Goal: Transaction & Acquisition: Purchase product/service

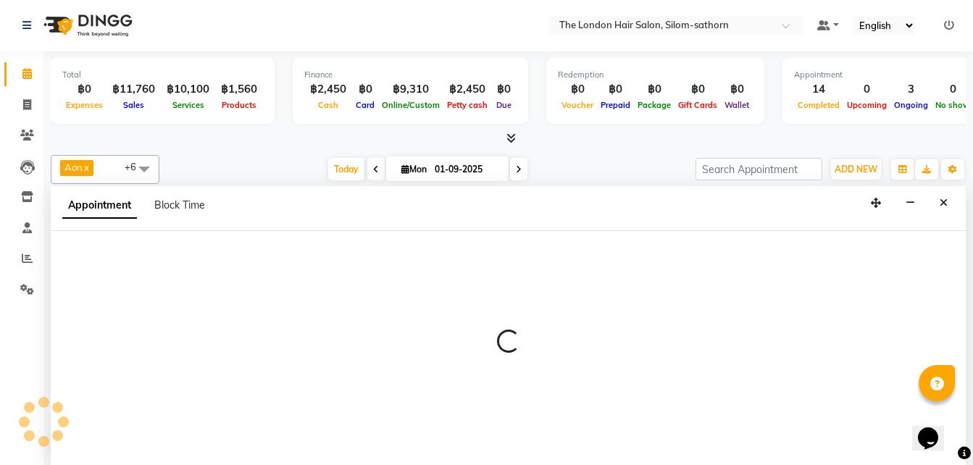
scroll to position [469, 0]
click at [939, 207] on icon "Close" at bounding box center [943, 203] width 8 height 10
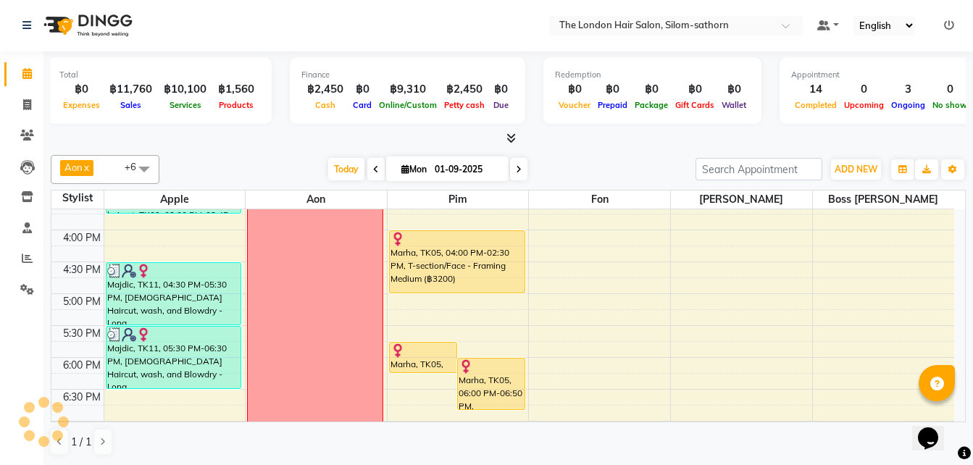
scroll to position [487, 0]
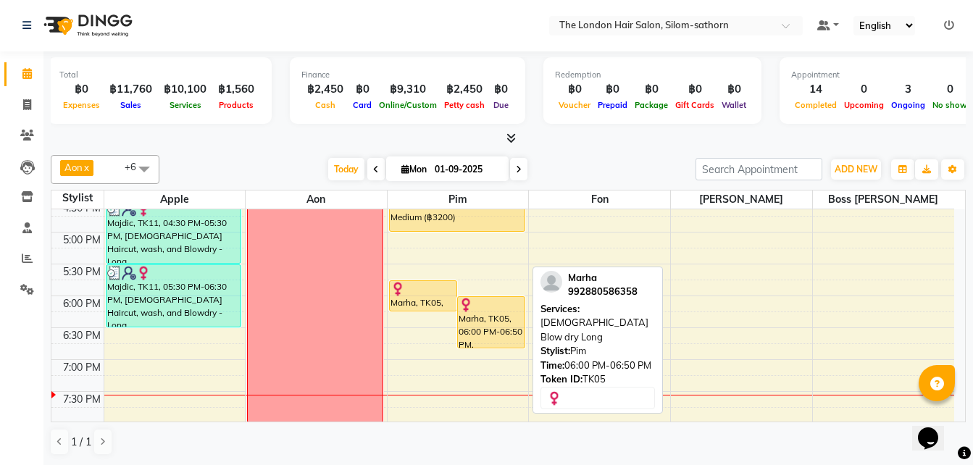
click at [494, 330] on div "Marha, TK05, 06:00 PM-06:50 PM, [DEMOGRAPHIC_DATA] Blow dry Long" at bounding box center [491, 322] width 67 height 51
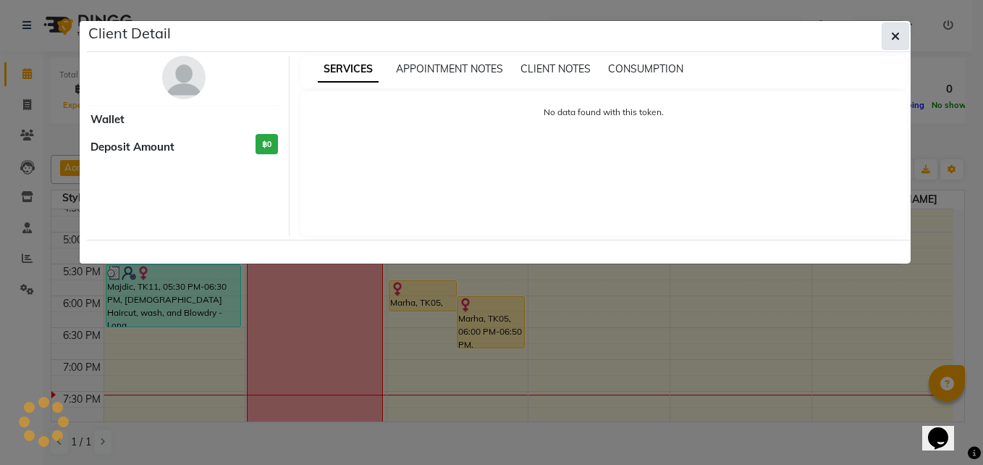
select select "1"
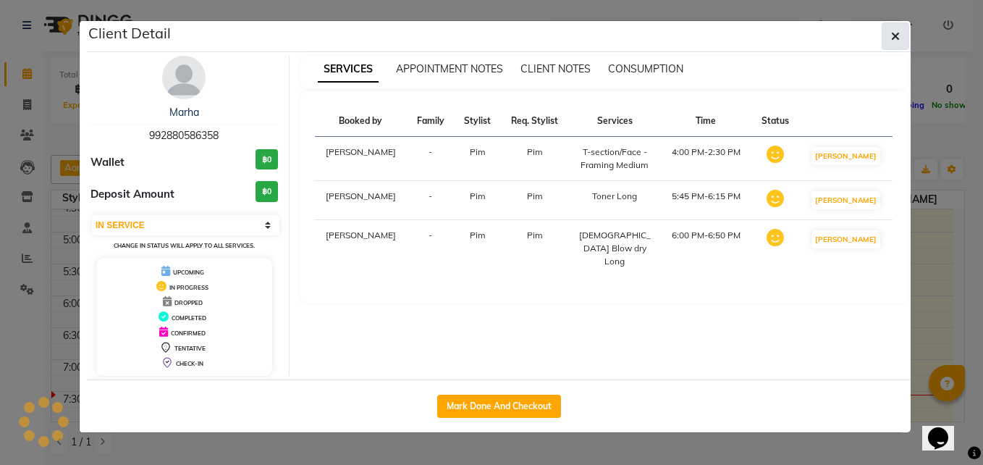
click at [891, 40] on button "button" at bounding box center [896, 36] width 28 height 28
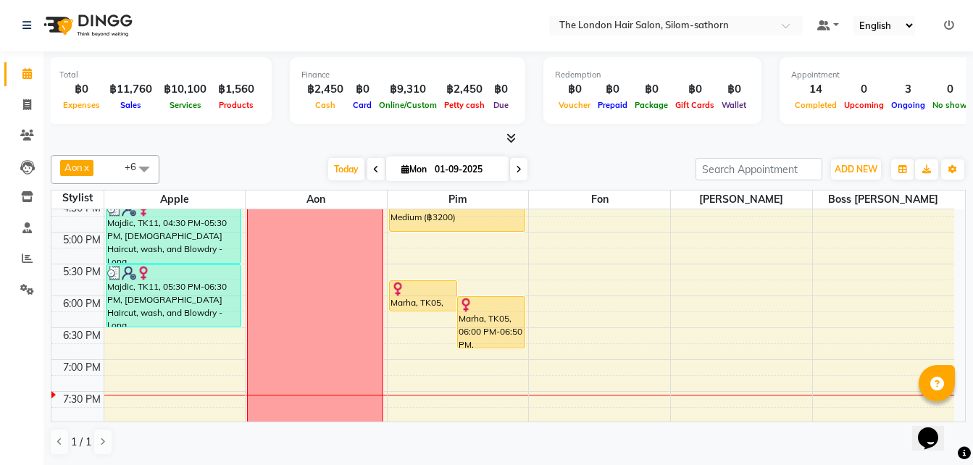
drag, startPoint x: 28, startPoint y: 108, endPoint x: 277, endPoint y: 47, distance: 255.7
click at [277, 47] on nav "Select Location × The London Hair Salon, Silom-sathorn Default Panel My Panel E…" at bounding box center [486, 25] width 973 height 52
click at [28, 106] on icon at bounding box center [27, 104] width 8 height 11
select select "service"
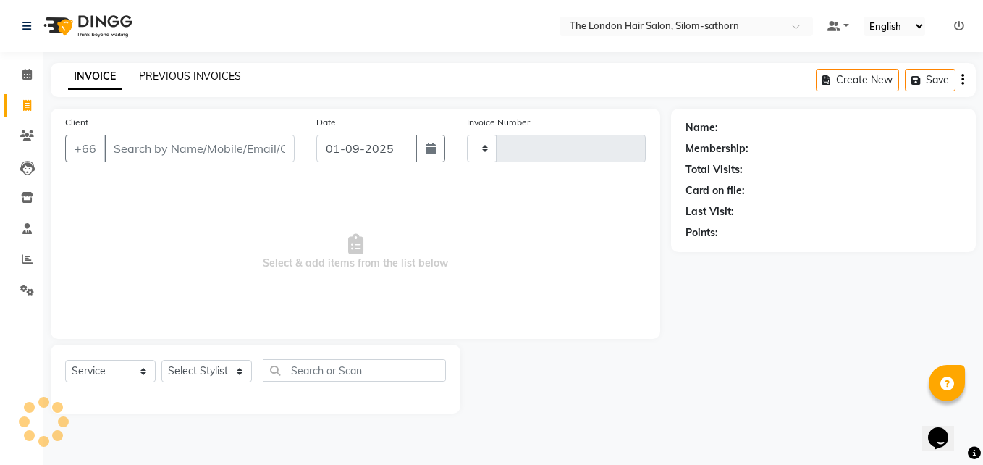
click at [165, 75] on link "PREVIOUS INVOICES" at bounding box center [190, 76] width 102 height 13
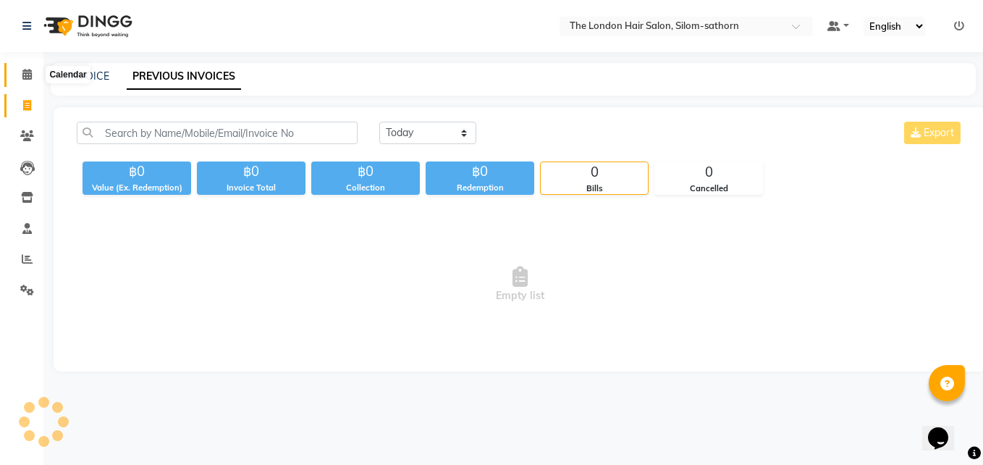
click at [17, 73] on span at bounding box center [26, 75] width 25 height 17
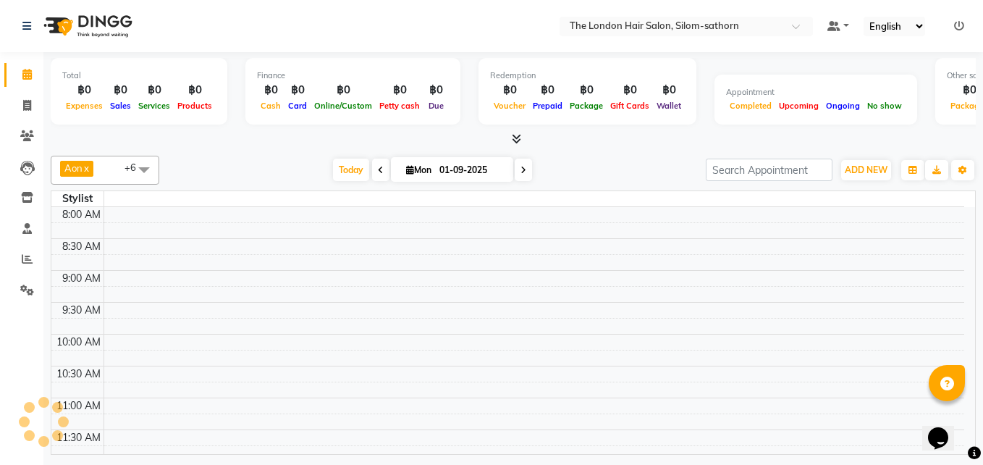
click at [391, 21] on nav "Select Location × The London Hair Salon, Silom-sathorn Default Panel My Panel E…" at bounding box center [491, 26] width 983 height 52
click at [22, 29] on icon at bounding box center [26, 26] width 9 height 10
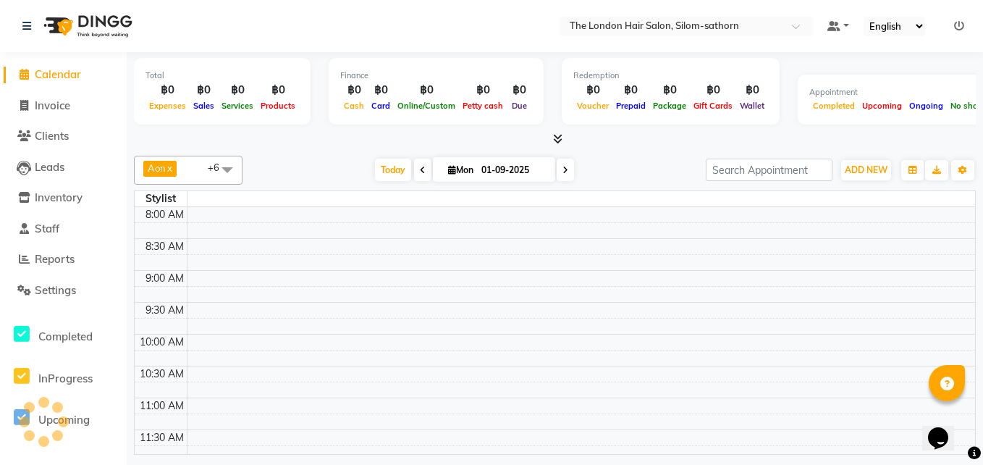
click at [49, 73] on span "Calendar" at bounding box center [58, 74] width 46 height 14
click at [23, 21] on icon at bounding box center [26, 26] width 9 height 10
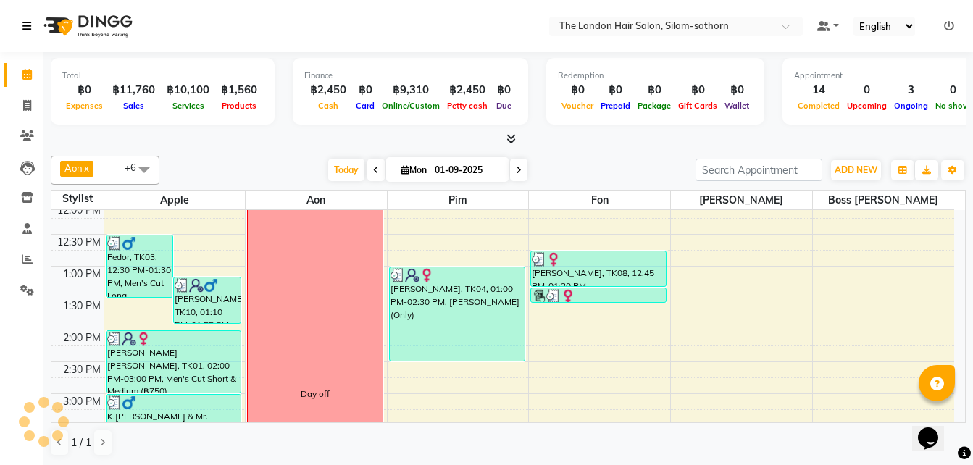
scroll to position [198, 0]
click at [194, 36] on nav "Select Location × The London Hair Salon, Silom-sathorn Default Panel My Panel E…" at bounding box center [486, 26] width 973 height 52
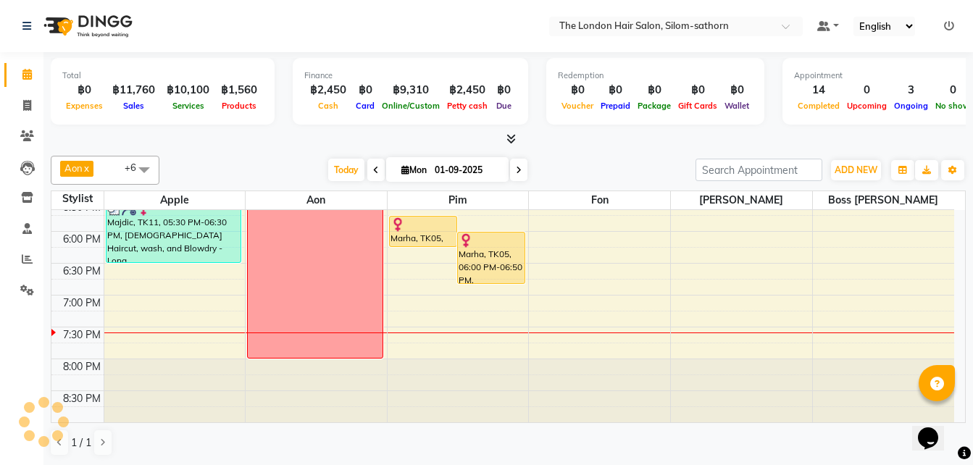
scroll to position [1, 0]
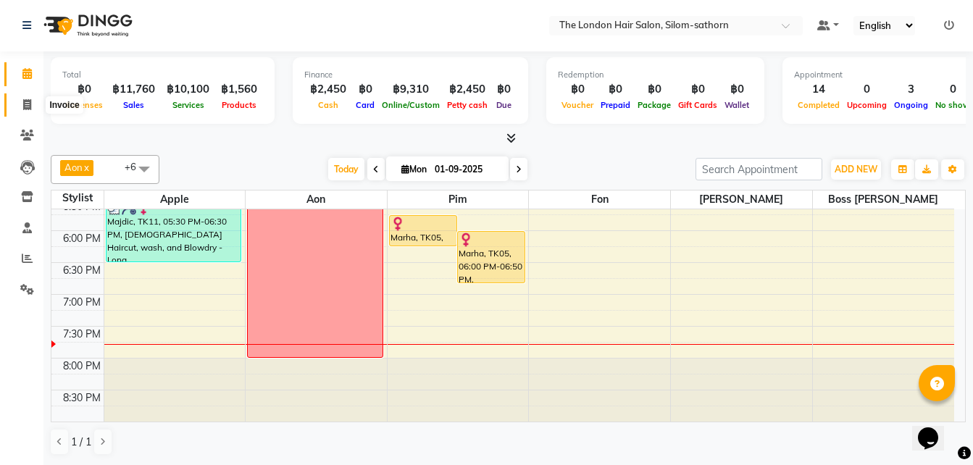
drag, startPoint x: 21, startPoint y: 102, endPoint x: 954, endPoint y: 7, distance: 938.3
click at [21, 102] on span at bounding box center [26, 105] width 25 height 17
select select "service"
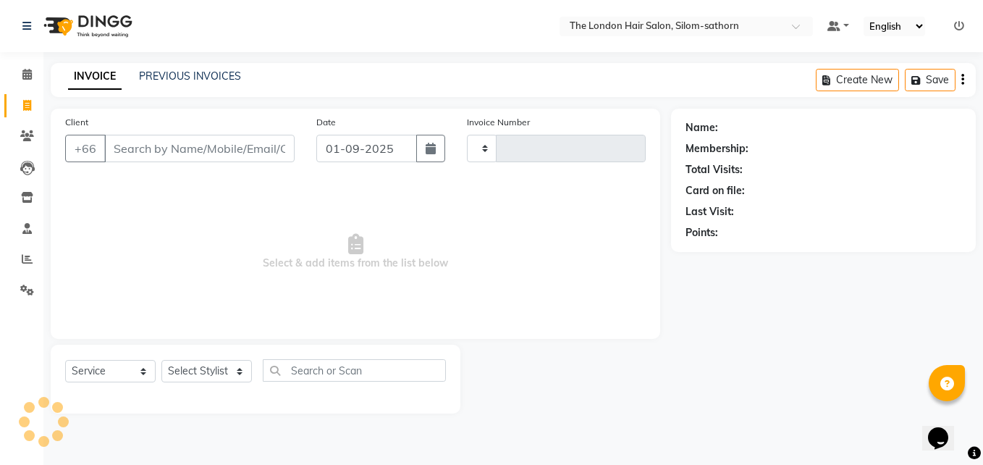
click at [214, 148] on input "Client" at bounding box center [199, 149] width 190 height 28
click at [30, 133] on icon at bounding box center [27, 135] width 14 height 11
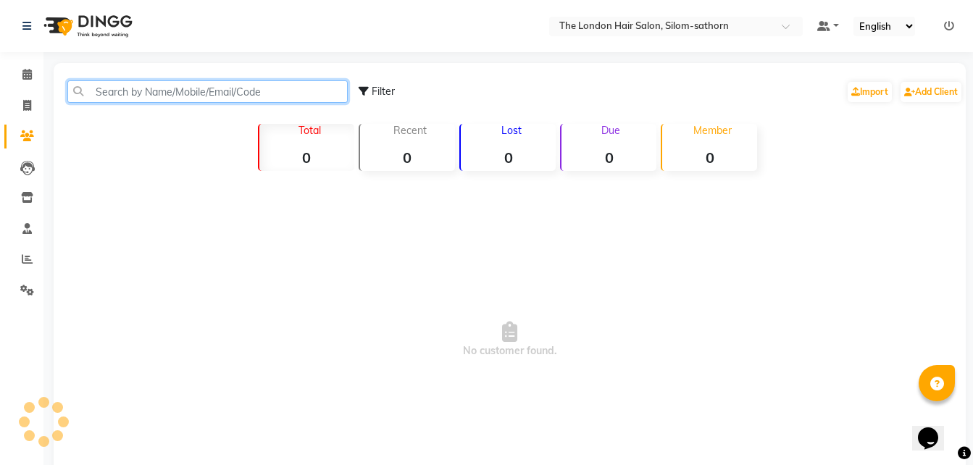
click at [214, 98] on input "text" at bounding box center [207, 91] width 280 height 22
type input "m"
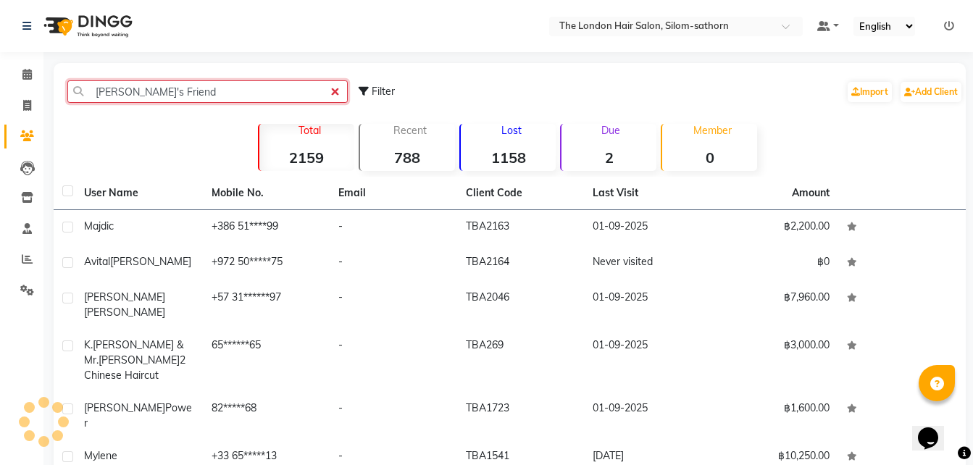
click at [123, 94] on input "Marha's Friend" at bounding box center [207, 91] width 280 height 22
type input "Marha's Friend"
drag, startPoint x: 123, startPoint y: 94, endPoint x: 185, endPoint y: 72, distance: 65.3
click at [185, 72] on div "Marha's Friend Filter Import Add Client" at bounding box center [509, 92] width 906 height 46
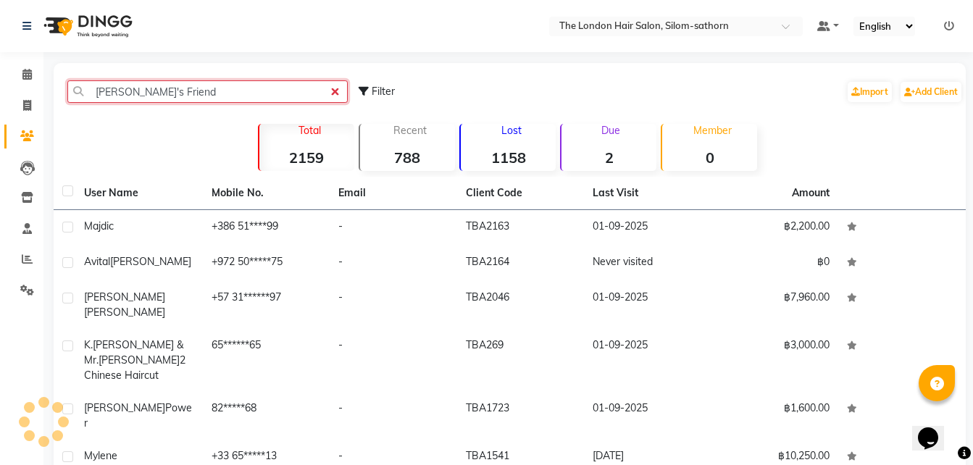
click at [140, 92] on input "Marha's Friend" at bounding box center [207, 91] width 280 height 22
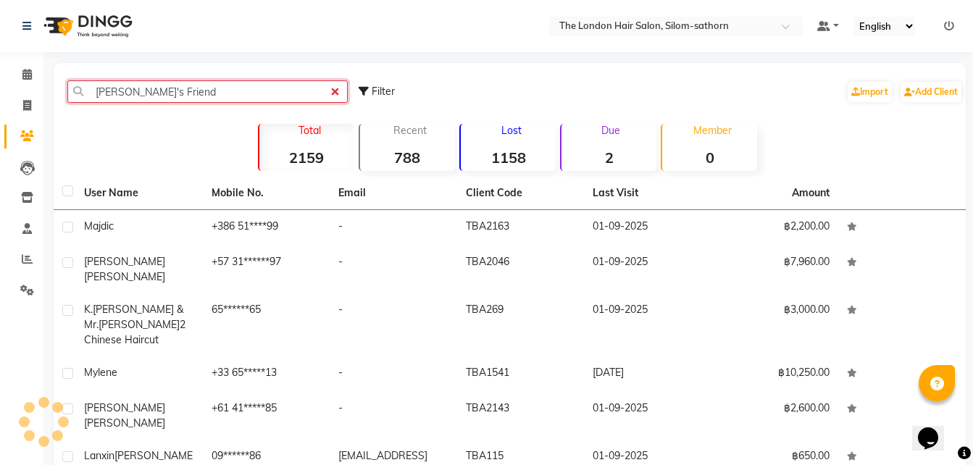
click at [140, 92] on input "Marha's Friend" at bounding box center [207, 91] width 280 height 22
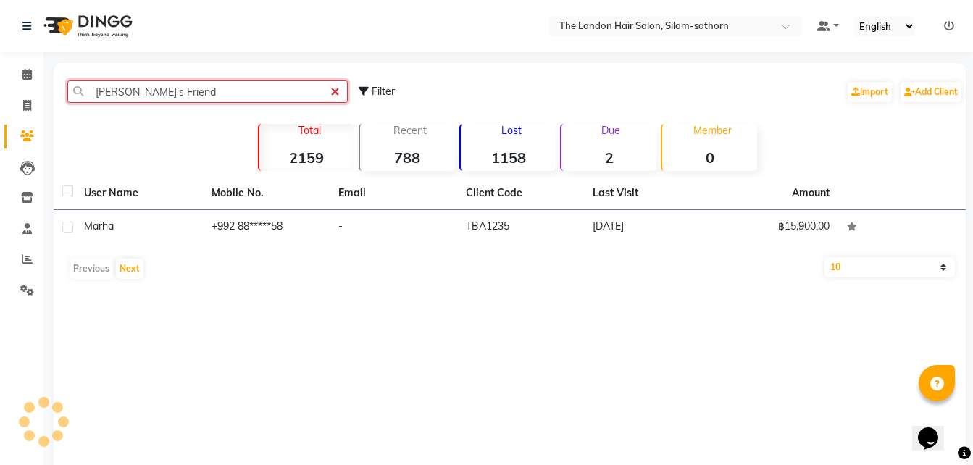
click at [140, 92] on input "Marha's Friend" at bounding box center [207, 91] width 280 height 22
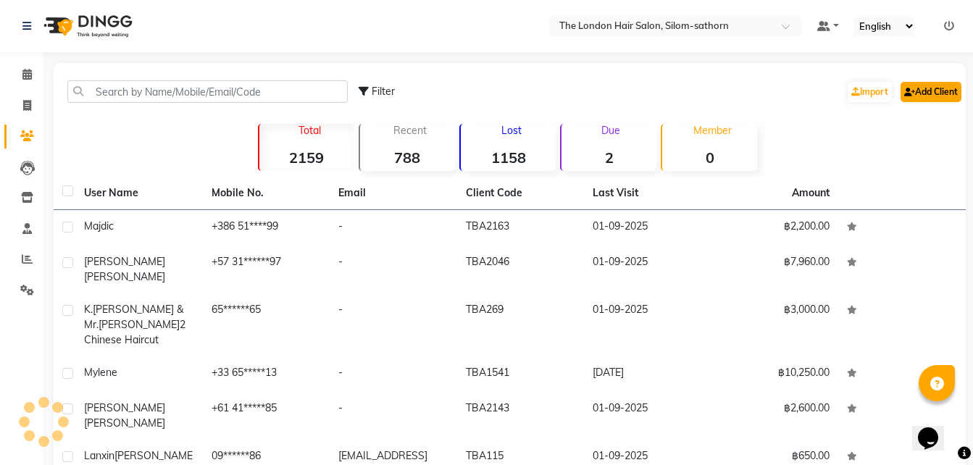
click at [920, 91] on link "Add Client" at bounding box center [930, 92] width 61 height 20
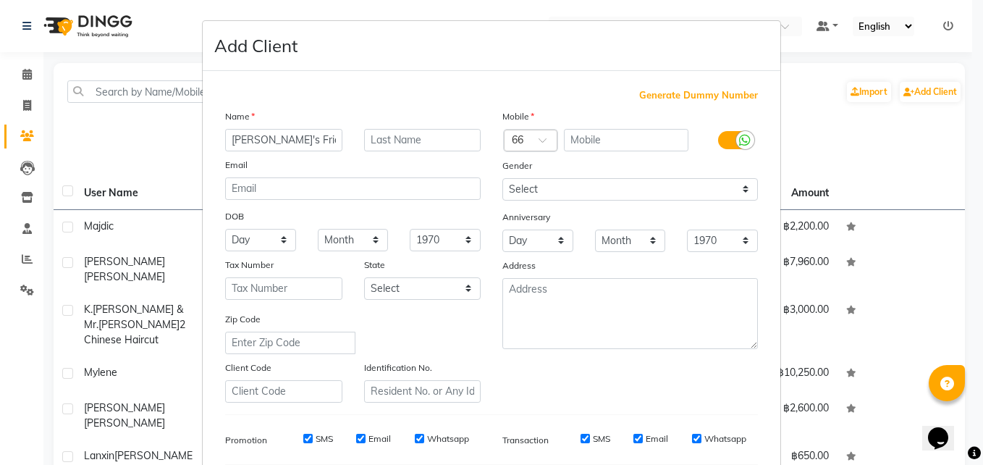
type input "Marha's Friend"
click at [582, 146] on input "text" at bounding box center [626, 140] width 125 height 22
type input "234567891"
click at [540, 191] on select "Select Male Female Other Prefer Not To Say" at bounding box center [631, 189] width 256 height 22
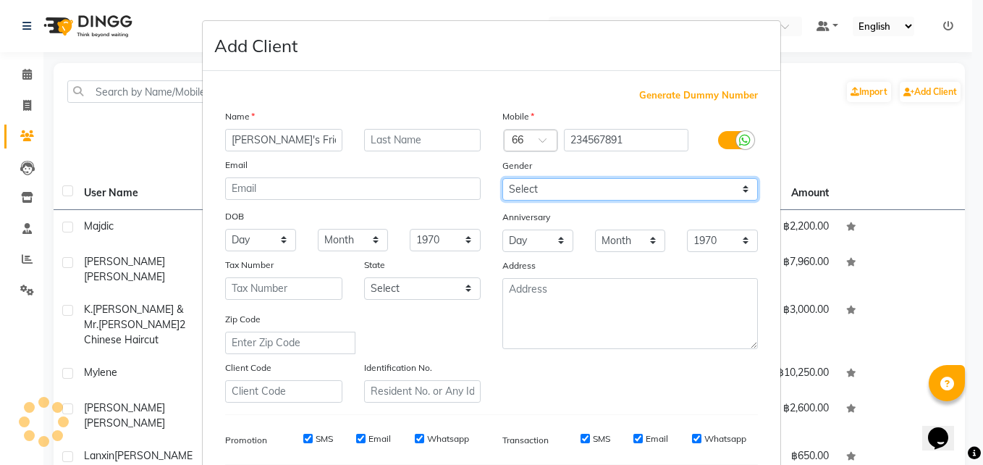
select select "female"
click at [503, 178] on select "Select Male Female Other Prefer Not To Say" at bounding box center [631, 189] width 256 height 22
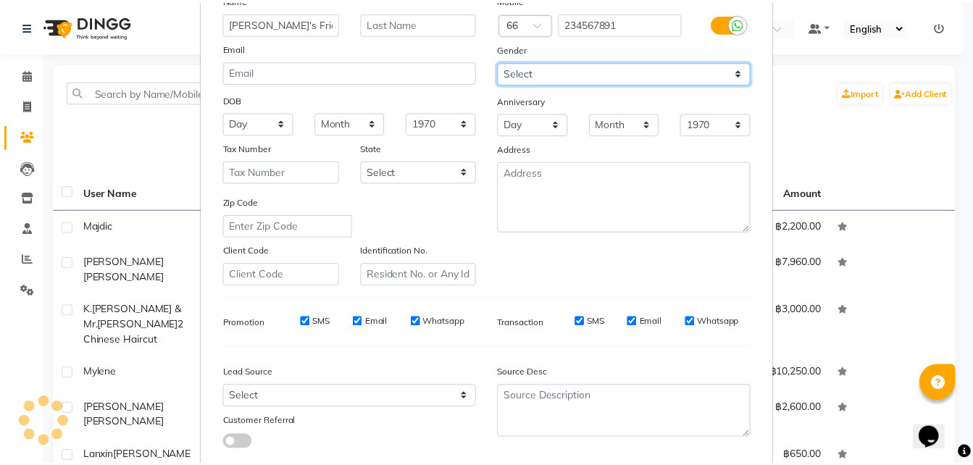
scroll to position [203, 0]
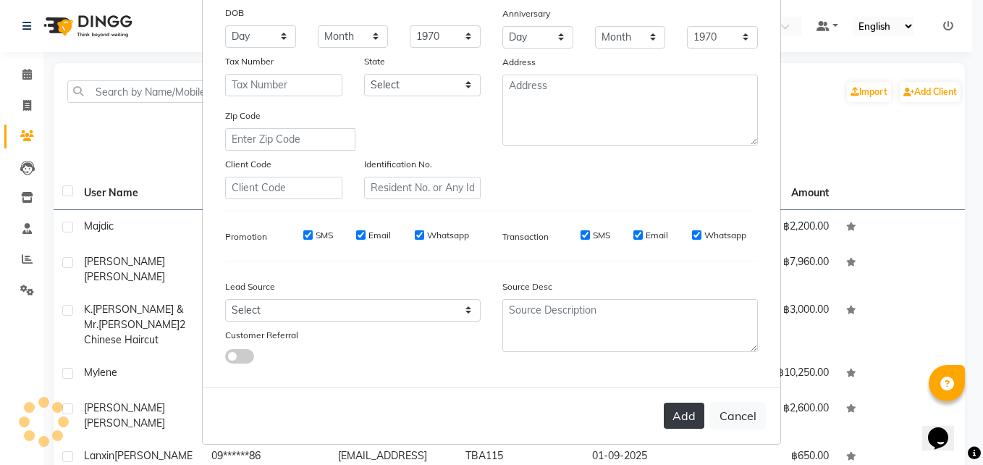
click at [681, 420] on button "Add" at bounding box center [684, 416] width 41 height 26
select select
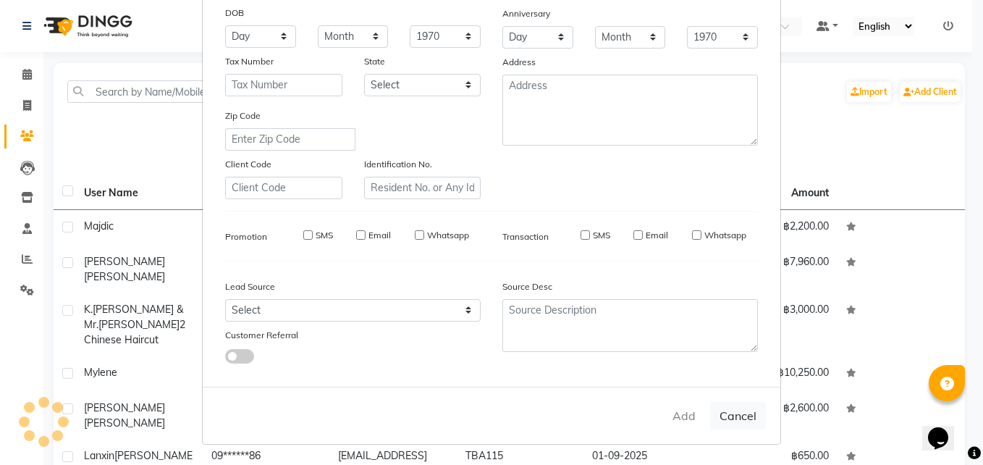
select select
checkbox input "false"
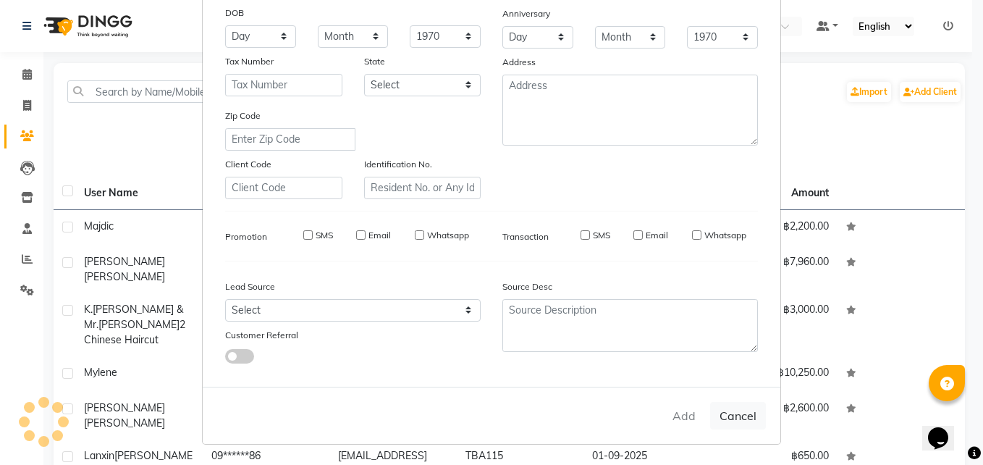
checkbox input "false"
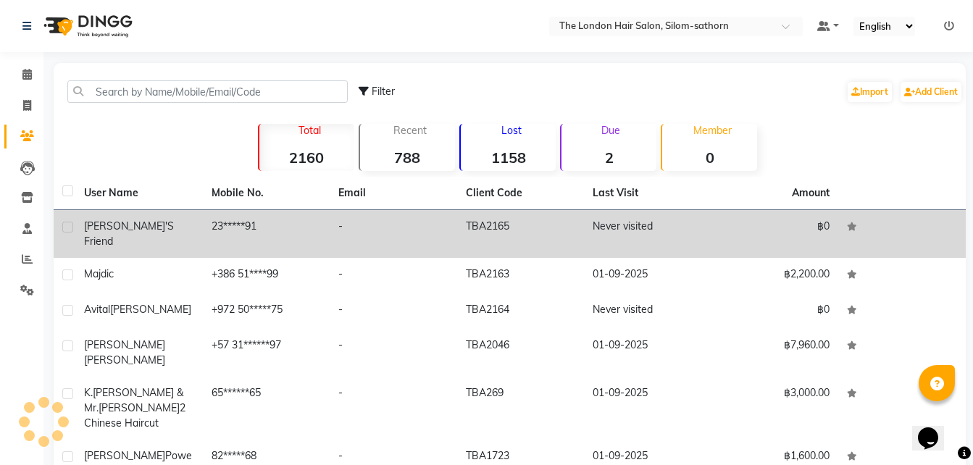
click at [384, 222] on td "-" at bounding box center [393, 234] width 127 height 48
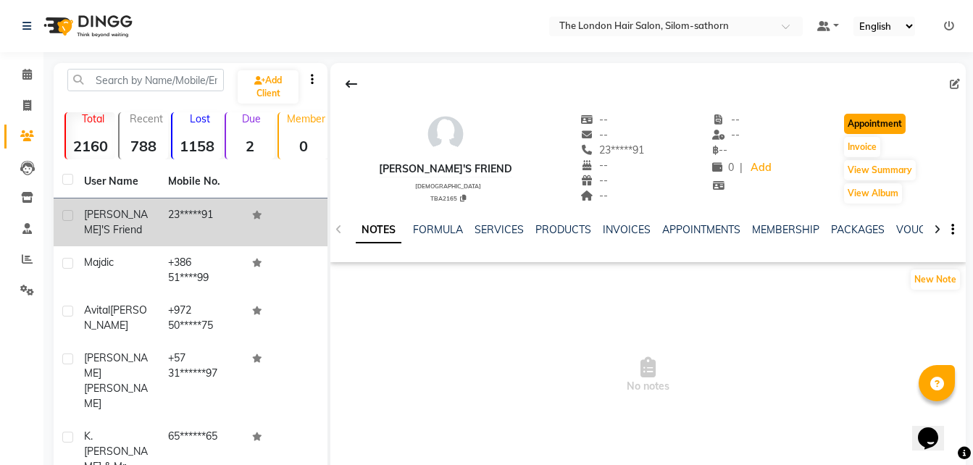
click at [860, 125] on button "Appointment" at bounding box center [875, 124] width 62 height 20
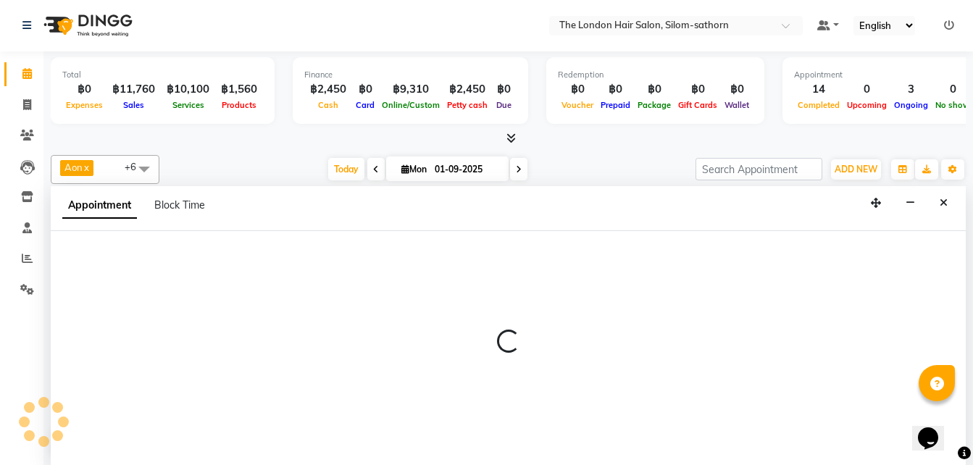
select select "tentative"
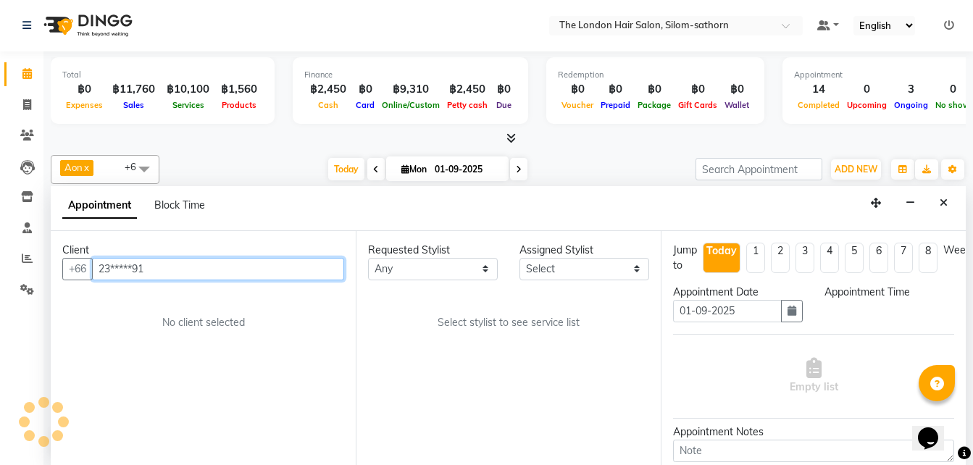
select select "600"
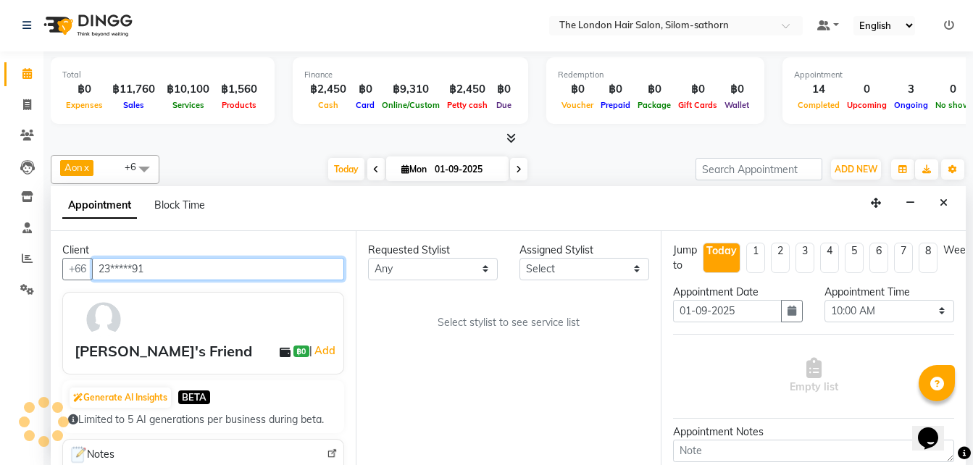
scroll to position [552, 0]
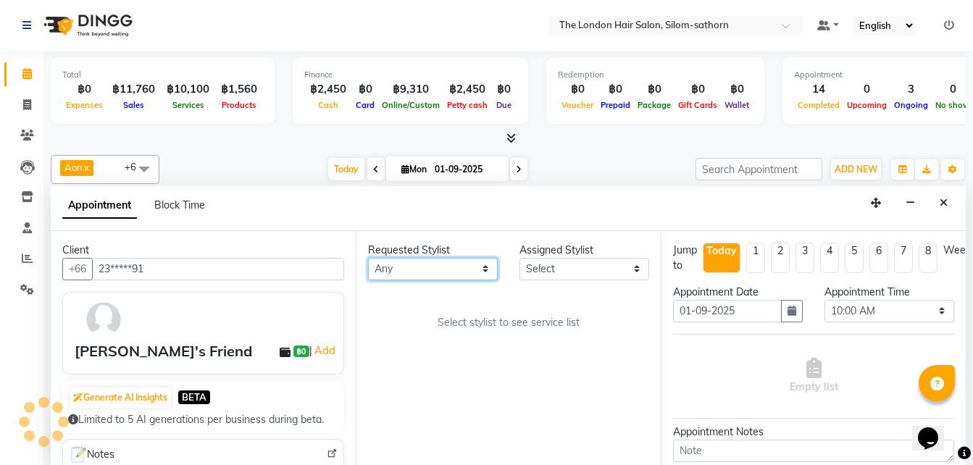
click at [411, 268] on select "Any Aon Apple Boss Luke Fon Kate Pim" at bounding box center [433, 269] width 130 height 22
select select "65351"
click at [368, 258] on select "Any Aon Apple Boss Luke Fon Kate Pim" at bounding box center [433, 269] width 130 height 22
select select "65351"
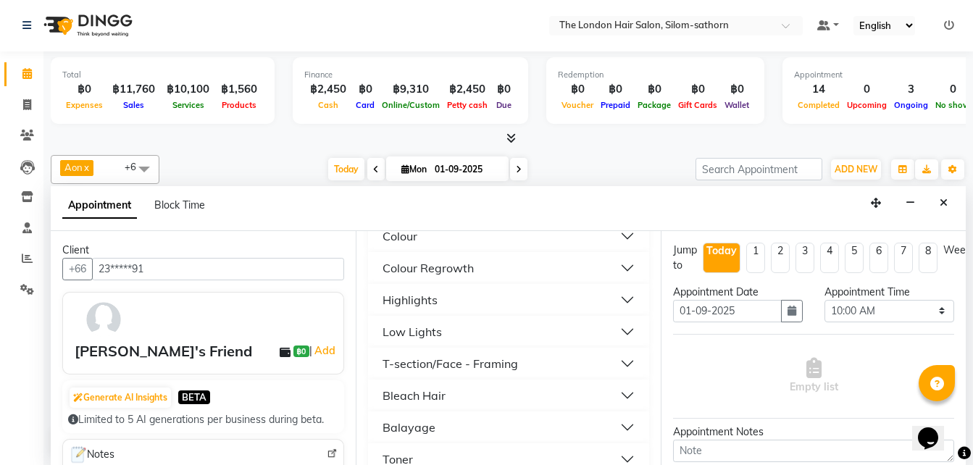
scroll to position [333, 0]
click at [443, 268] on div "Colour Regrowth" at bounding box center [427, 267] width 91 height 17
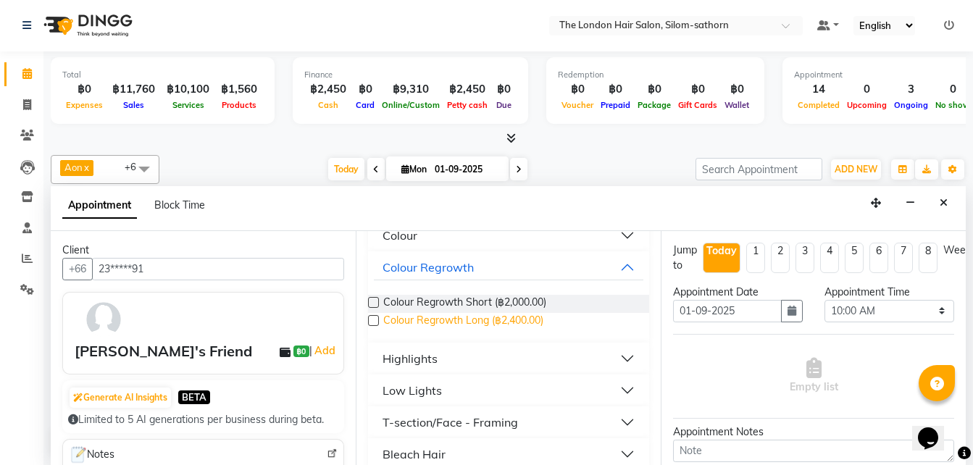
click at [498, 318] on span "Colour Regrowth Long (฿2,400.00)" at bounding box center [463, 322] width 160 height 18
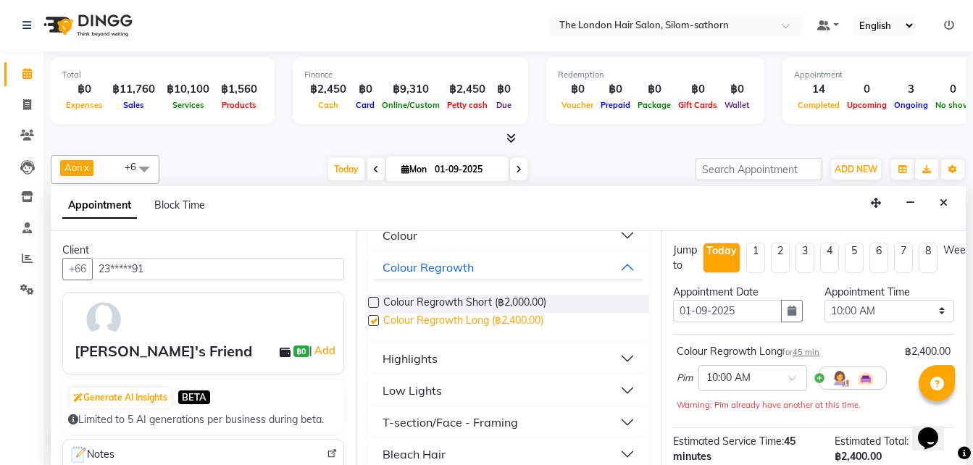
checkbox input "false"
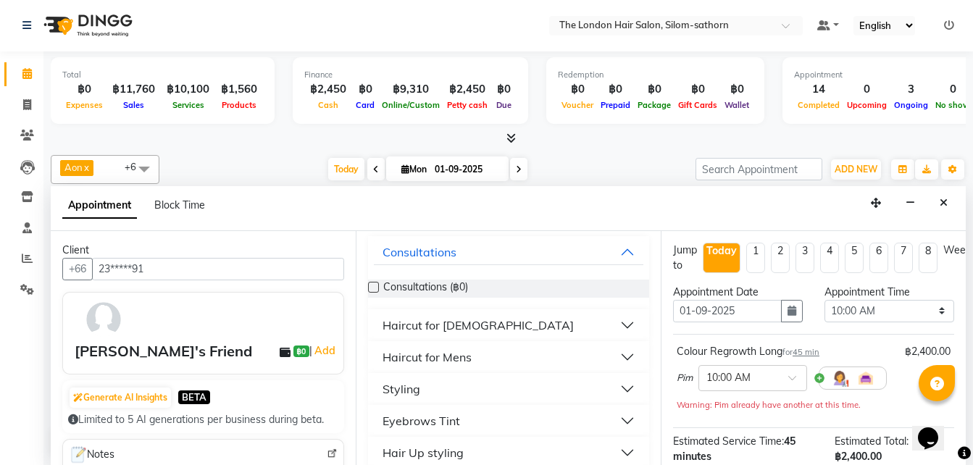
scroll to position [83, 0]
click at [435, 326] on div "Haircut for Ladies" at bounding box center [477, 325] width 191 height 17
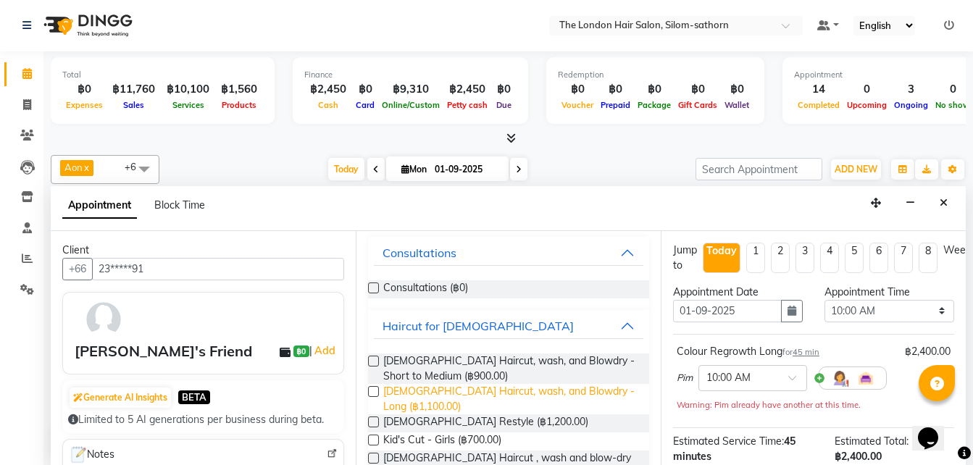
click at [386, 398] on span "Ladies Haircut, wash, and Blowdry - Long (฿1,100.00)" at bounding box center [510, 399] width 254 height 30
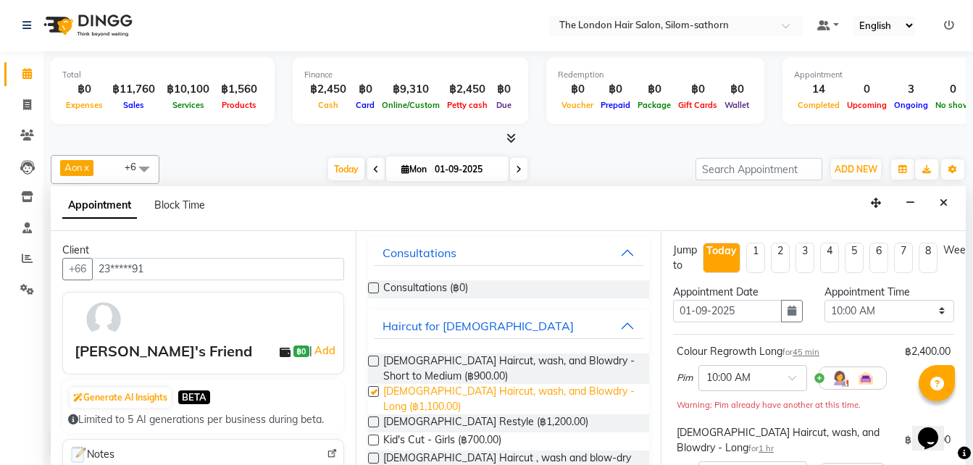
checkbox input "false"
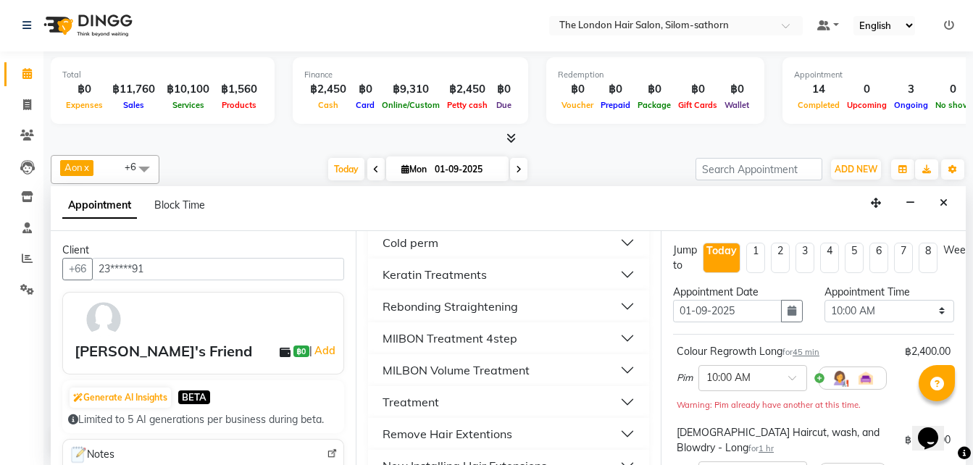
scroll to position [881, 0]
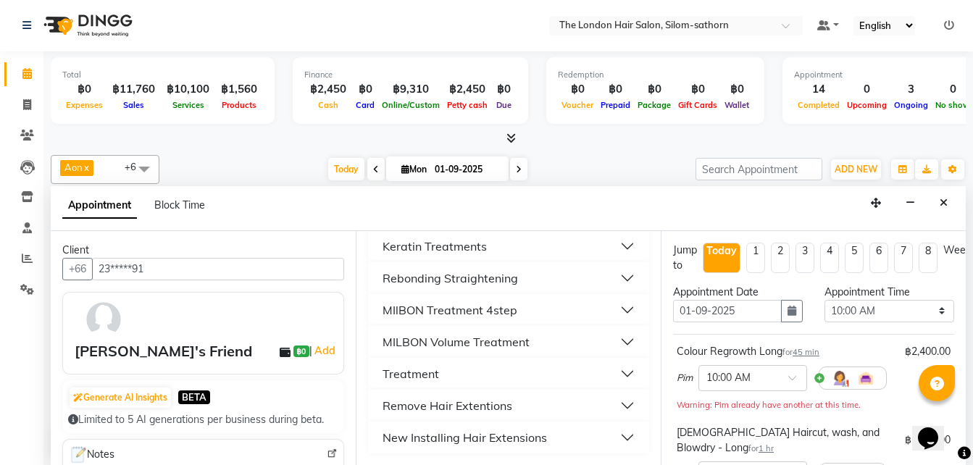
click at [444, 343] on div "MILBON Volume Treatment" at bounding box center [455, 341] width 147 height 17
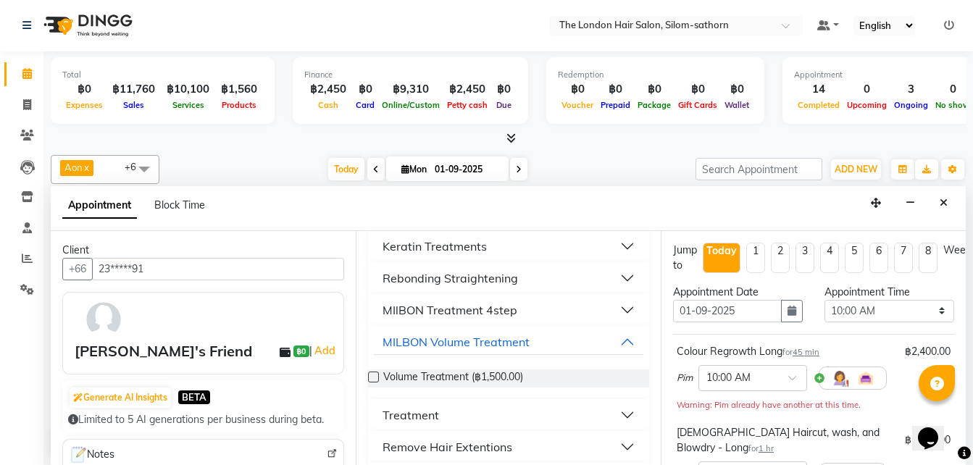
click at [377, 379] on label at bounding box center [373, 377] width 11 height 11
click at [377, 379] on input "checkbox" at bounding box center [372, 378] width 9 height 9
checkbox input "false"
click at [870, 314] on select "Select 10:00 AM 10:05 AM 10:10 AM 10:15 AM 10:20 AM 10:25 AM 10:30 AM 10:35 AM …" at bounding box center [889, 311] width 130 height 22
select select "940"
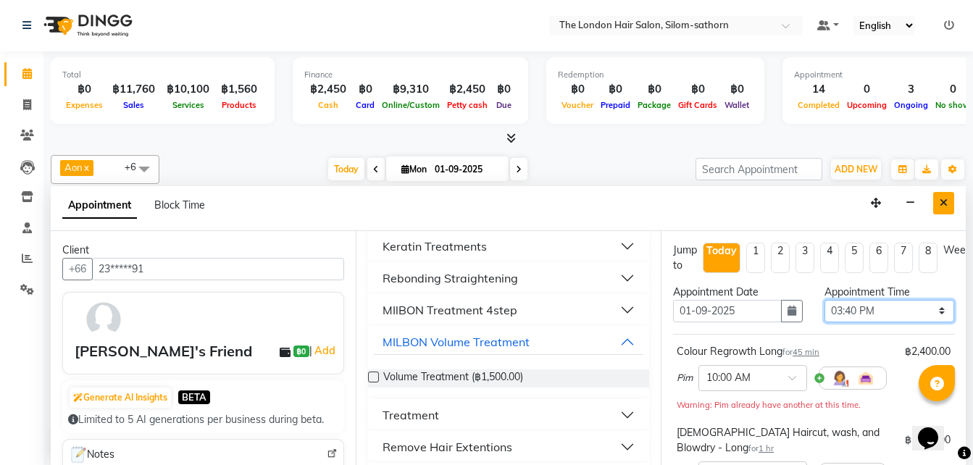
click at [824, 300] on select "Select 10:00 AM 10:05 AM 10:10 AM 10:15 AM 10:20 AM 10:25 AM 10:30 AM 10:35 AM …" at bounding box center [889, 311] width 130 height 22
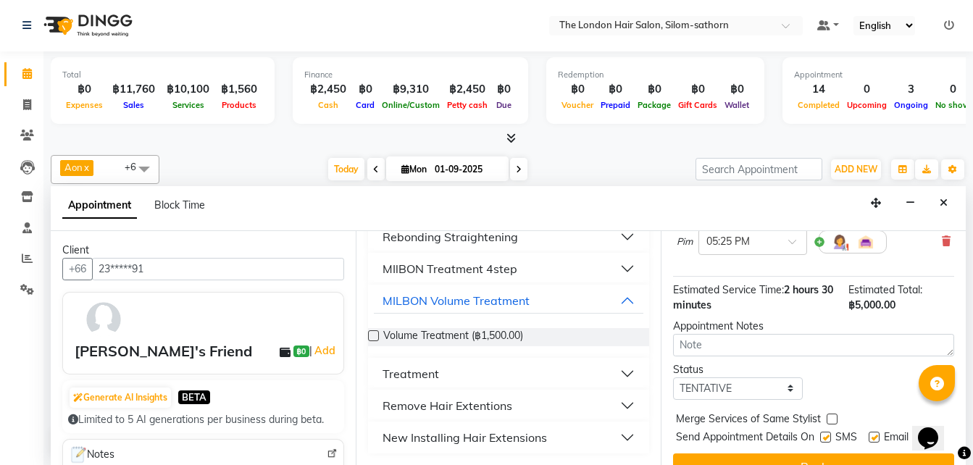
scroll to position [335, 7]
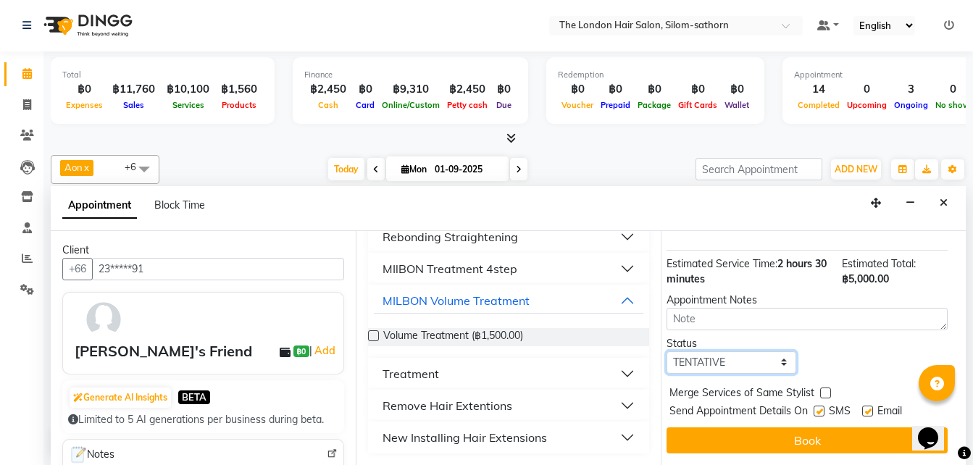
click at [728, 351] on select "Select TENTATIVE CONFIRM CHECK-IN UPCOMING" at bounding box center [731, 362] width 130 height 22
select select "confirm booking"
click at [666, 351] on select "Select TENTATIVE CONFIRM CHECK-IN UPCOMING" at bounding box center [731, 362] width 130 height 22
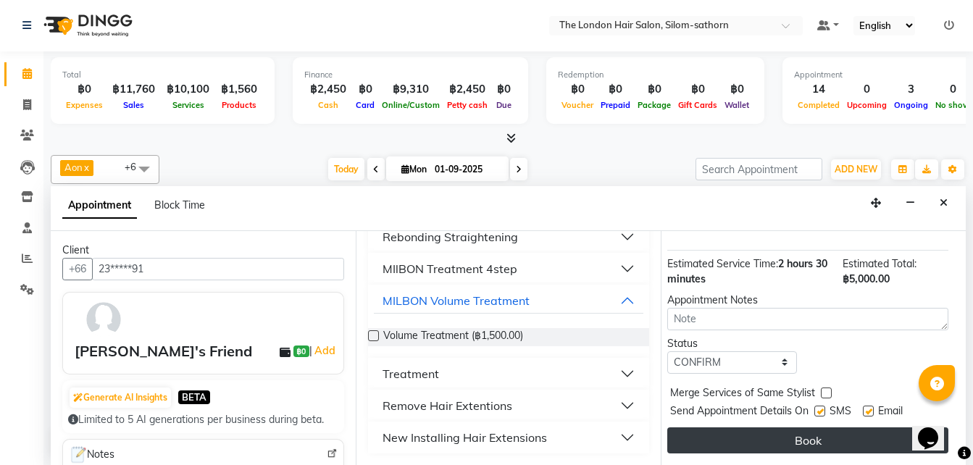
click at [768, 427] on button "Book" at bounding box center [807, 440] width 281 height 26
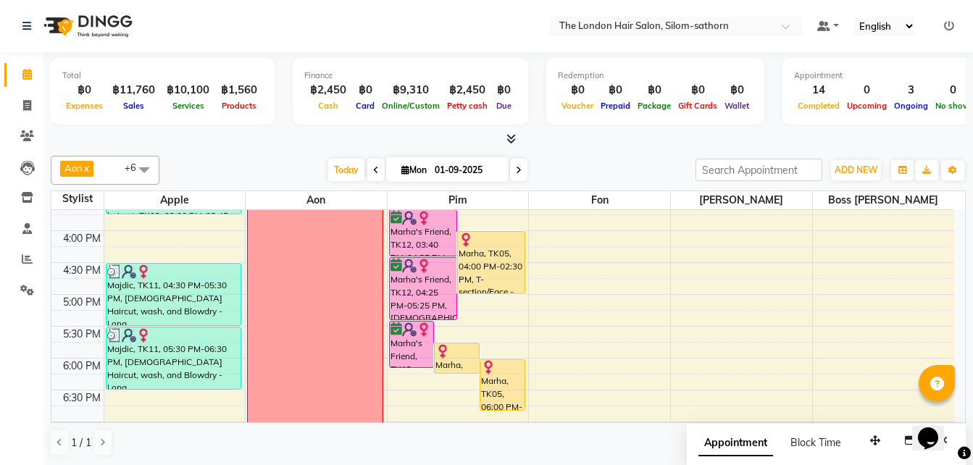
scroll to position [424, 0]
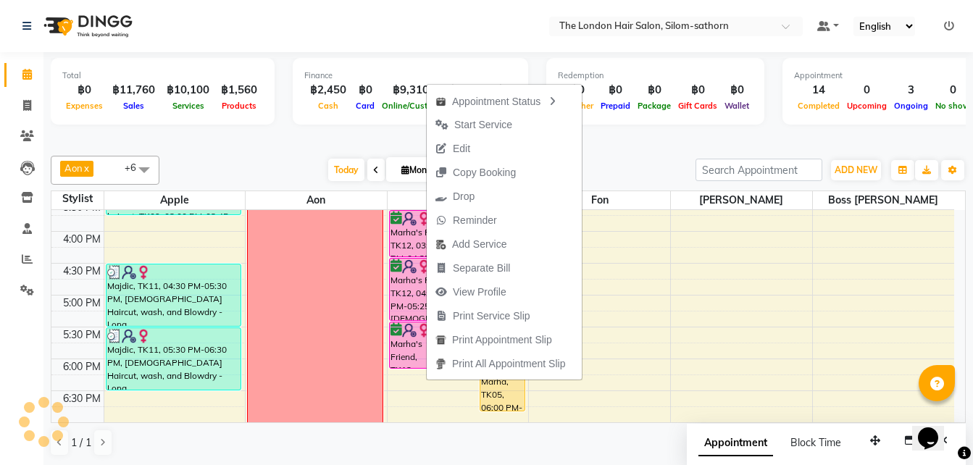
click at [426, 231] on ul "Appointment Status Start Service Edit Copy Booking Drop Reminder Add Service Se…" at bounding box center [504, 232] width 156 height 296
click at [401, 236] on div "Marha's Friend, TK12, 03:40 PM-04:25 PM, Colour Regrowth Long" at bounding box center [423, 234] width 67 height 46
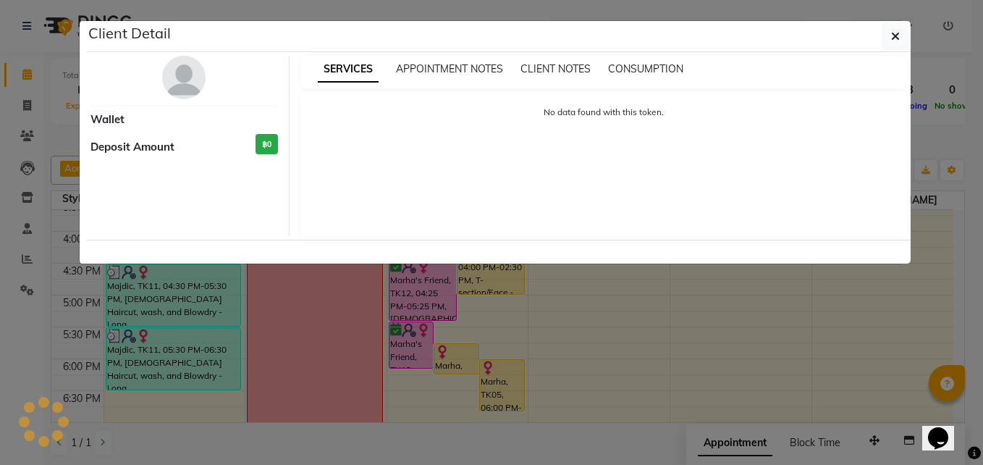
select select "6"
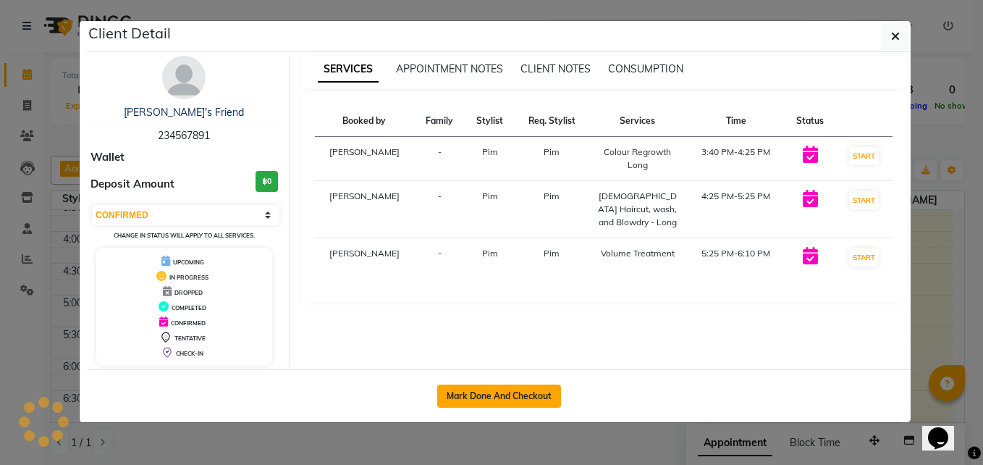
click at [487, 398] on button "Mark Done And Checkout" at bounding box center [499, 396] width 124 height 23
select select "service"
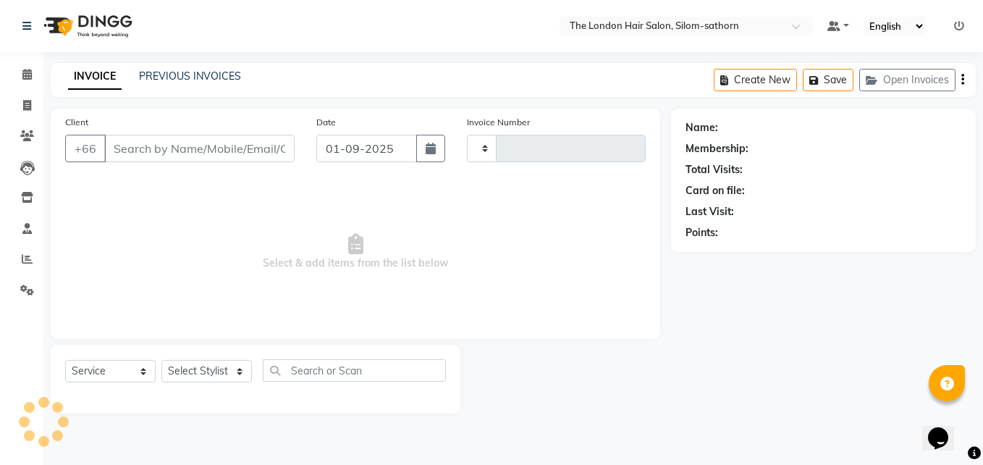
type input "1533"
select select "6977"
type input "23*****91"
select select "65351"
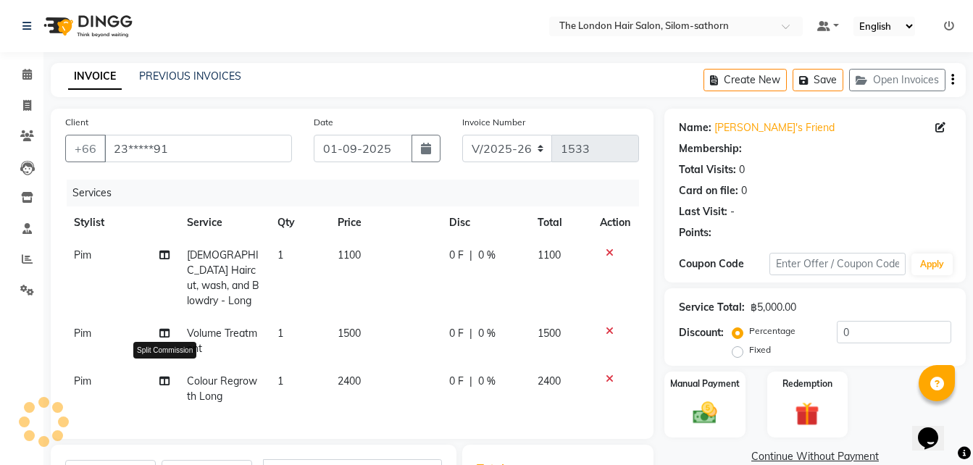
click at [164, 376] on icon at bounding box center [164, 381] width 10 height 10
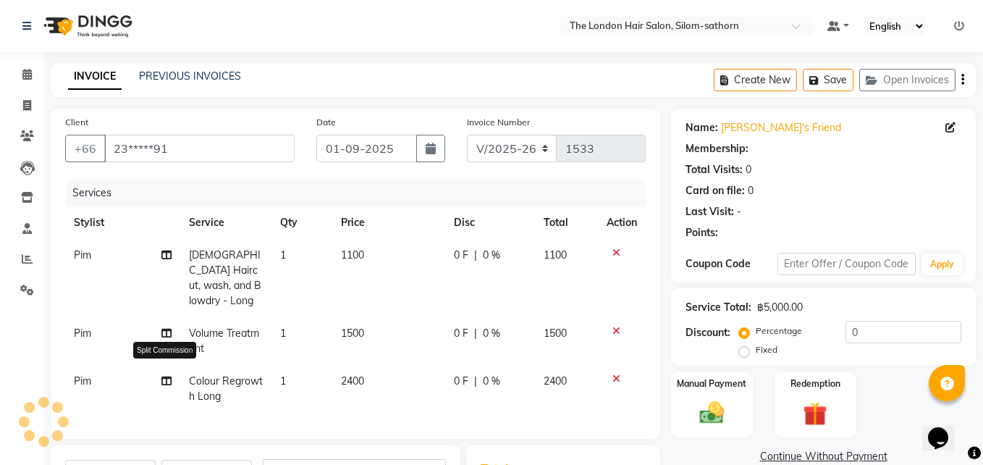
select select "65351"
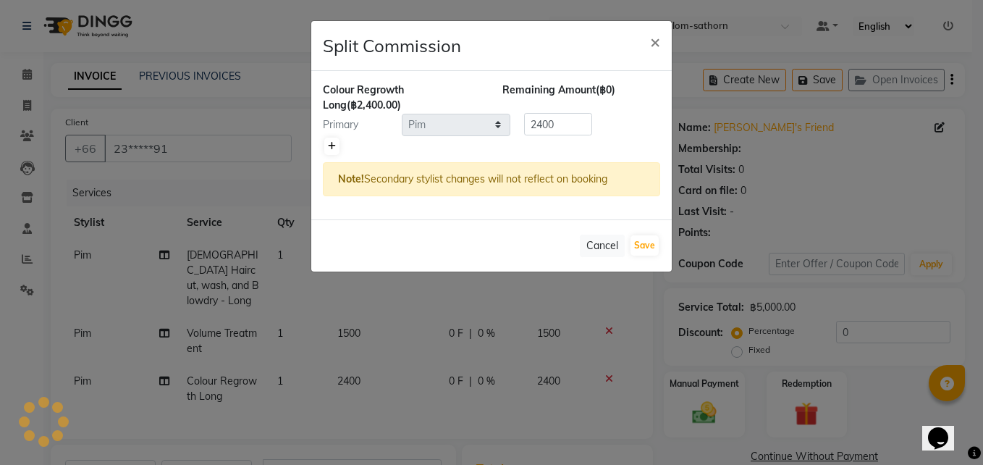
click at [332, 148] on icon at bounding box center [332, 146] width 8 height 9
type input "1200"
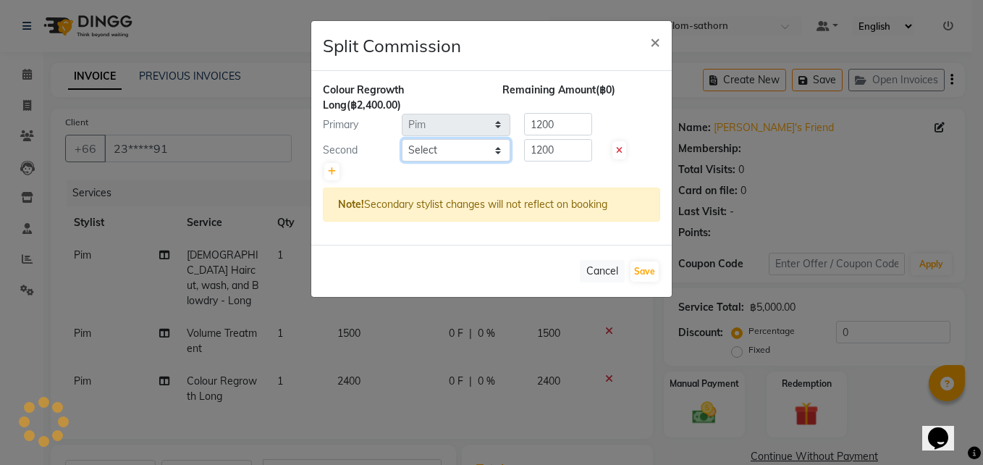
click at [461, 149] on select "Select Aon Apple Boss Luke Fon Kate Pim" at bounding box center [456, 150] width 109 height 22
select select "56711"
click at [402, 139] on select "Select Aon Apple Boss Luke Fon Kate Pim" at bounding box center [456, 150] width 109 height 22
click at [581, 146] on input "1200" at bounding box center [558, 150] width 68 height 22
type input "1"
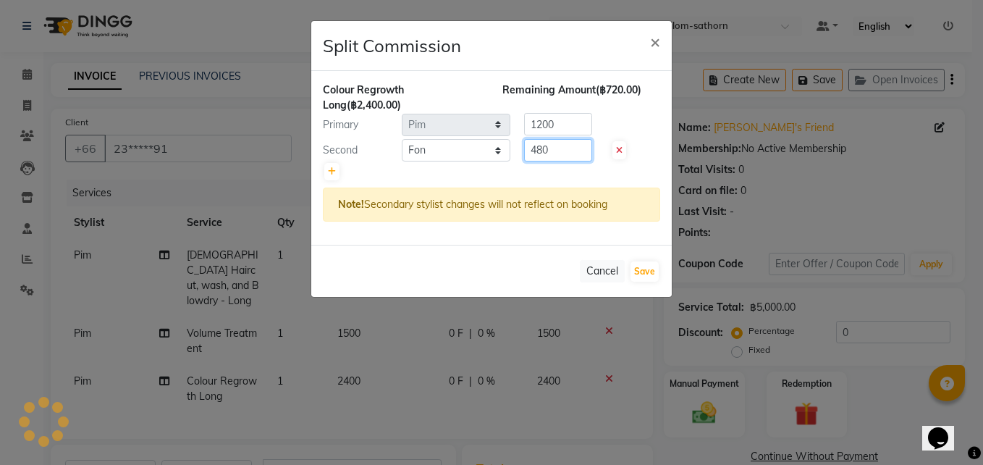
type input "480"
click at [571, 130] on input "1200" at bounding box center [558, 124] width 68 height 22
type input "1"
type input "1920"
click at [645, 271] on button "Save" at bounding box center [645, 271] width 28 height 20
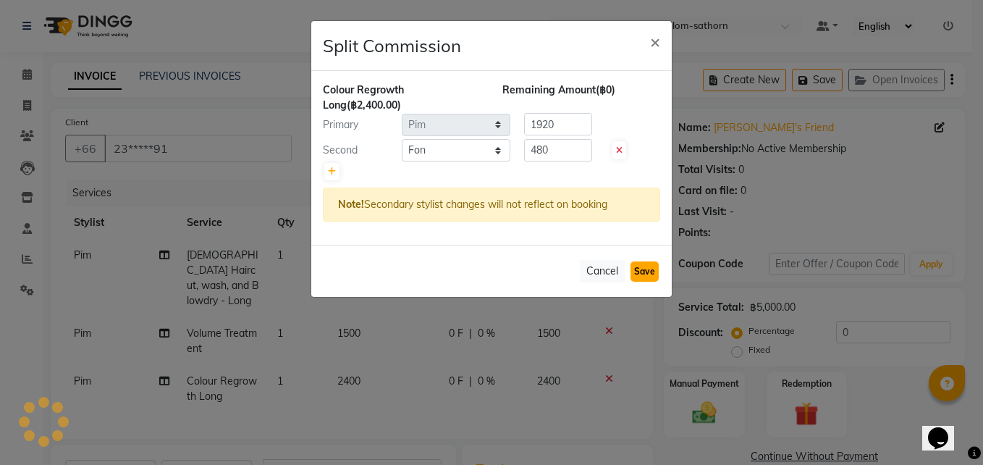
select select "Select"
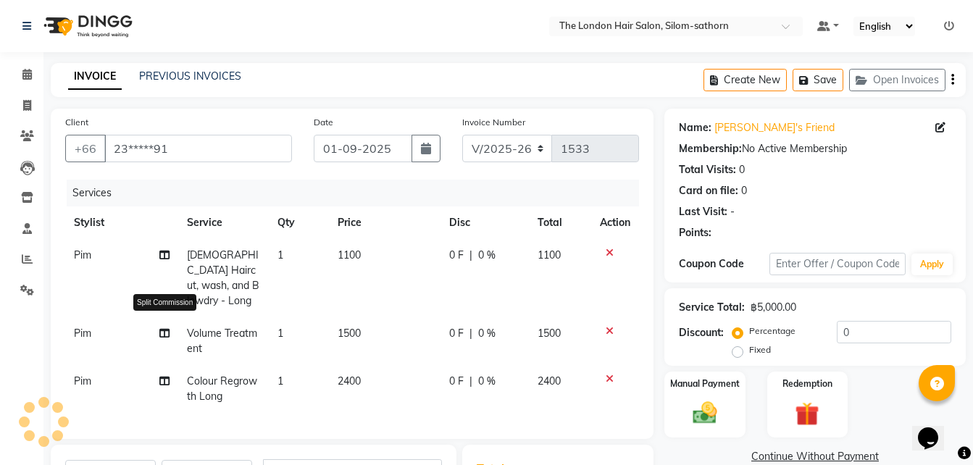
click at [163, 328] on icon at bounding box center [164, 333] width 10 height 10
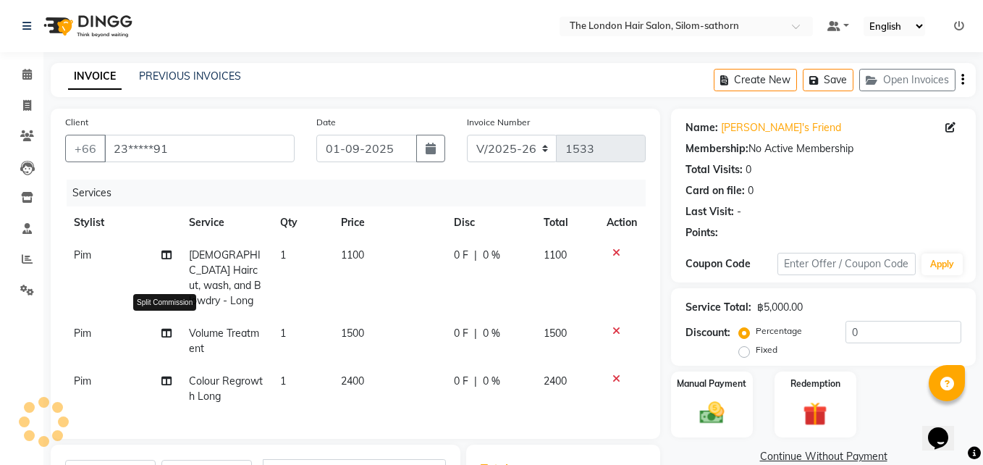
select select "65351"
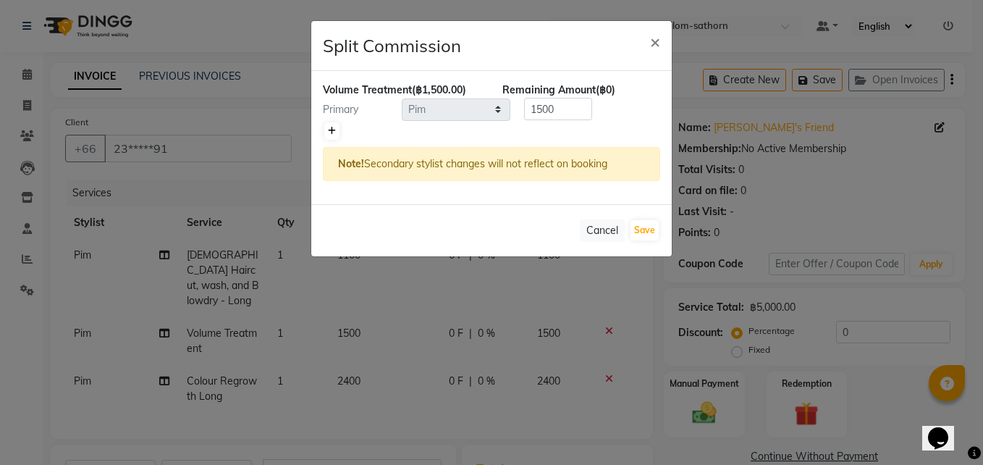
click at [335, 130] on icon at bounding box center [332, 131] width 8 height 9
type input "750"
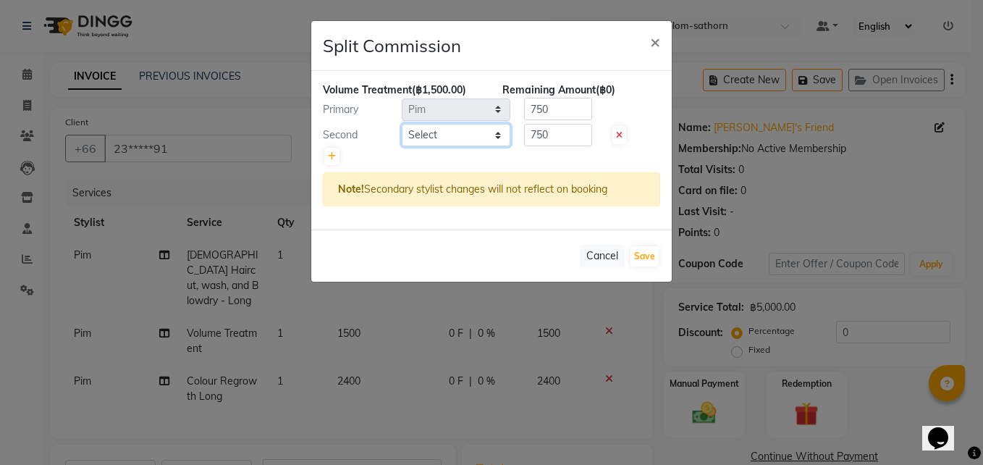
click at [431, 139] on select "Select Aon Apple Boss Luke Fon Kate Pim" at bounding box center [456, 135] width 109 height 22
select select "56711"
click at [402, 124] on select "Select Aon Apple Boss Luke Fon Kate Pim" at bounding box center [456, 135] width 109 height 22
click at [563, 143] on input "750" at bounding box center [558, 135] width 68 height 22
type input "7"
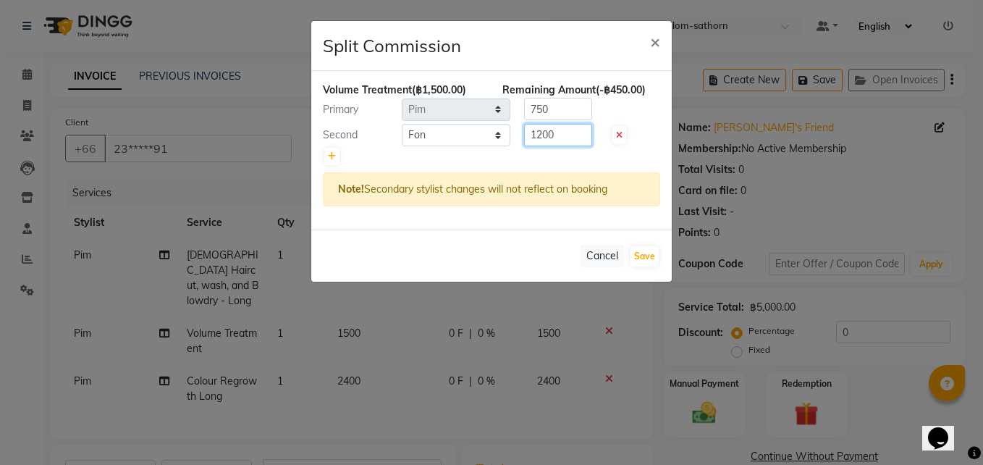
type input "1200"
click at [570, 116] on input "750" at bounding box center [558, 109] width 68 height 22
type input "7"
type input "300"
click at [646, 253] on button "Save" at bounding box center [645, 256] width 28 height 20
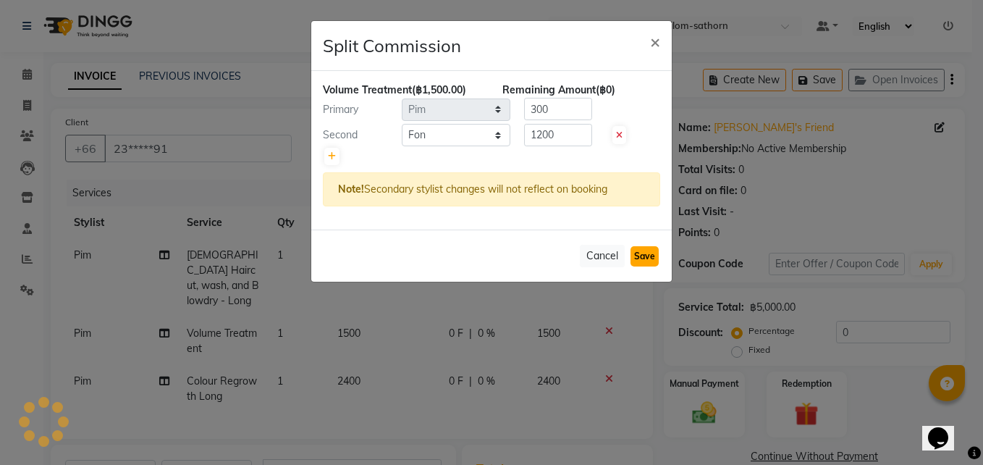
select select "Select"
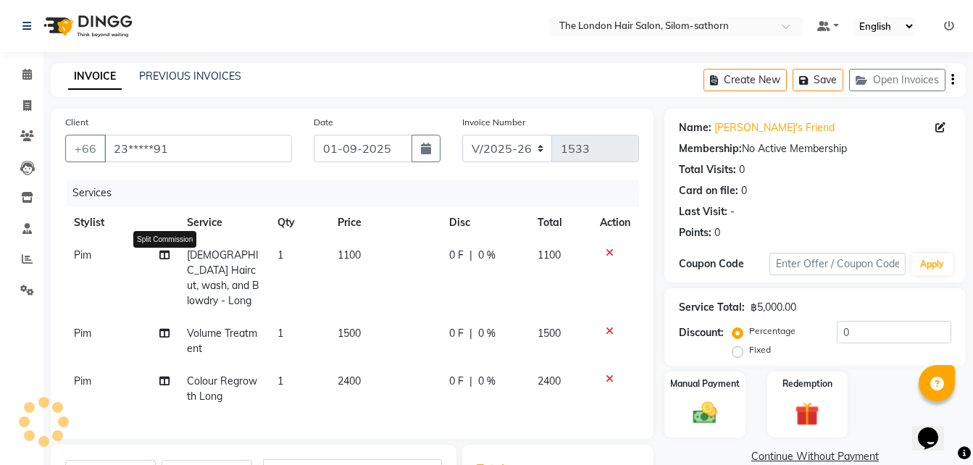
click at [165, 250] on icon at bounding box center [164, 255] width 10 height 10
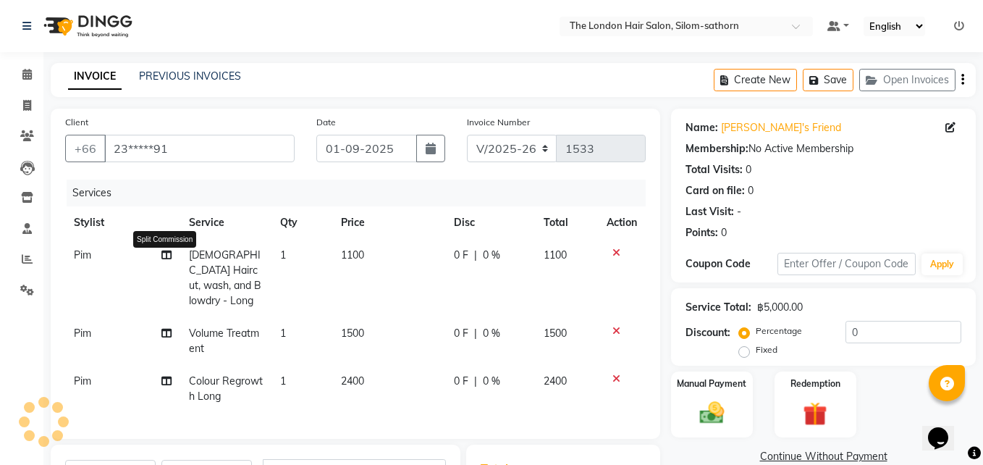
select select "65351"
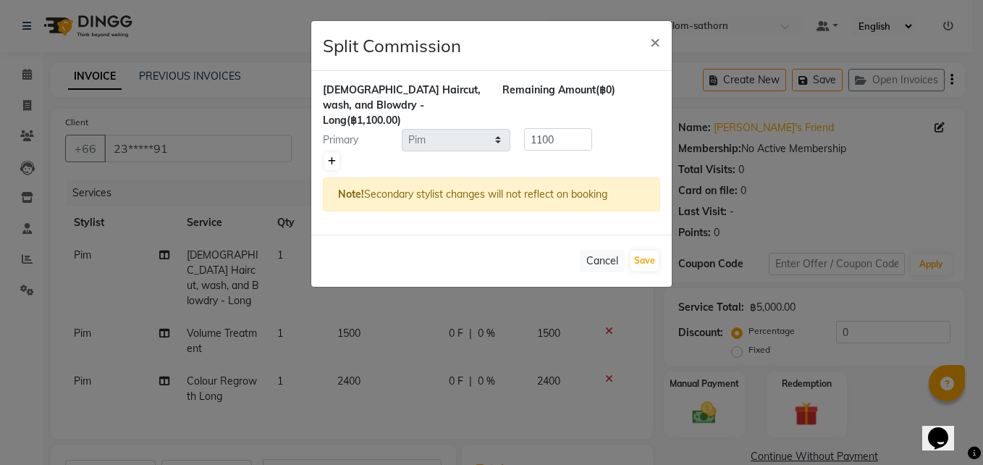
click at [327, 153] on link at bounding box center [331, 161] width 15 height 17
type input "550"
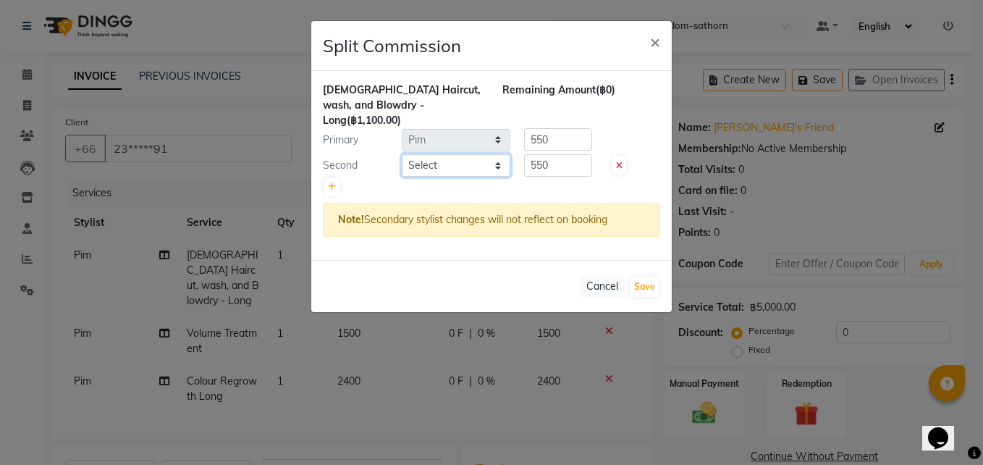
click at [423, 154] on select "Select Aon Apple Boss Luke Fon Kate Pim" at bounding box center [456, 165] width 109 height 22
select select "56711"
click at [402, 154] on select "Select Aon Apple Boss Luke Fon Kate Pim" at bounding box center [456, 165] width 109 height 22
click at [567, 154] on input "550" at bounding box center [558, 165] width 68 height 22
type input "5"
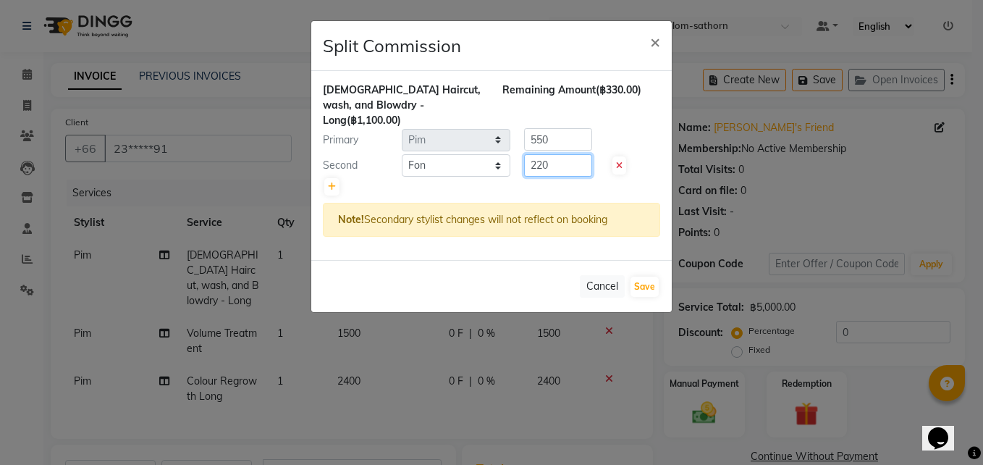
type input "220"
click at [566, 128] on input "550" at bounding box center [558, 139] width 68 height 22
type input "5"
type input "880"
click at [643, 277] on button "Save" at bounding box center [645, 287] width 28 height 20
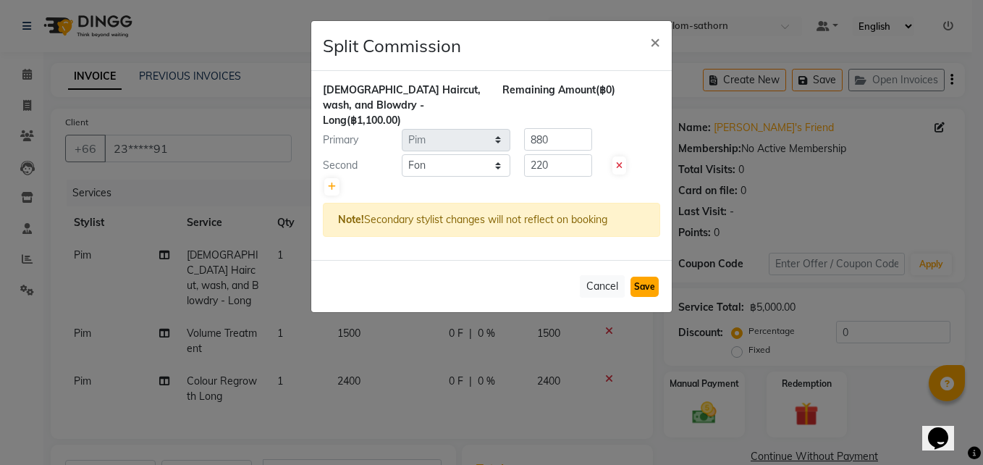
select select "Select"
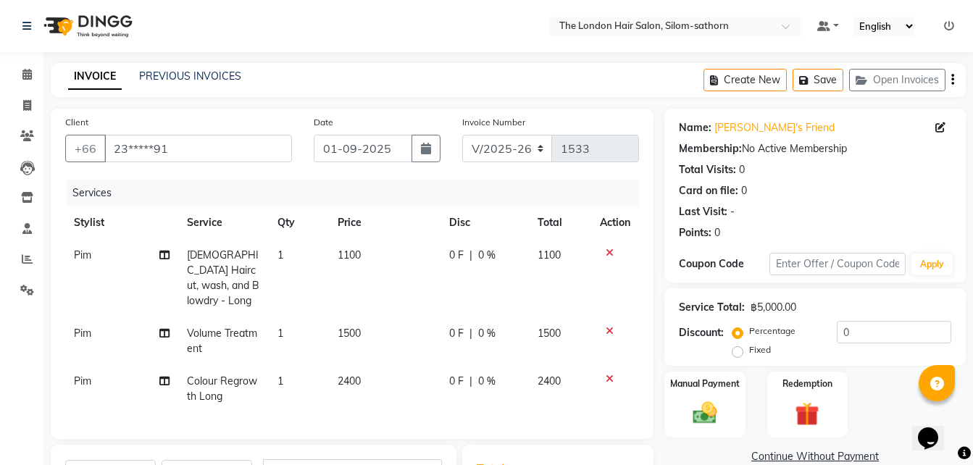
scroll to position [211, 0]
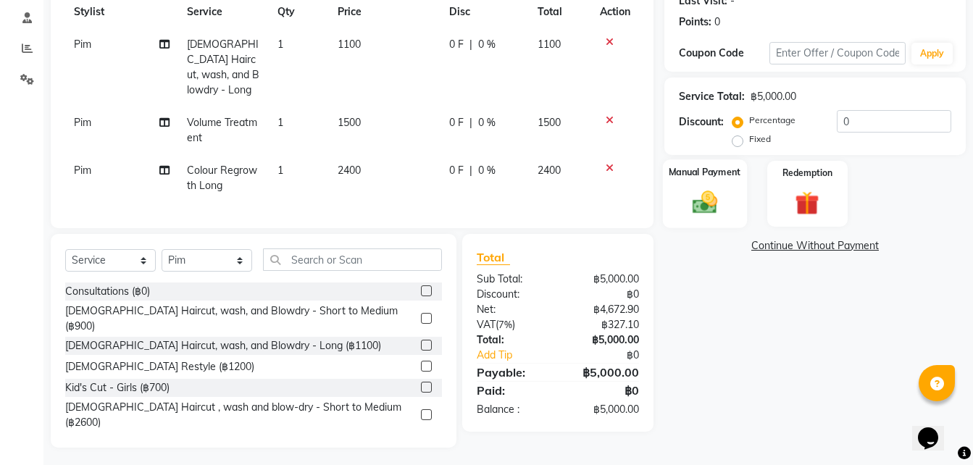
click at [701, 181] on div "Manual Payment" at bounding box center [705, 193] width 84 height 69
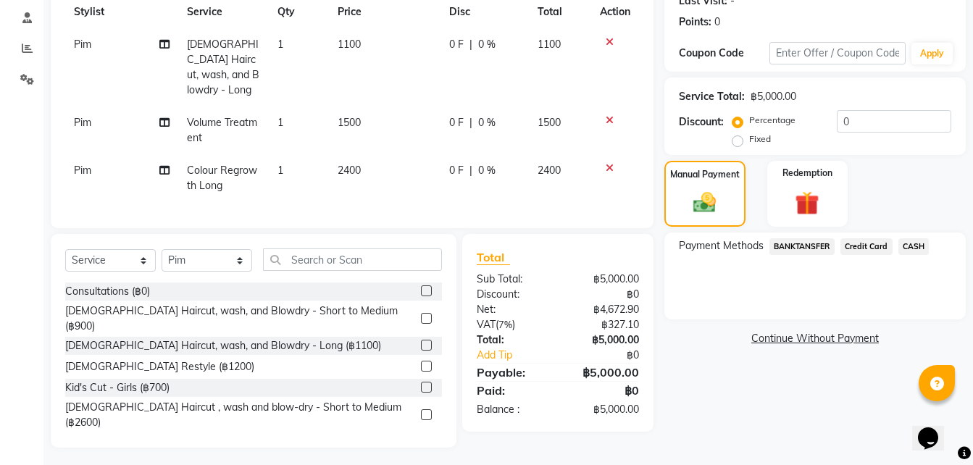
click at [802, 249] on span "BANKTANSFER" at bounding box center [801, 246] width 65 height 17
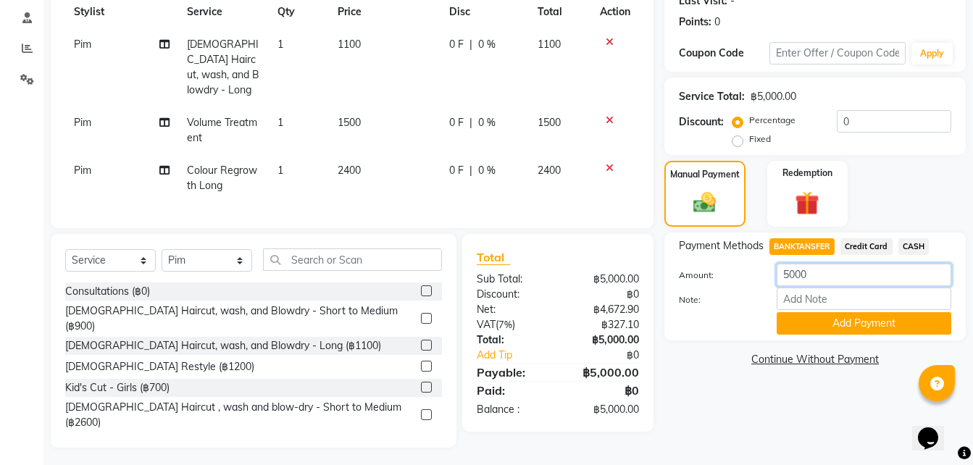
click at [819, 272] on input "5000" at bounding box center [863, 275] width 175 height 22
type input "5045"
click at [839, 322] on button "Add Payment" at bounding box center [863, 323] width 175 height 22
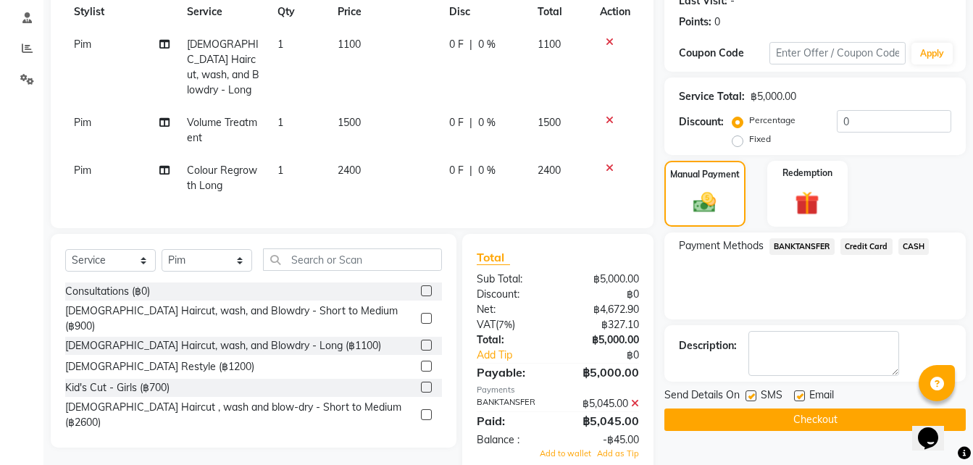
click at [839, 322] on div "Name: Marha's Friend Membership: No Active Membership Total Visits: 0 Card on f…" at bounding box center [820, 186] width 312 height 576
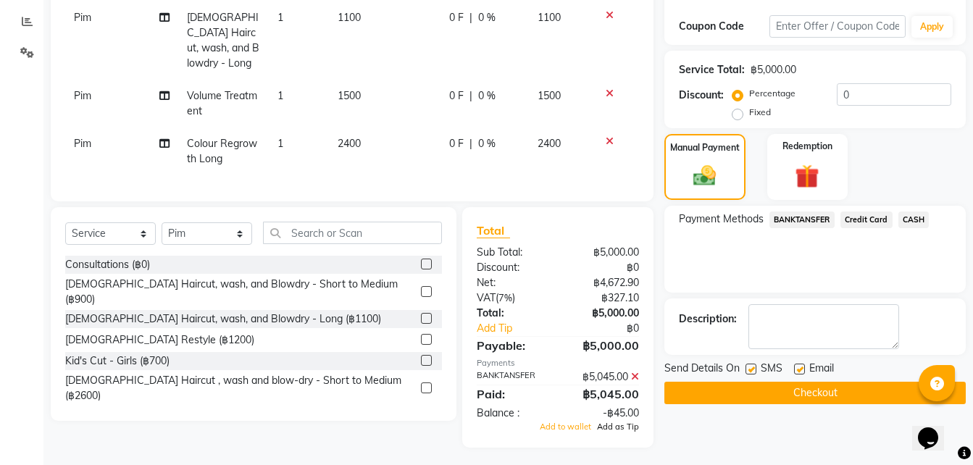
click at [605, 421] on span "Add as Tip" at bounding box center [618, 426] width 42 height 10
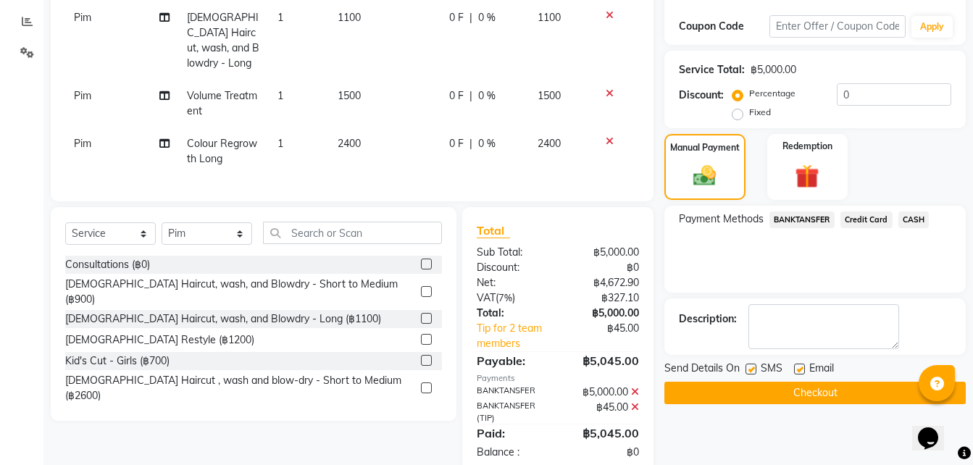
click at [750, 400] on button "Checkout" at bounding box center [814, 393] width 301 height 22
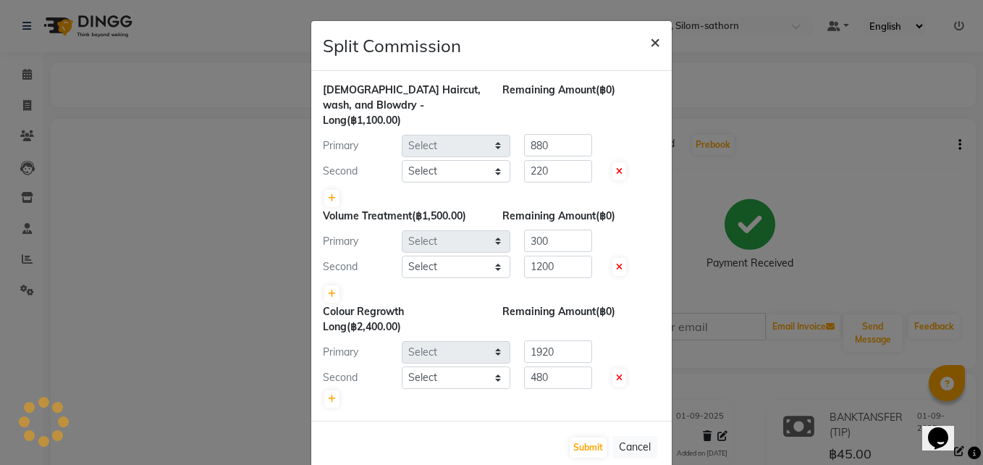
select select "65351"
select select "56711"
select select "65351"
select select "56711"
select select "65351"
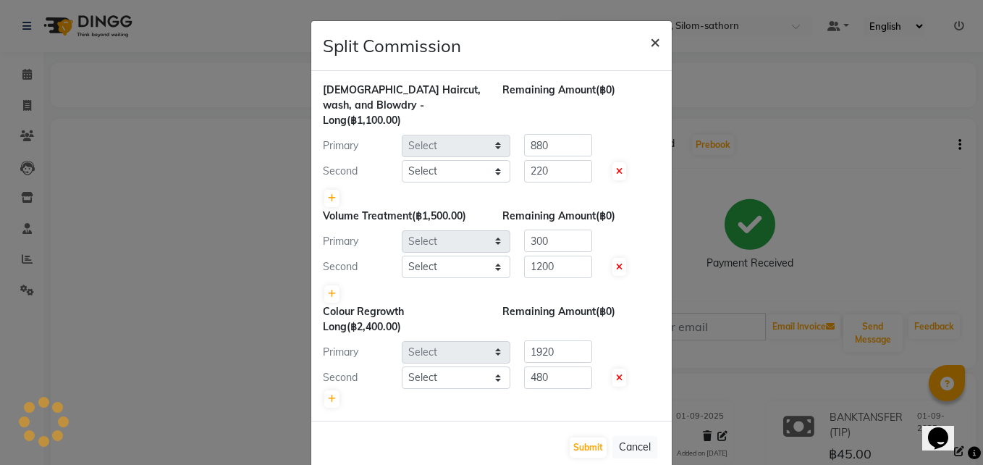
select select "56711"
click at [580, 437] on button "Submit" at bounding box center [588, 447] width 37 height 20
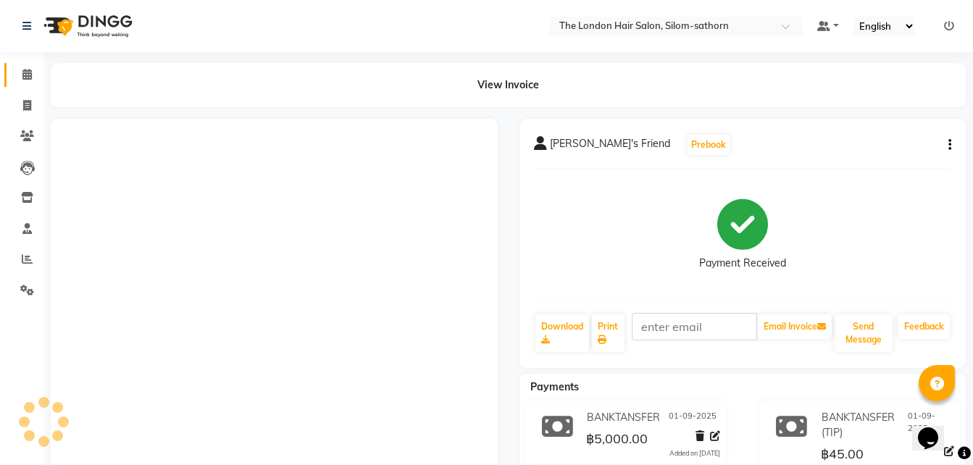
scroll to position [80, 0]
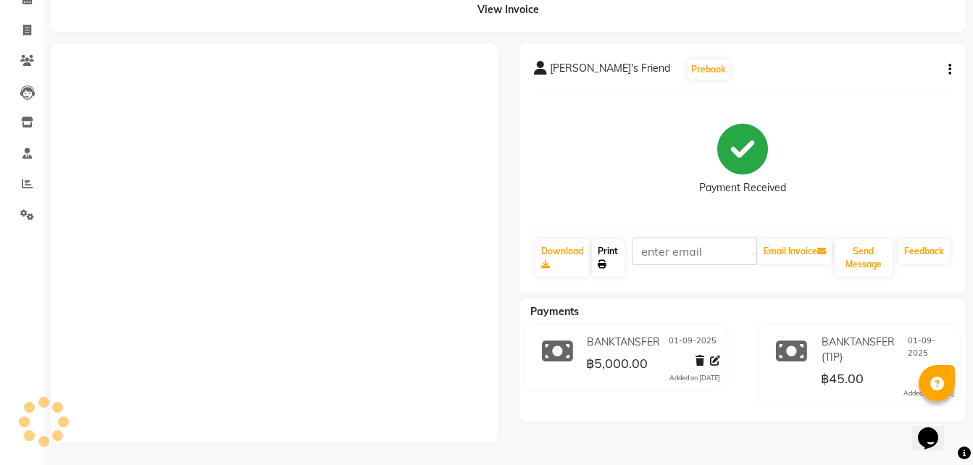
click at [597, 258] on link "Print" at bounding box center [608, 258] width 33 height 38
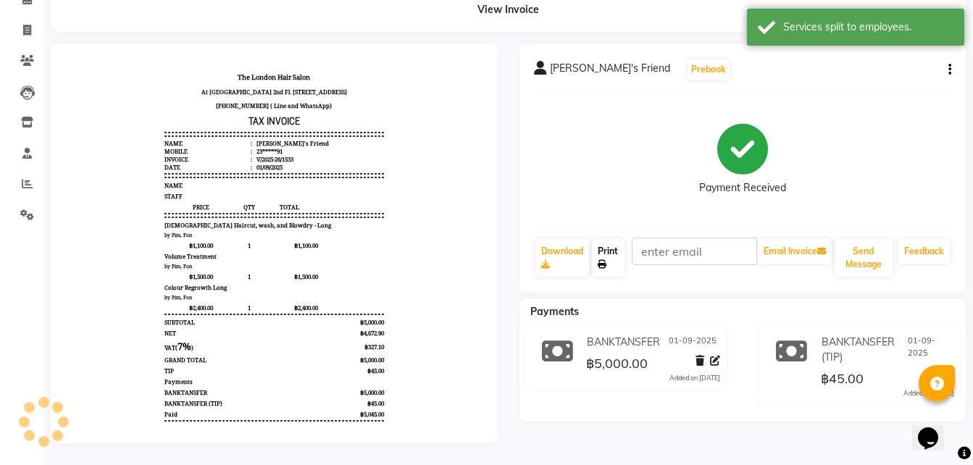
scroll to position [0, 0]
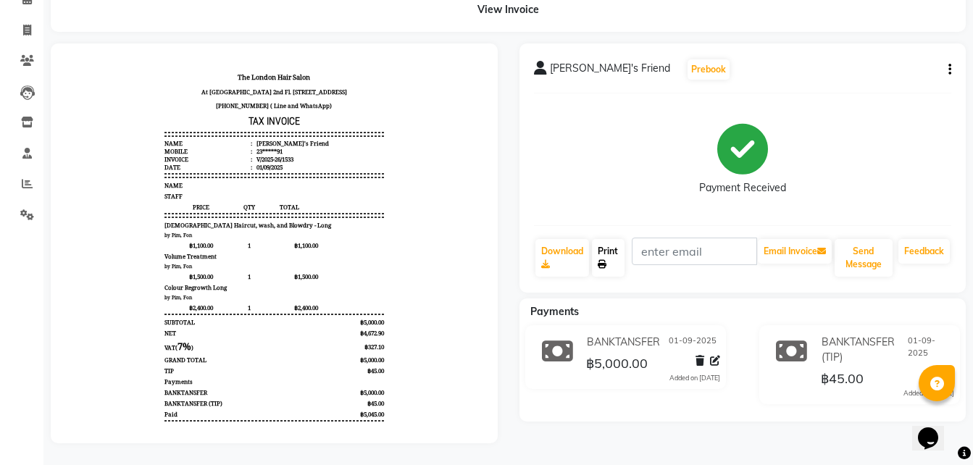
click at [603, 260] on icon at bounding box center [601, 264] width 9 height 9
click at [609, 248] on link "Print" at bounding box center [608, 258] width 33 height 38
click at [604, 260] on icon at bounding box center [601, 264] width 9 height 9
click at [616, 261] on link "Print" at bounding box center [608, 258] width 33 height 38
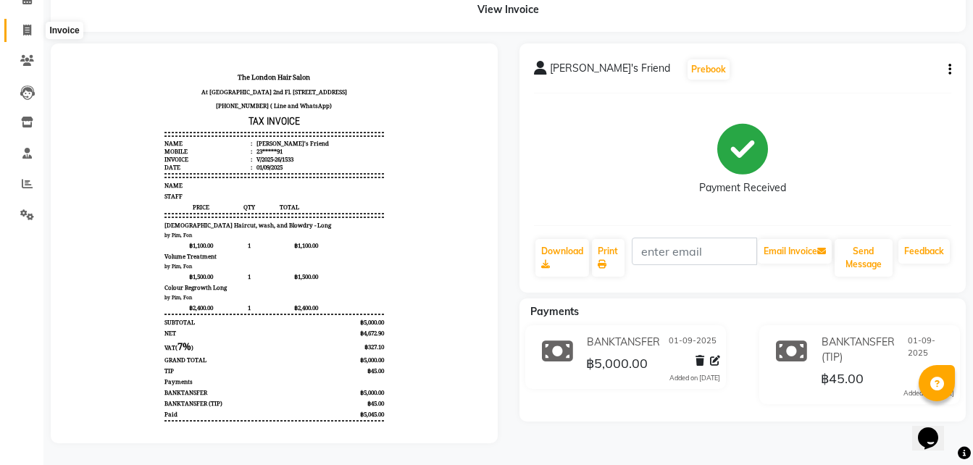
click at [23, 29] on icon at bounding box center [27, 30] width 8 height 11
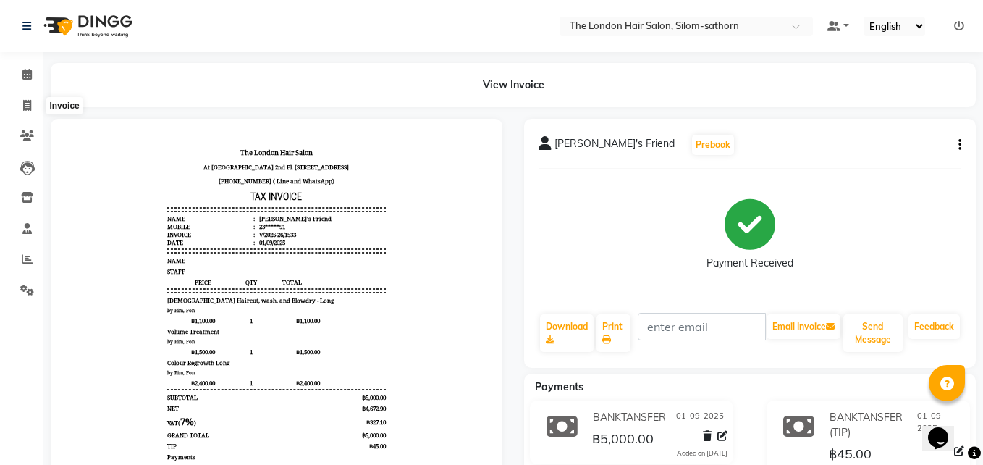
select select "service"
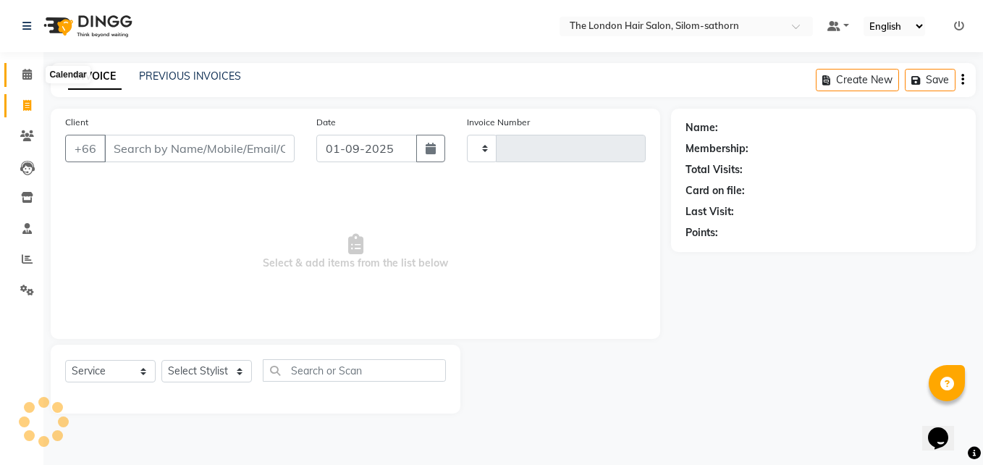
click at [20, 82] on span at bounding box center [26, 75] width 25 height 17
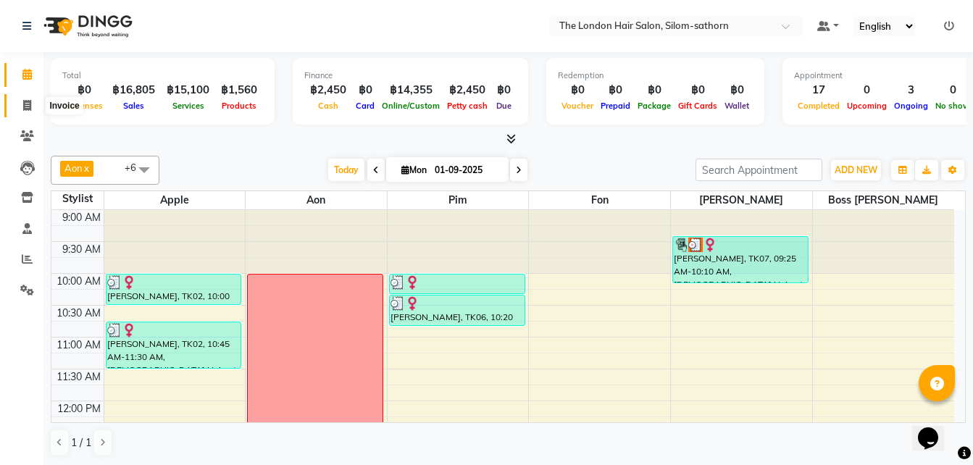
click at [25, 100] on icon at bounding box center [27, 105] width 8 height 11
select select "service"
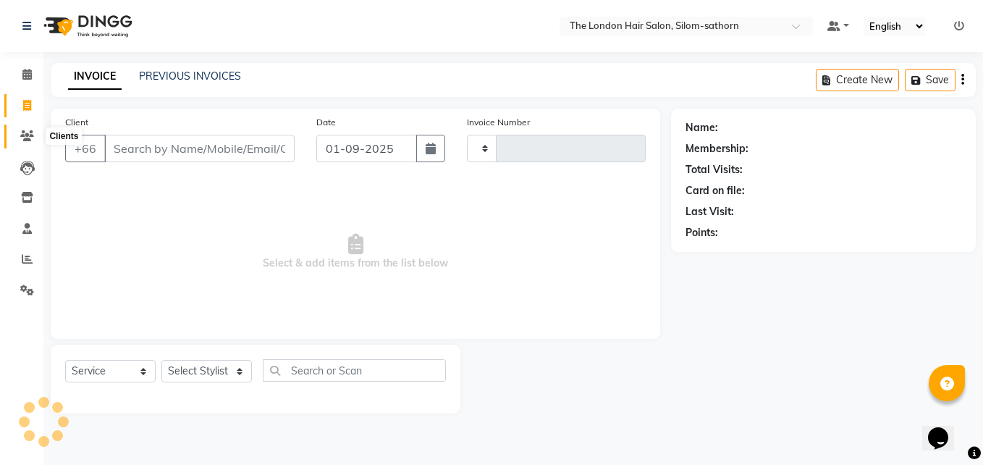
click at [30, 133] on icon at bounding box center [27, 135] width 14 height 11
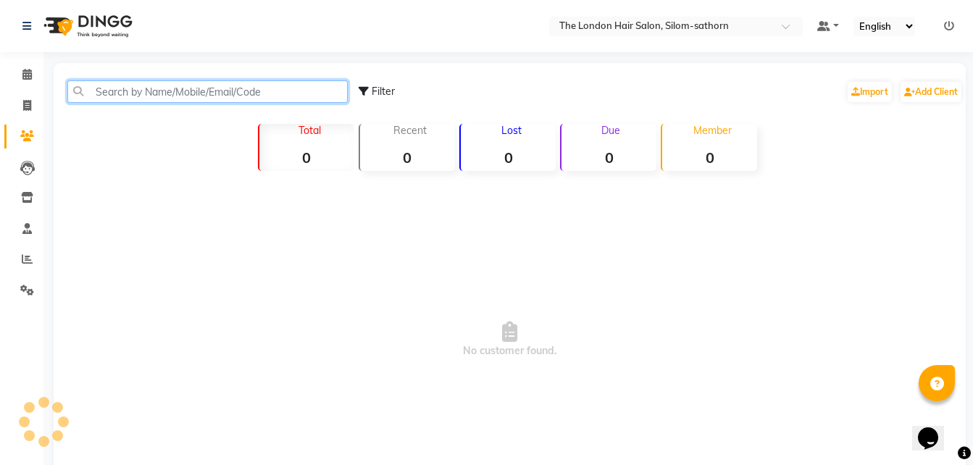
click at [154, 91] on input "text" at bounding box center [207, 91] width 280 height 22
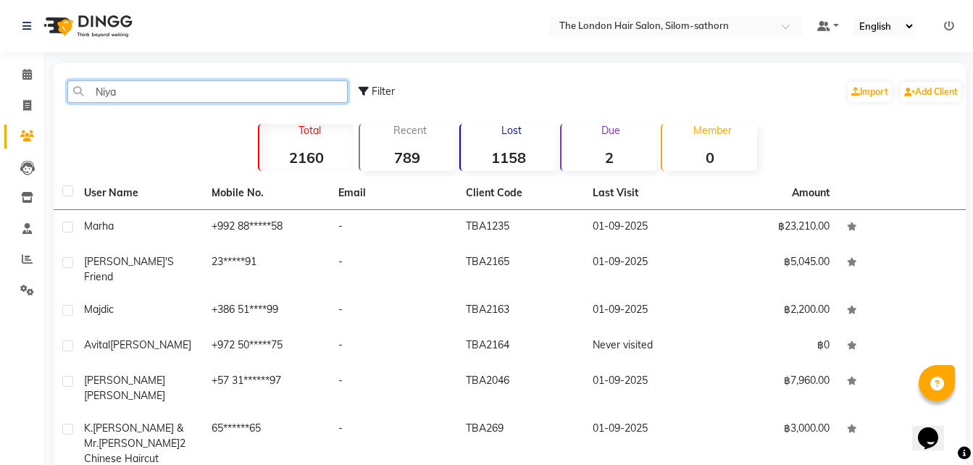
click at [219, 91] on input "Niya" at bounding box center [207, 91] width 280 height 22
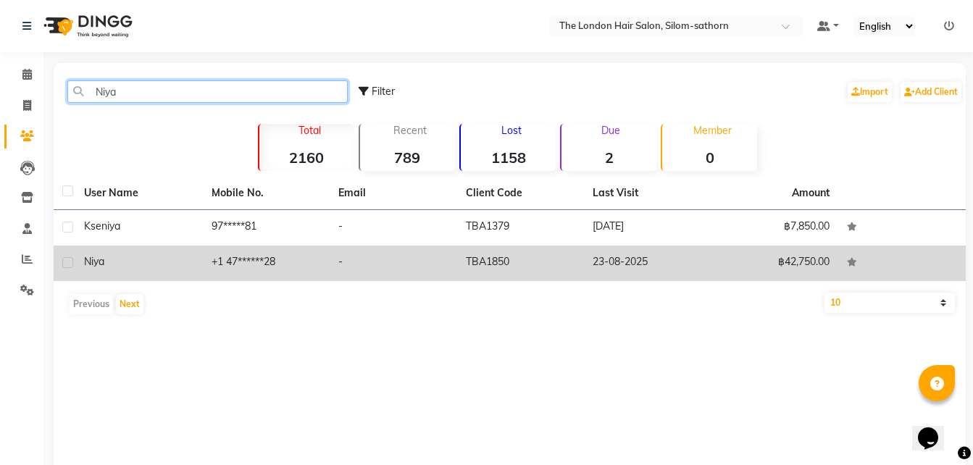
type input "Niya"
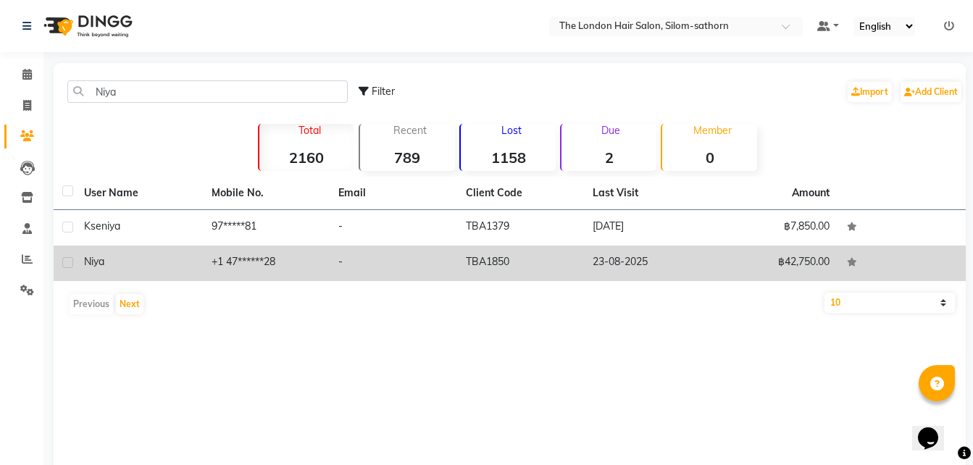
click at [248, 267] on td "+1 47******28" at bounding box center [266, 263] width 127 height 35
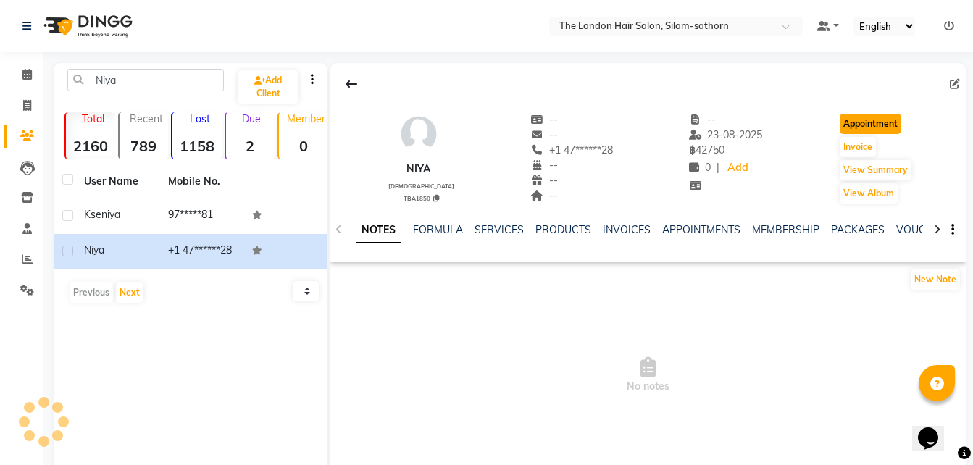
click at [877, 120] on button "Appointment" at bounding box center [870, 124] width 62 height 20
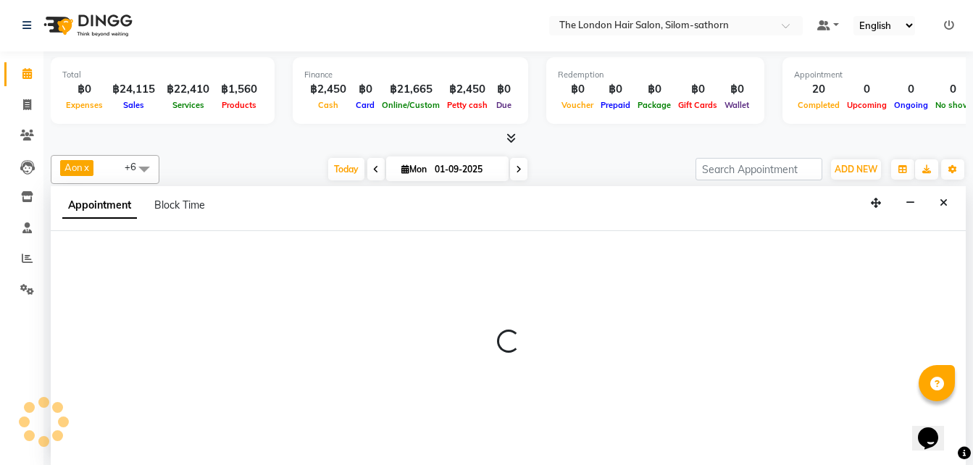
select select "tentative"
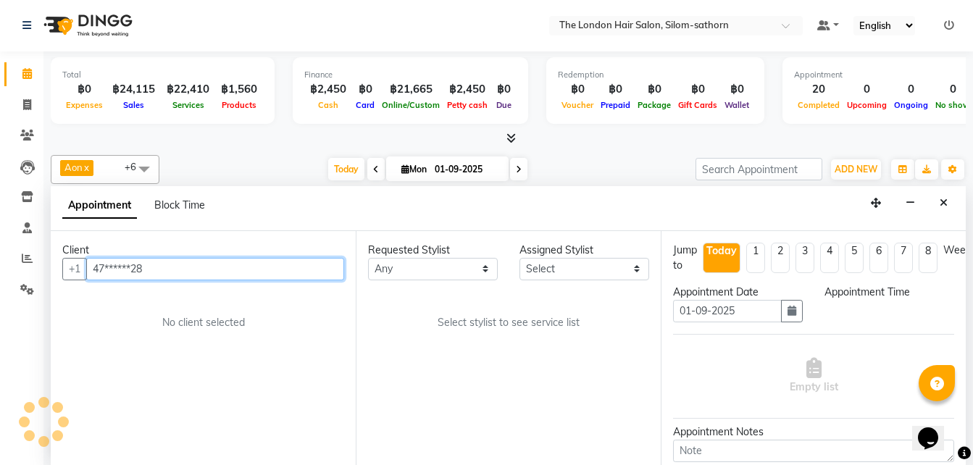
select select "600"
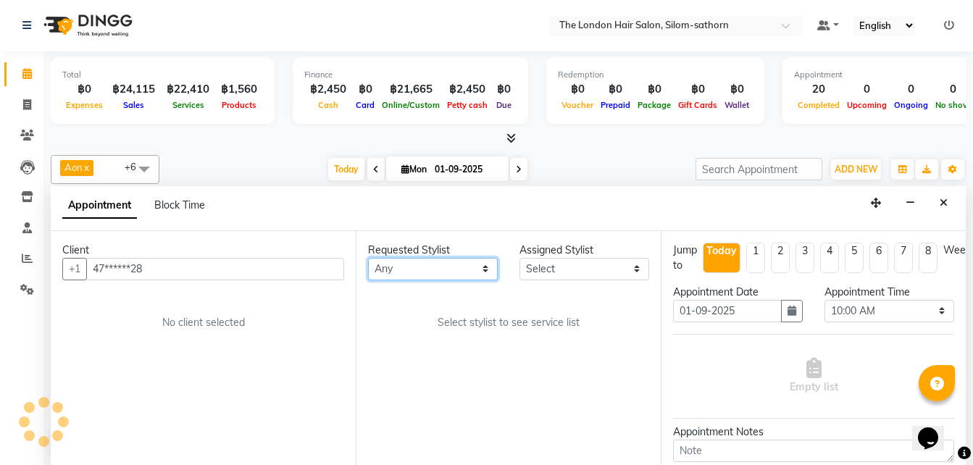
click at [419, 266] on select "Any Aon Apple Boss Luke Fon Kate Pim" at bounding box center [433, 269] width 130 height 22
select select "56711"
click at [368, 258] on select "Any Aon Apple Boss Luke Fon Kate Pim" at bounding box center [433, 269] width 130 height 22
select select "56711"
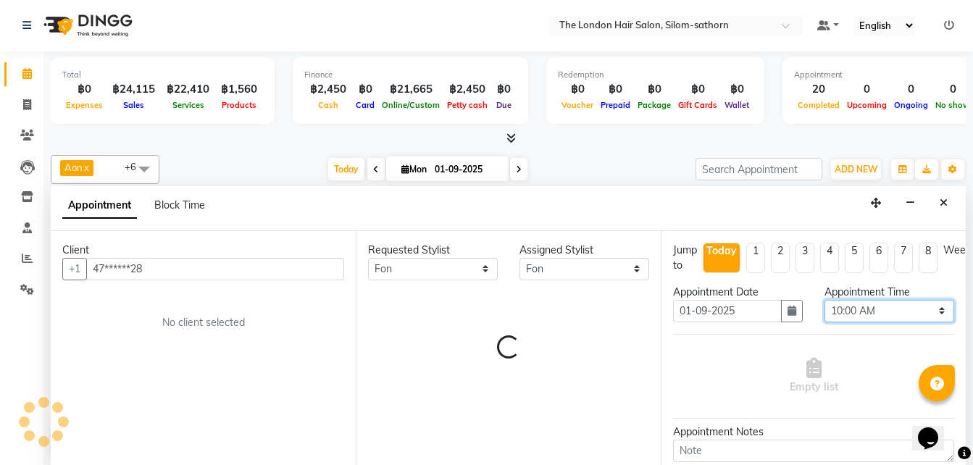
click at [852, 309] on select "Select 10:00 AM 10:05 AM 10:10 AM 10:15 AM 10:20 AM 10:25 AM 10:30 AM 10:35 AM …" at bounding box center [889, 311] width 130 height 22
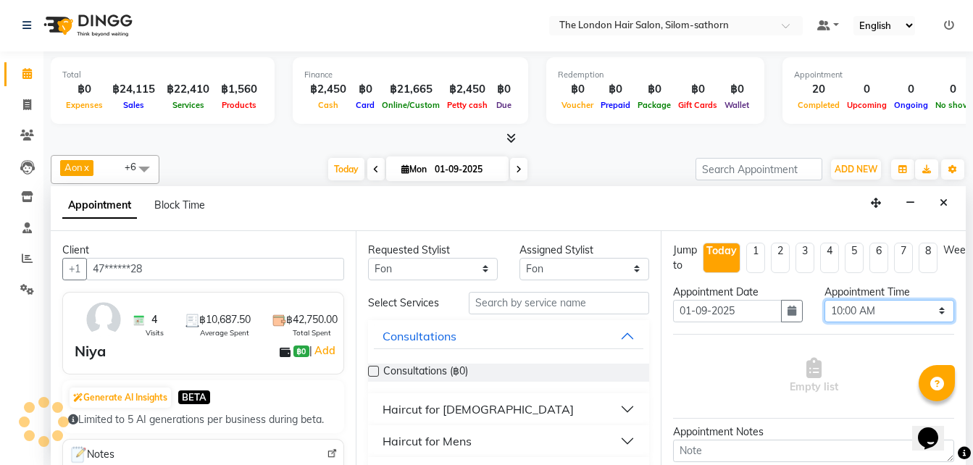
select select "1140"
click at [824, 300] on select "Select 10:00 AM 10:05 AM 10:10 AM 10:15 AM 10:20 AM 10:25 AM 10:30 AM 10:35 AM …" at bounding box center [889, 311] width 130 height 22
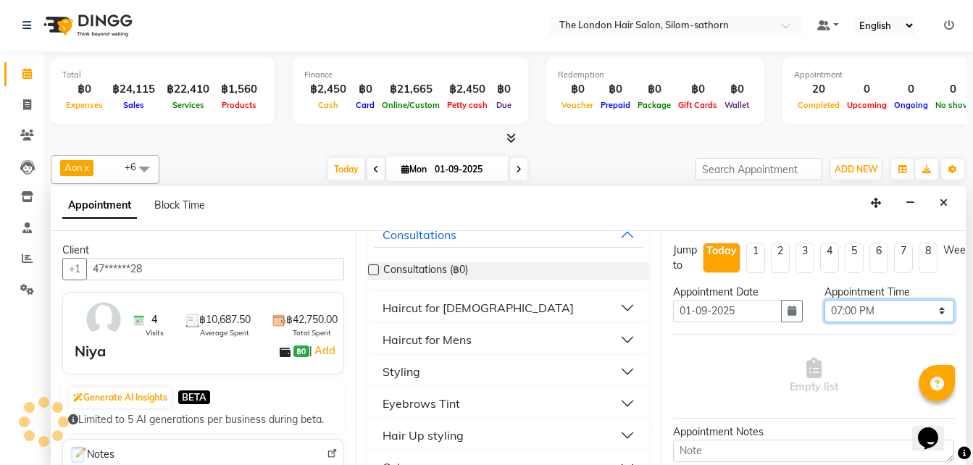
scroll to position [102, 0]
click at [403, 372] on div "Styling" at bounding box center [401, 370] width 38 height 17
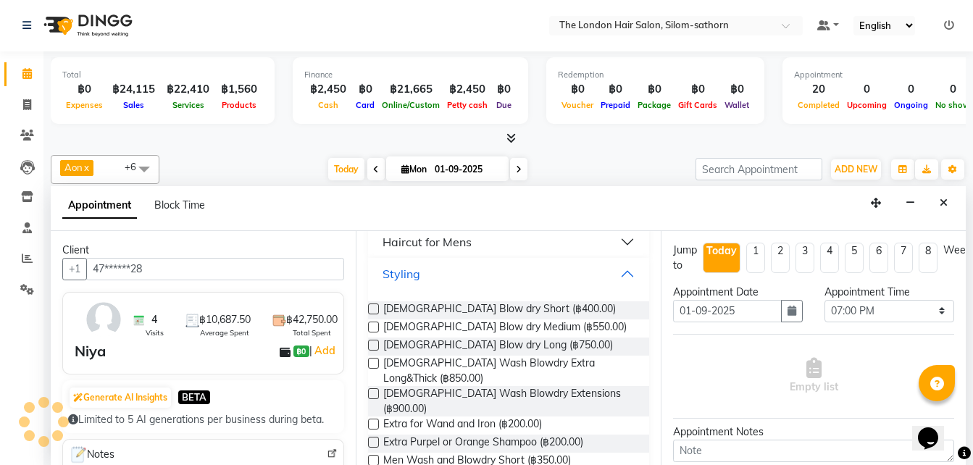
scroll to position [206, 0]
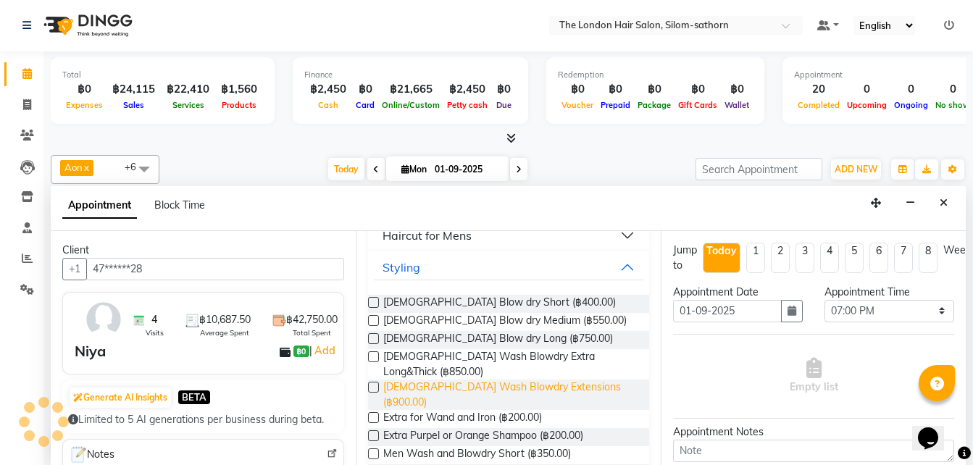
click at [566, 379] on span "Ladies Wash Blowdry Extensions (฿900.00)" at bounding box center [510, 394] width 254 height 30
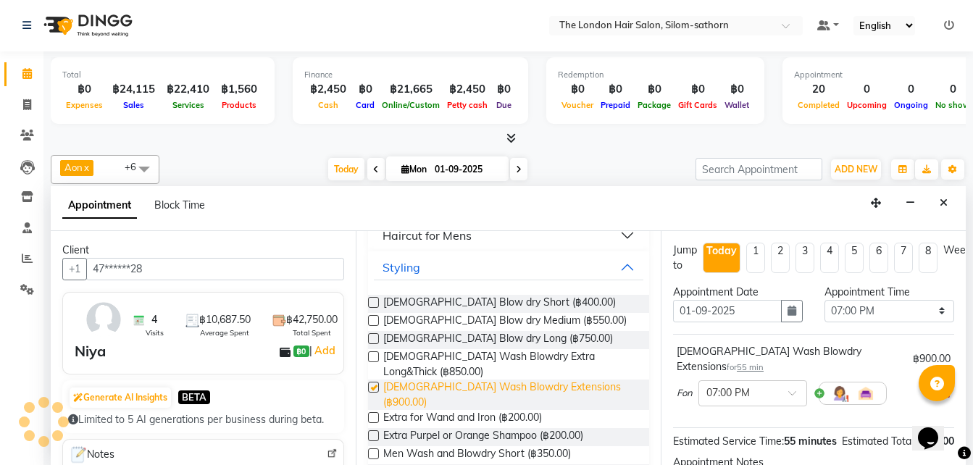
checkbox input "false"
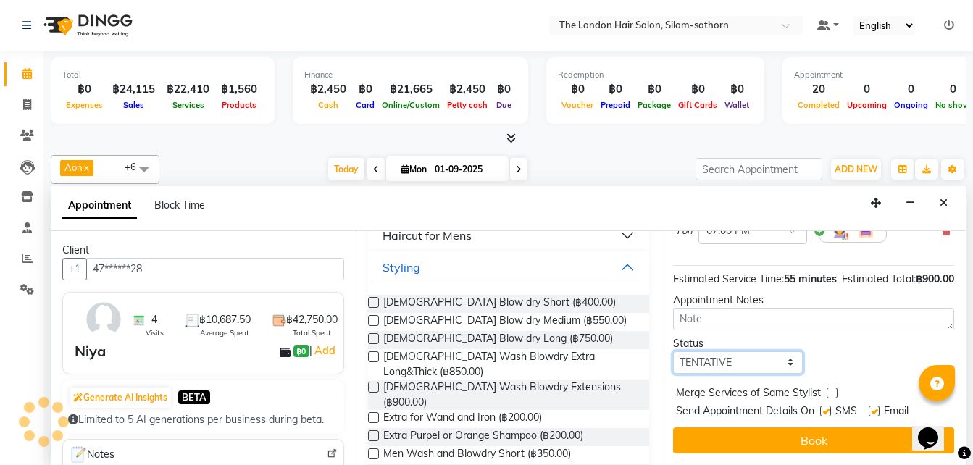
click at [723, 353] on select "Select TENTATIVE CONFIRM CHECK-IN UPCOMING" at bounding box center [738, 362] width 130 height 22
select select "confirm booking"
click at [673, 351] on select "Select TENTATIVE CONFIRM CHECK-IN UPCOMING" at bounding box center [738, 362] width 130 height 22
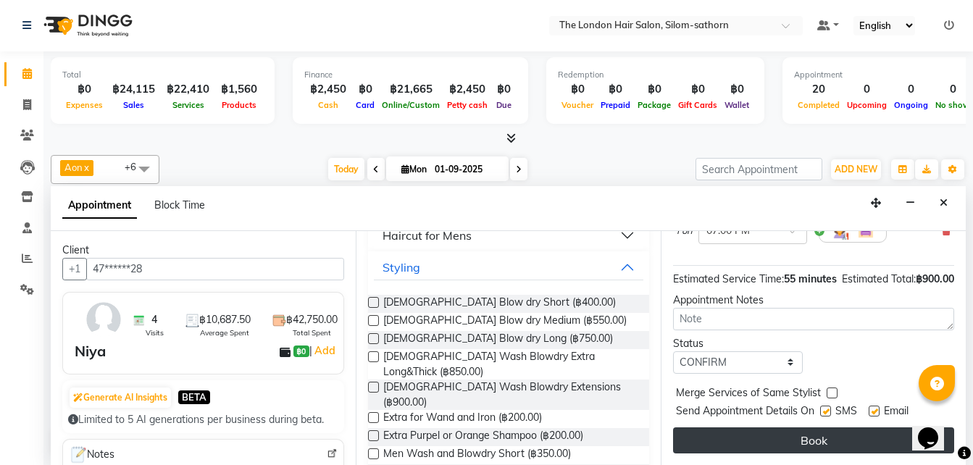
click at [729, 427] on button "Book" at bounding box center [813, 440] width 281 height 26
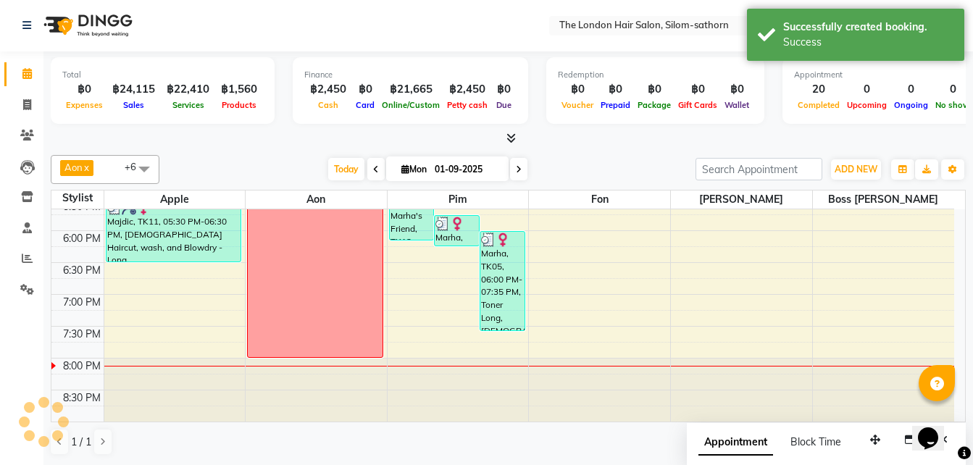
scroll to position [0, 0]
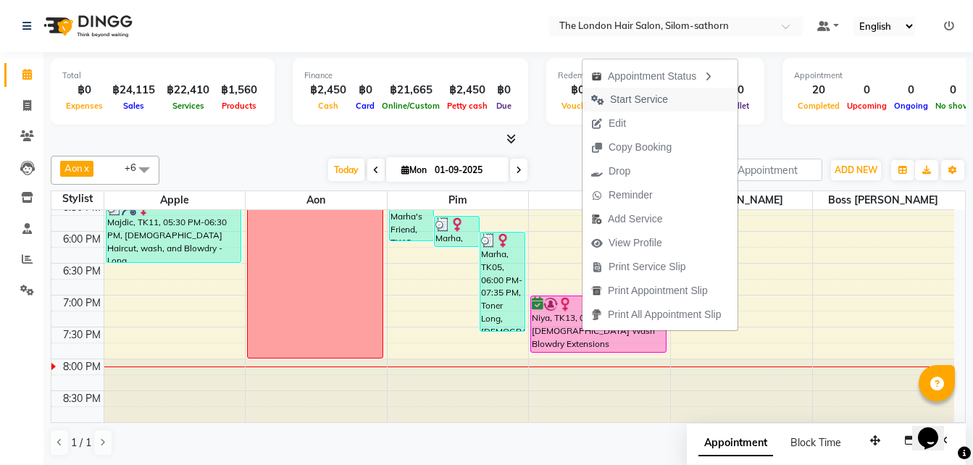
click at [630, 98] on span "Start Service" at bounding box center [639, 99] width 58 height 15
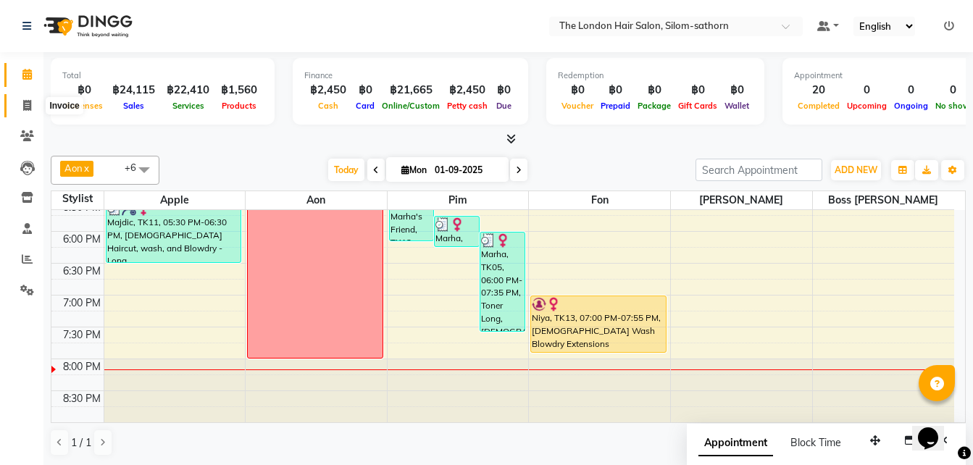
click at [28, 100] on icon at bounding box center [27, 105] width 8 height 11
select select "service"
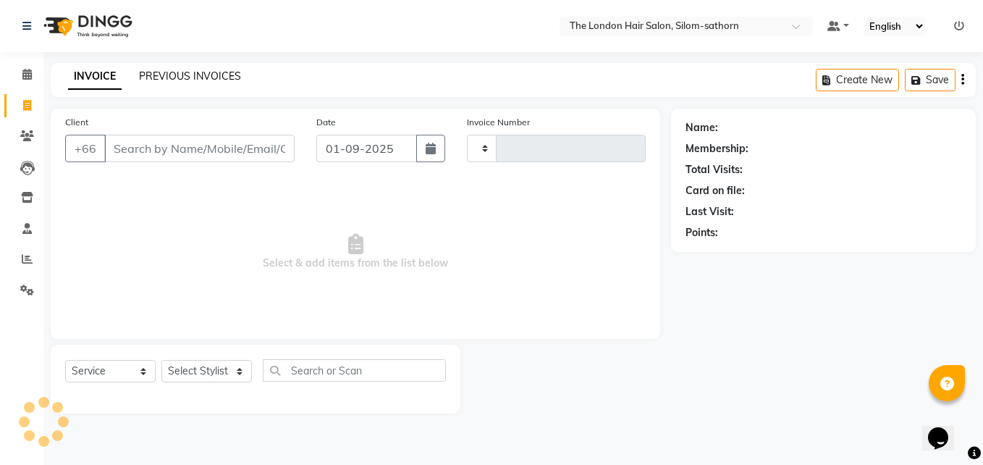
click at [163, 73] on link "PREVIOUS INVOICES" at bounding box center [190, 76] width 102 height 13
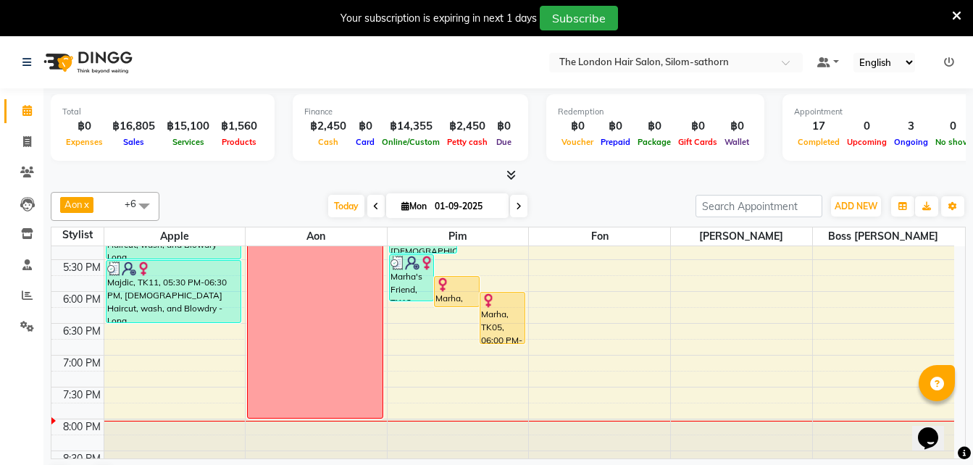
scroll to position [552, 0]
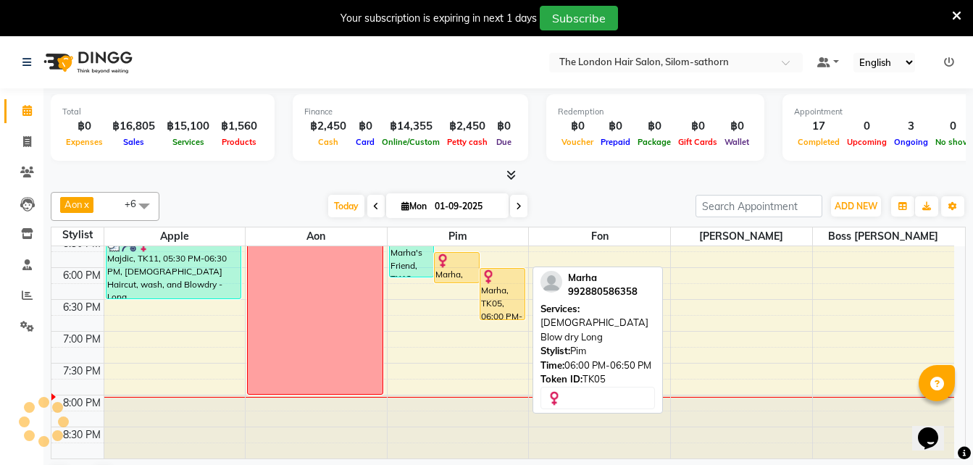
click at [497, 303] on div "Marha, TK05, 06:00 PM-06:50 PM, [DEMOGRAPHIC_DATA] Blow dry Long" at bounding box center [502, 294] width 44 height 51
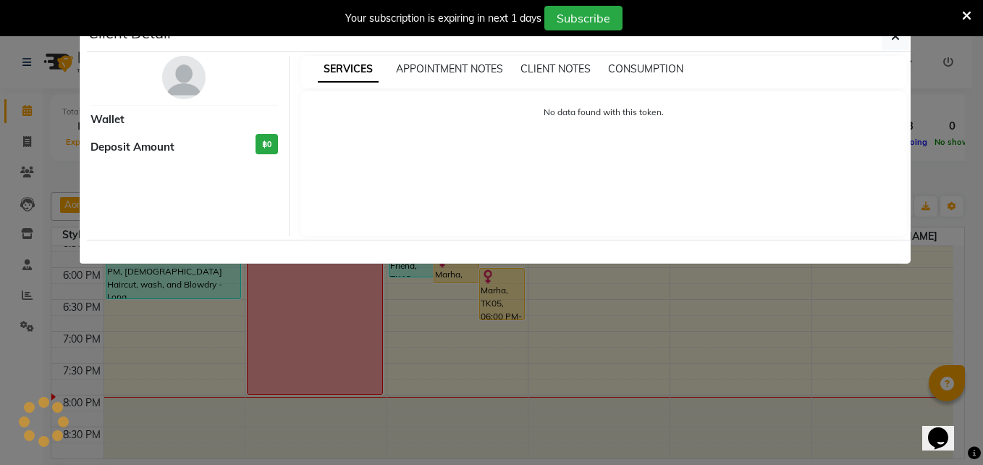
select select "1"
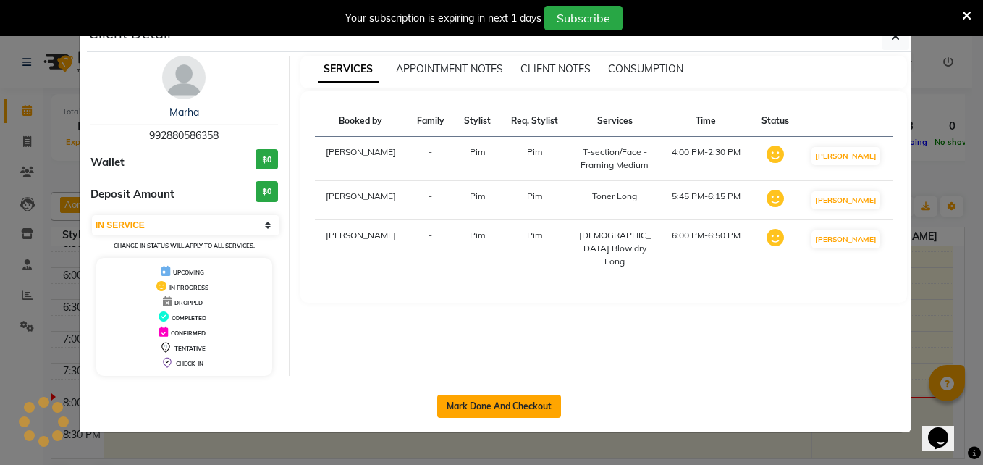
click at [491, 406] on button "Mark Done And Checkout" at bounding box center [499, 406] width 124 height 23
select select "service"
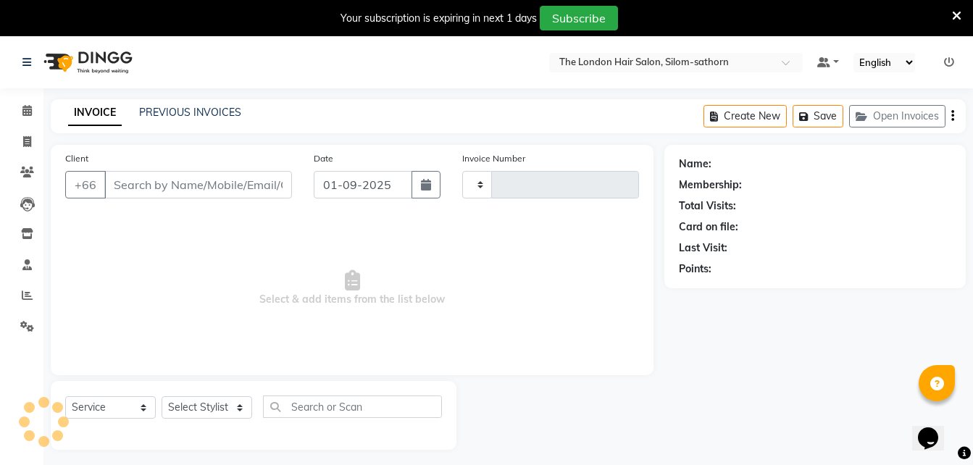
type input "1534"
select select "6977"
type input "99********58"
select select "65351"
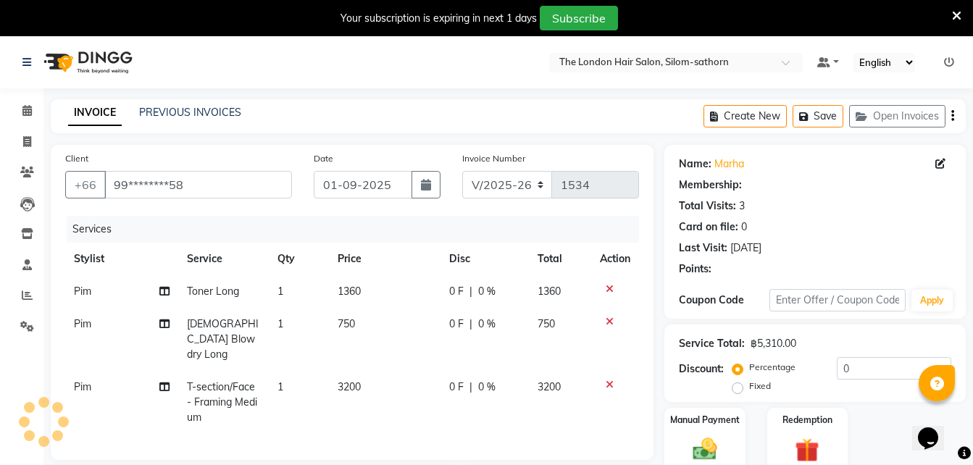
scroll to position [89, 0]
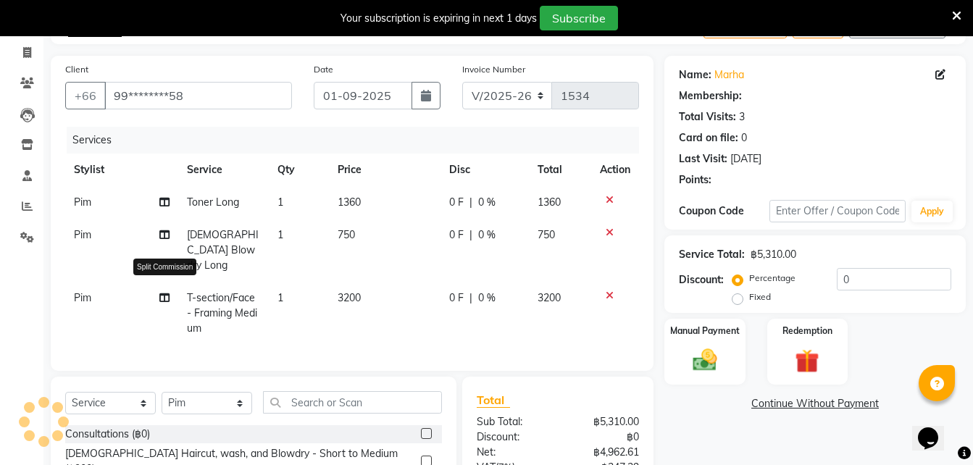
click at [164, 293] on icon at bounding box center [164, 298] width 10 height 10
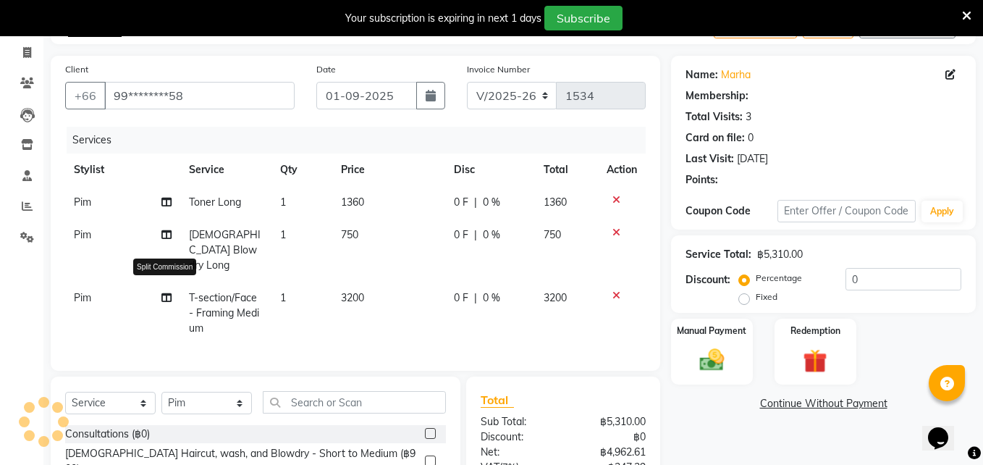
select select "65351"
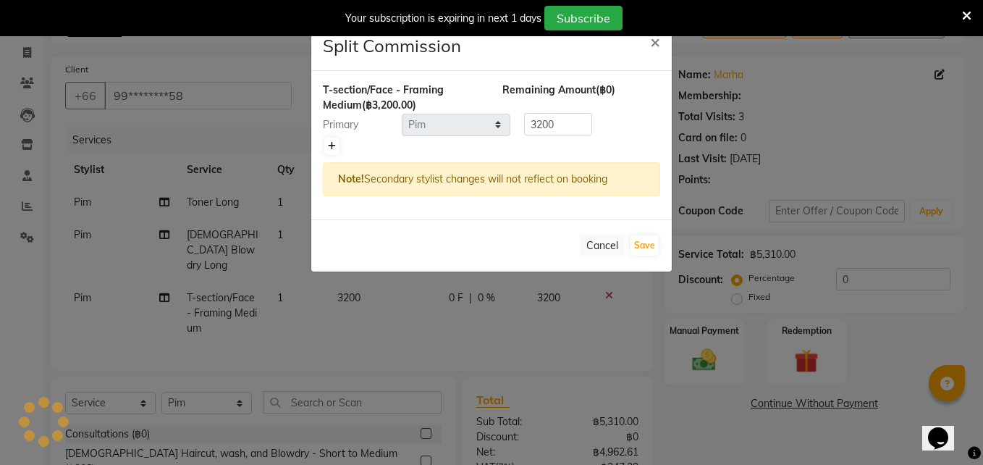
click at [334, 147] on icon at bounding box center [332, 146] width 8 height 9
type input "1600"
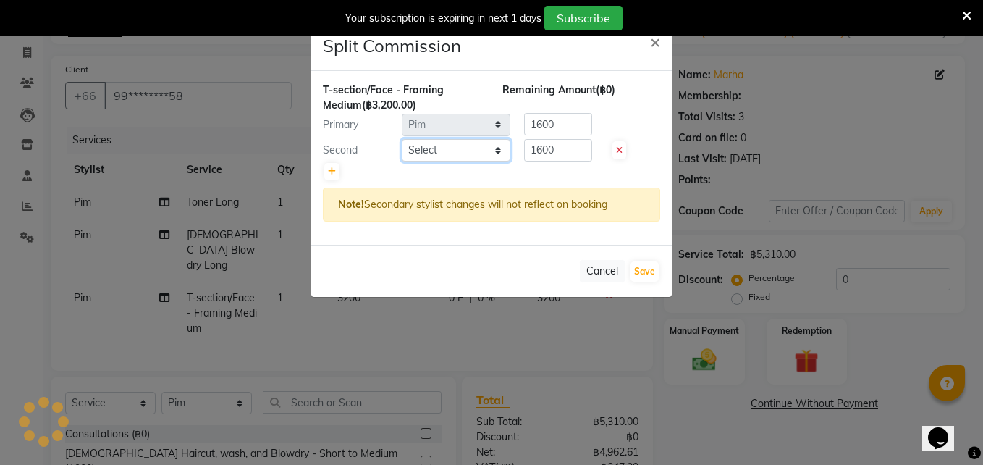
click at [442, 149] on select "Select Aon Apple Boss Luke Fon Kate Pim" at bounding box center [456, 150] width 109 height 22
select select "56711"
click at [402, 139] on select "Select Aon Apple Boss Luke Fon Kate Pim" at bounding box center [456, 150] width 109 height 22
click at [568, 153] on input "1600" at bounding box center [558, 150] width 68 height 22
type input "1"
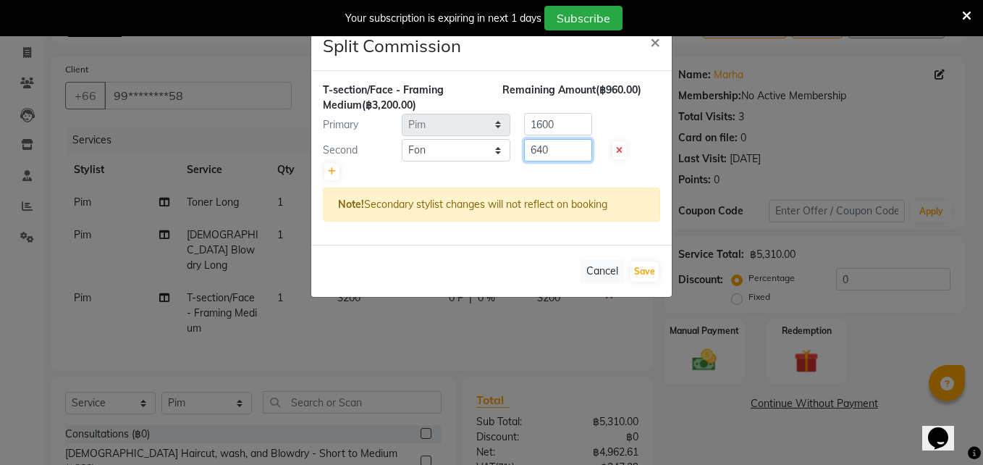
type input "640"
click at [572, 128] on input "1600" at bounding box center [558, 124] width 68 height 22
type input "1"
type input "2560"
drag, startPoint x: 645, startPoint y: 277, endPoint x: 631, endPoint y: 261, distance: 21.6
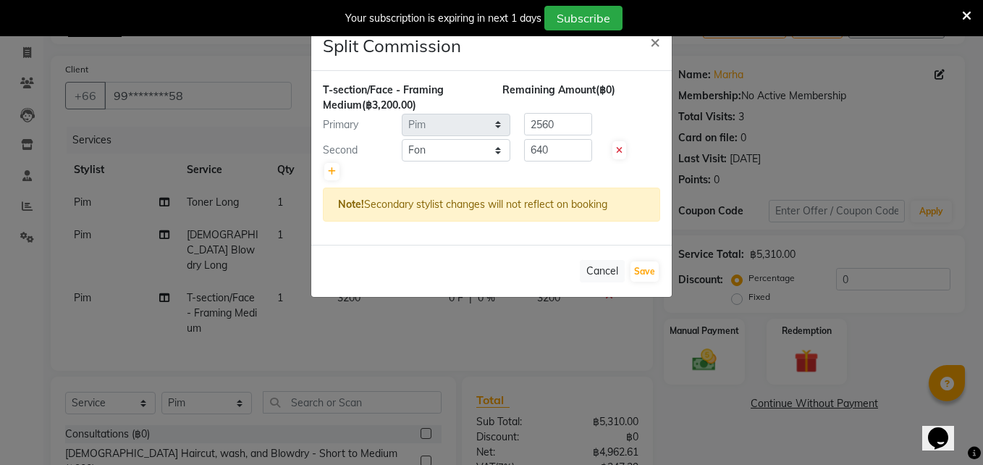
click at [631, 261] on div "Cancel Save" at bounding box center [491, 271] width 361 height 52
click at [644, 269] on button "Save" at bounding box center [645, 271] width 28 height 20
select select "Select"
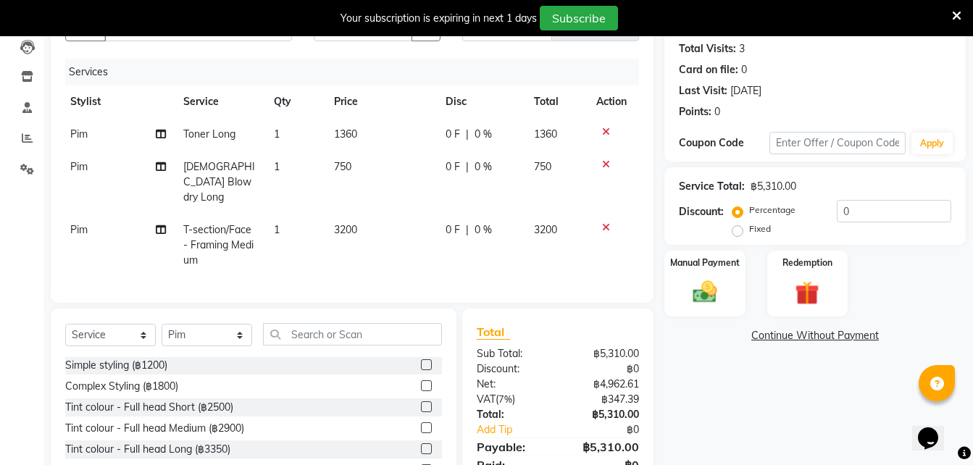
scroll to position [527, 0]
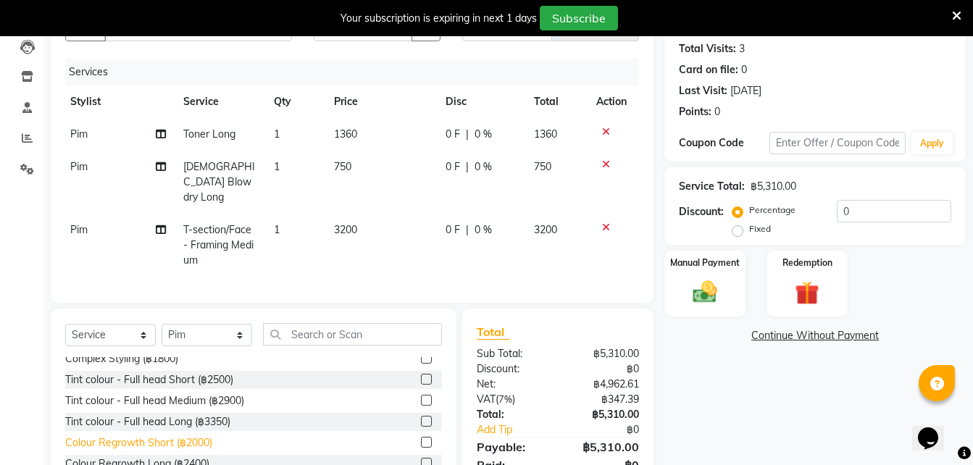
click at [159, 435] on div "Colour Regrowth Short (฿2000)" at bounding box center [138, 442] width 147 height 15
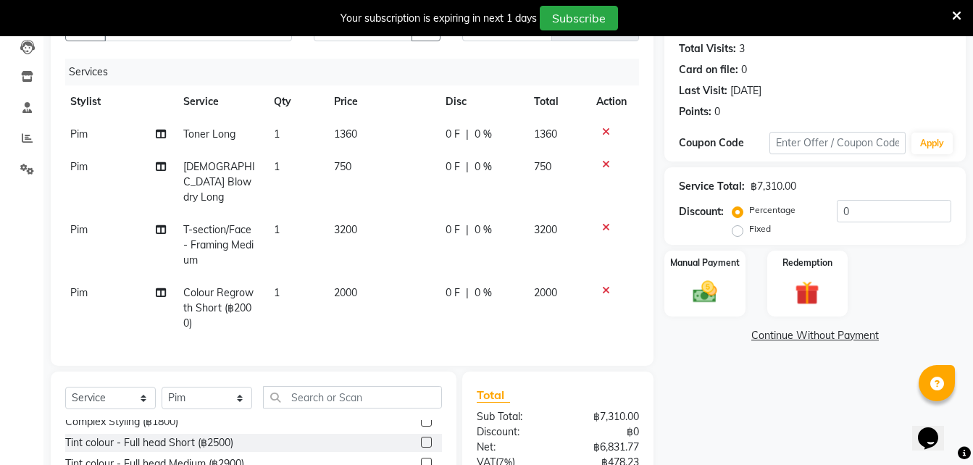
checkbox input "false"
click at [161, 288] on icon at bounding box center [161, 293] width 10 height 10
select select "65351"
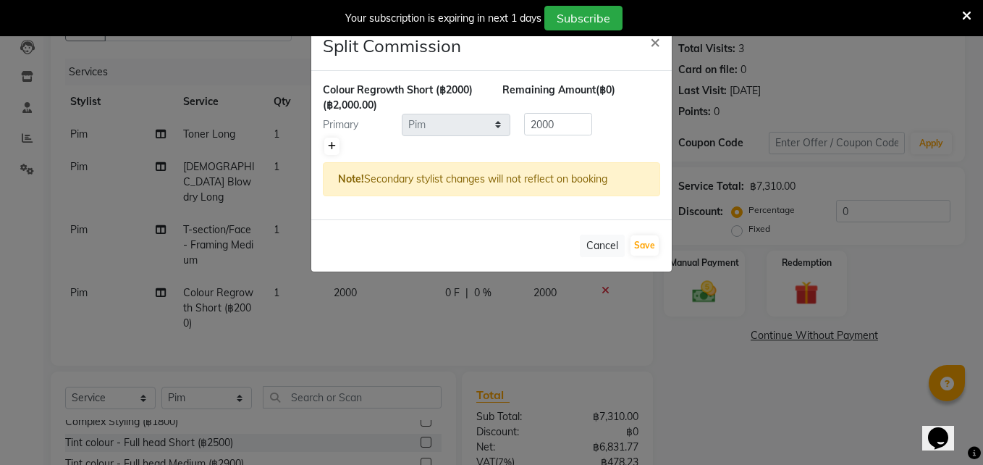
click at [331, 148] on icon at bounding box center [332, 146] width 8 height 9
type input "1000"
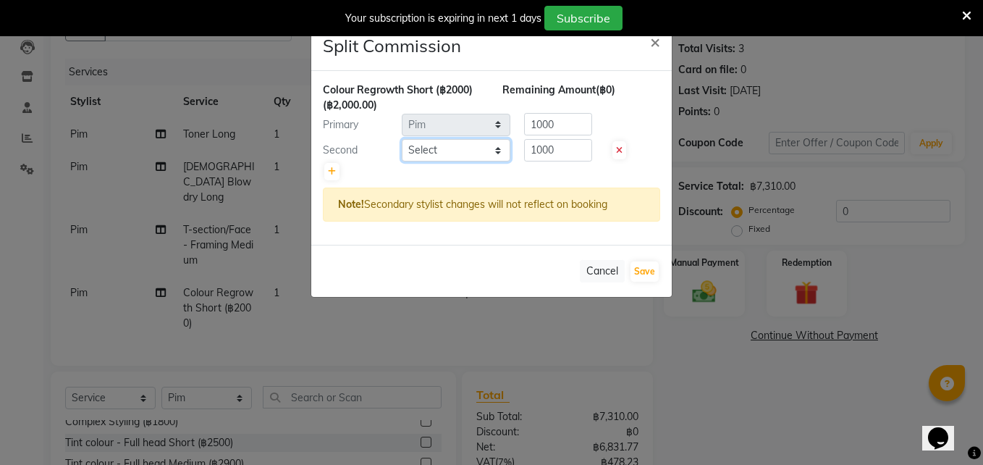
click at [425, 155] on select "Select Aon Apple Boss Luke Fon Kate Pim" at bounding box center [456, 150] width 109 height 22
select select "56711"
click at [402, 139] on select "Select Aon Apple Boss Luke Fon Kate Pim" at bounding box center [456, 150] width 109 height 22
click at [568, 154] on input "1000" at bounding box center [558, 150] width 68 height 22
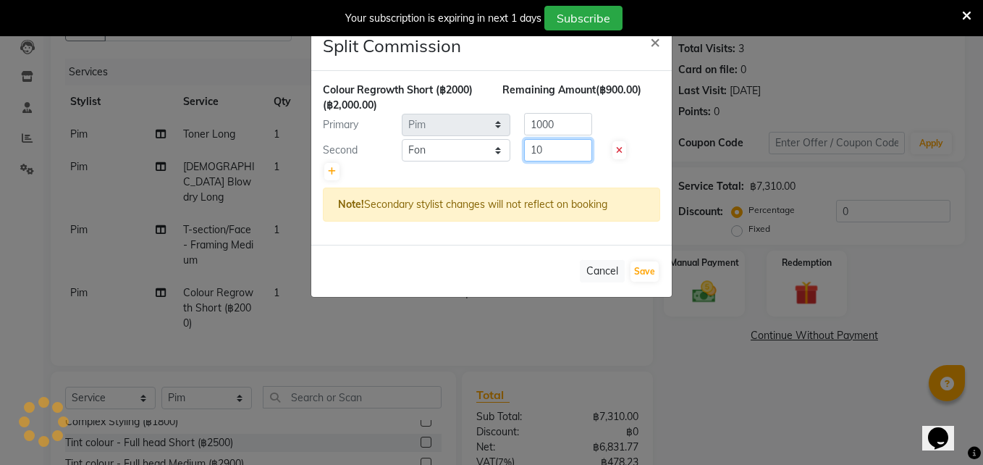
type input "1"
type input "400"
click at [566, 126] on input "1000" at bounding box center [558, 124] width 68 height 22
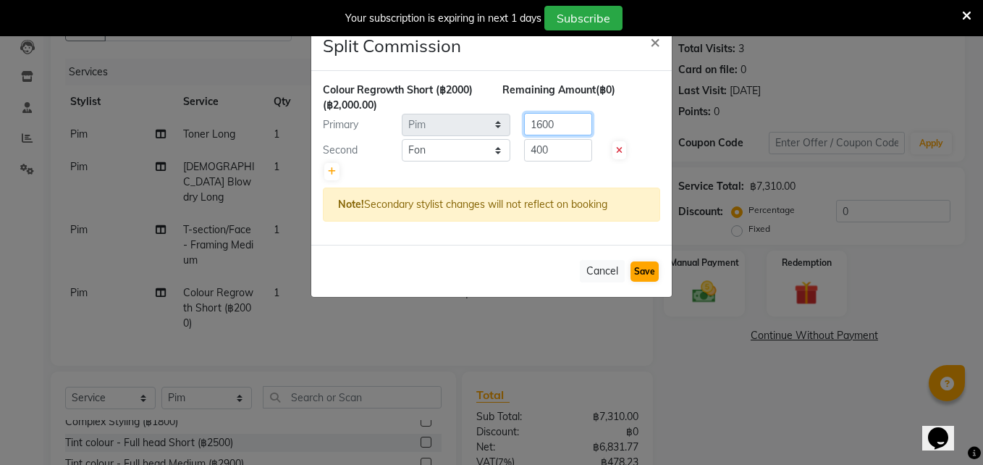
type input "1600"
click at [640, 276] on button "Save" at bounding box center [645, 271] width 28 height 20
select select "Select"
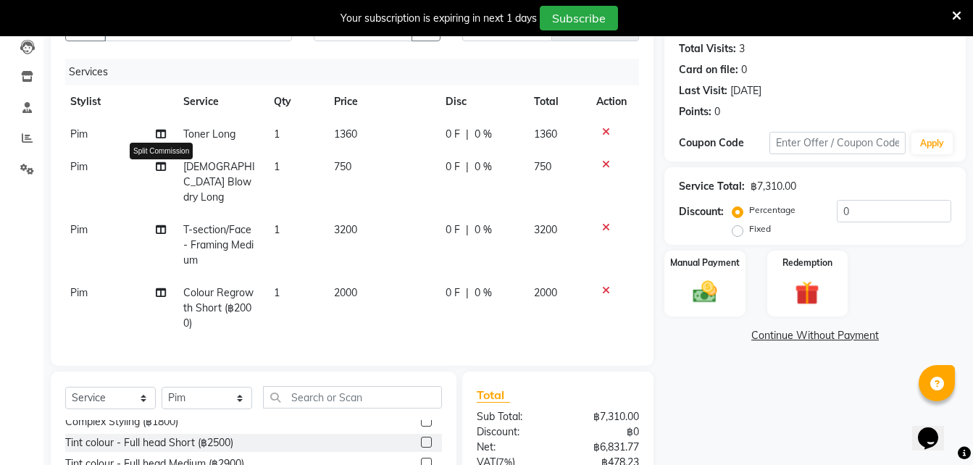
click at [160, 169] on icon at bounding box center [161, 166] width 10 height 10
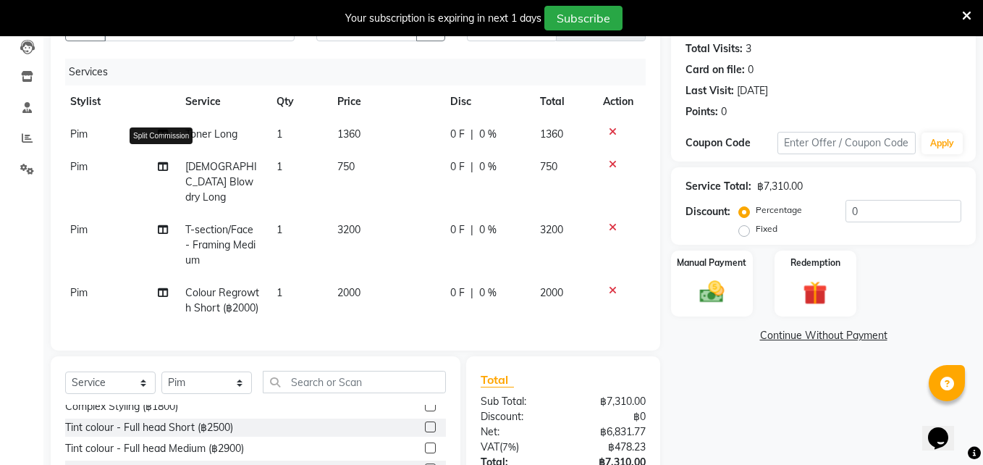
select select "65351"
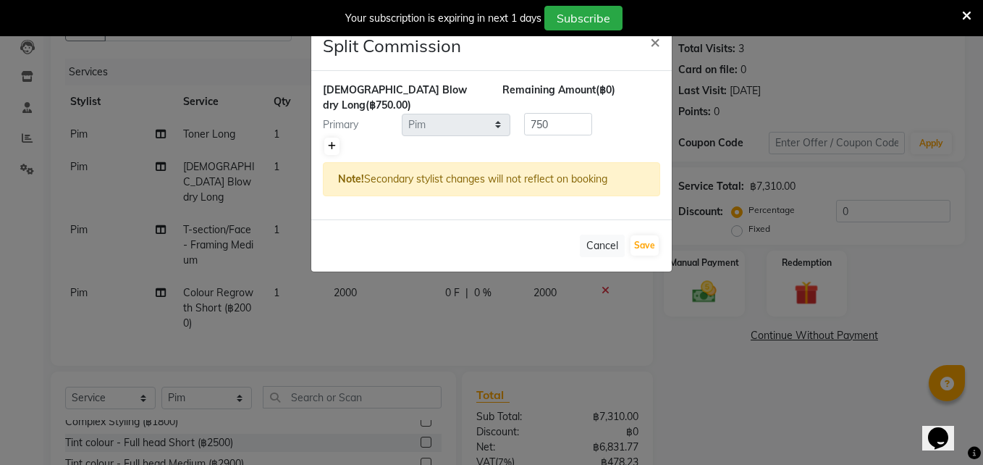
click at [330, 142] on icon at bounding box center [332, 146] width 8 height 9
type input "375"
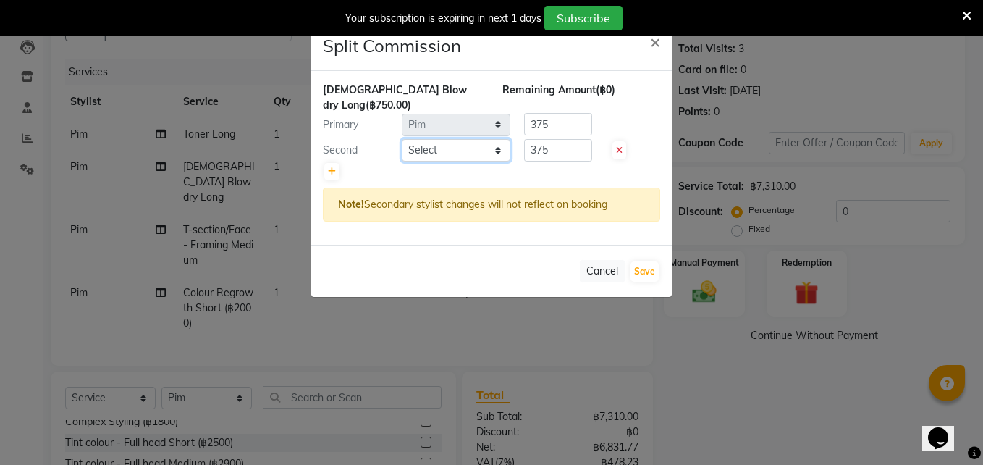
click at [419, 139] on select "Select Aon Apple Boss Luke Fon Kate Pim" at bounding box center [456, 150] width 109 height 22
select select "56711"
click at [402, 139] on select "Select Aon Apple Boss Luke Fon Kate Pim" at bounding box center [456, 150] width 109 height 22
click at [552, 141] on input "375" at bounding box center [558, 150] width 68 height 22
type input "3"
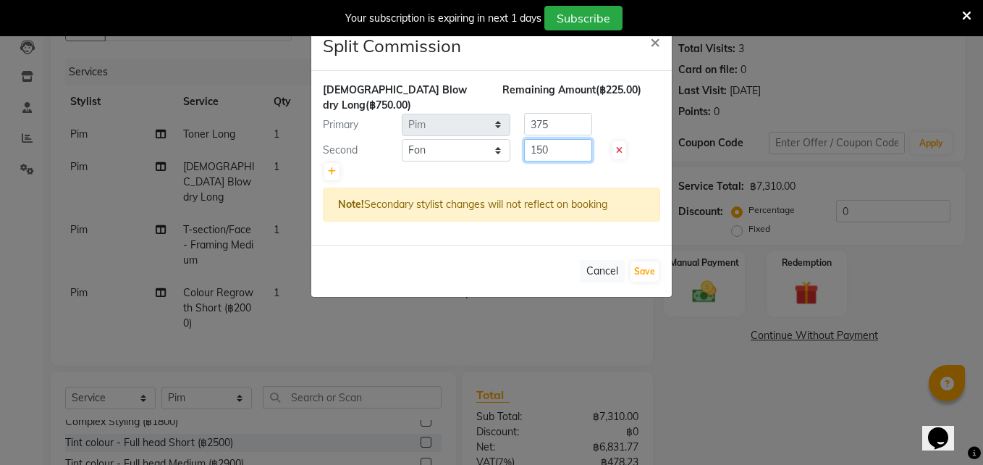
type input "150"
click at [569, 117] on input "375" at bounding box center [558, 124] width 68 height 22
type input "3"
type input "600"
click at [641, 261] on button "Save" at bounding box center [645, 271] width 28 height 20
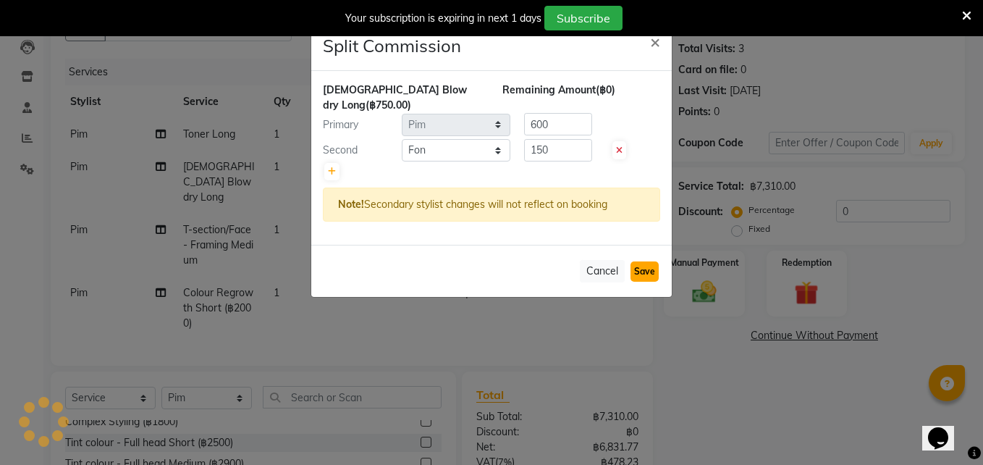
select select "Select"
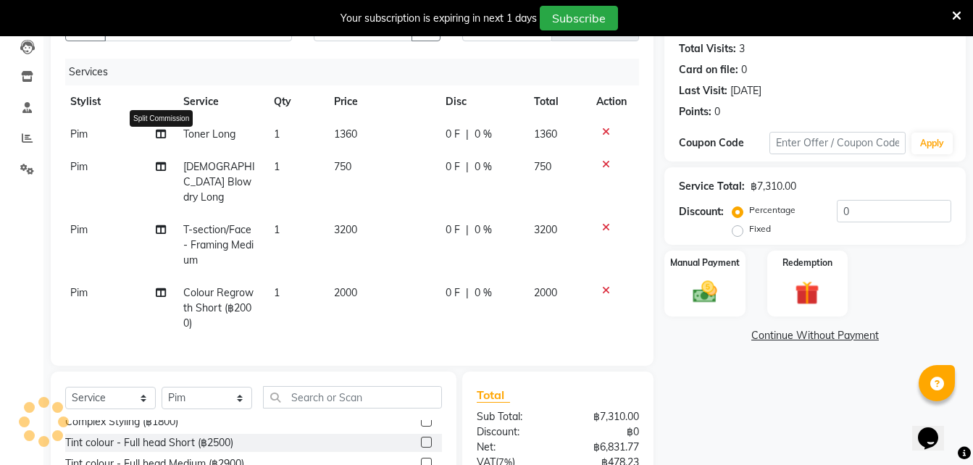
click at [160, 134] on icon at bounding box center [161, 134] width 10 height 10
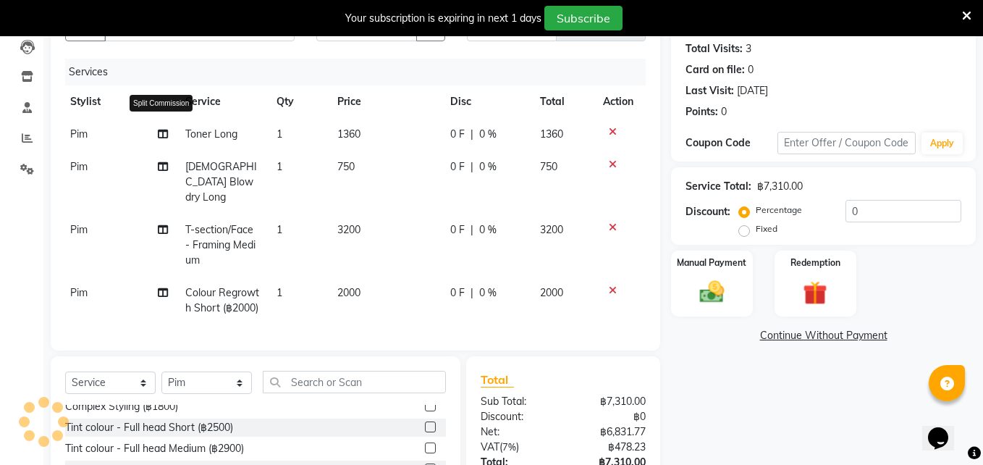
select select "65351"
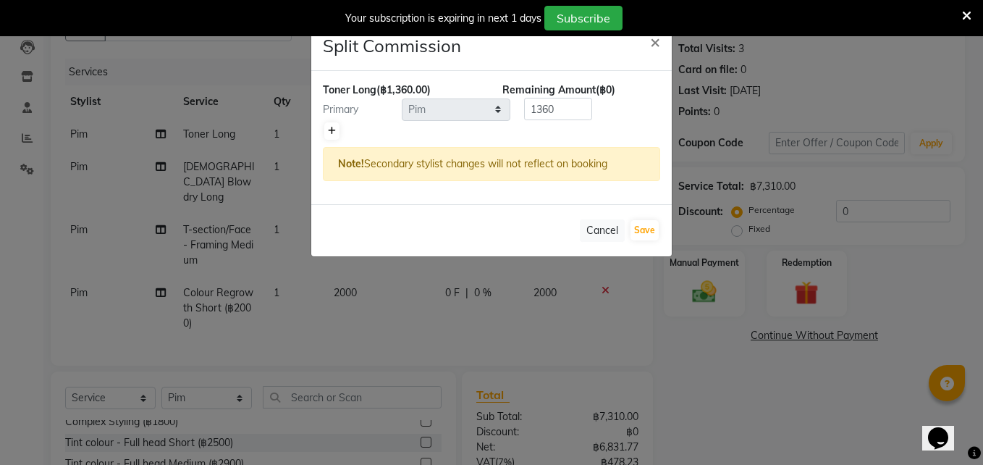
click at [332, 130] on icon at bounding box center [332, 131] width 8 height 9
type input "680"
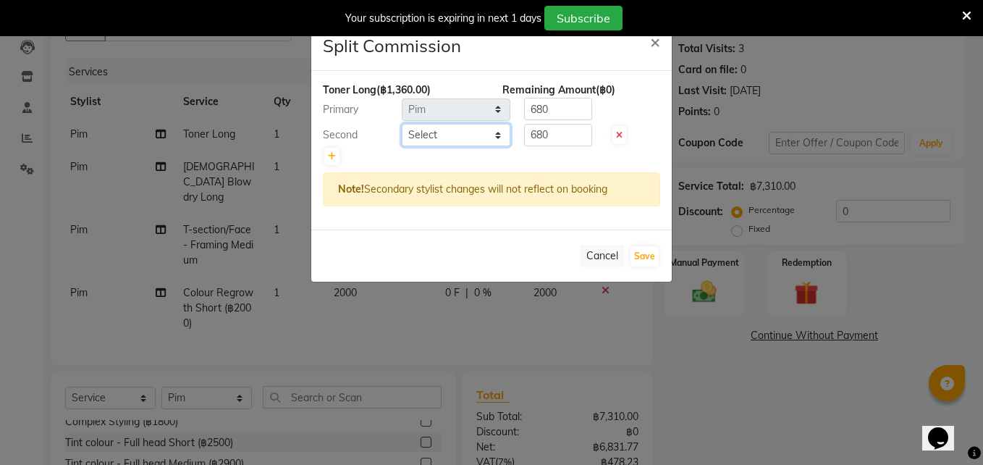
click at [419, 138] on select "Select Aon Apple Boss Luke Fon Kate Pim" at bounding box center [456, 135] width 109 height 22
select select "56711"
click at [402, 124] on select "Select Aon Apple Boss Luke Fon Kate Pim" at bounding box center [456, 135] width 109 height 22
click at [571, 140] on input "680" at bounding box center [558, 135] width 68 height 22
type input "6"
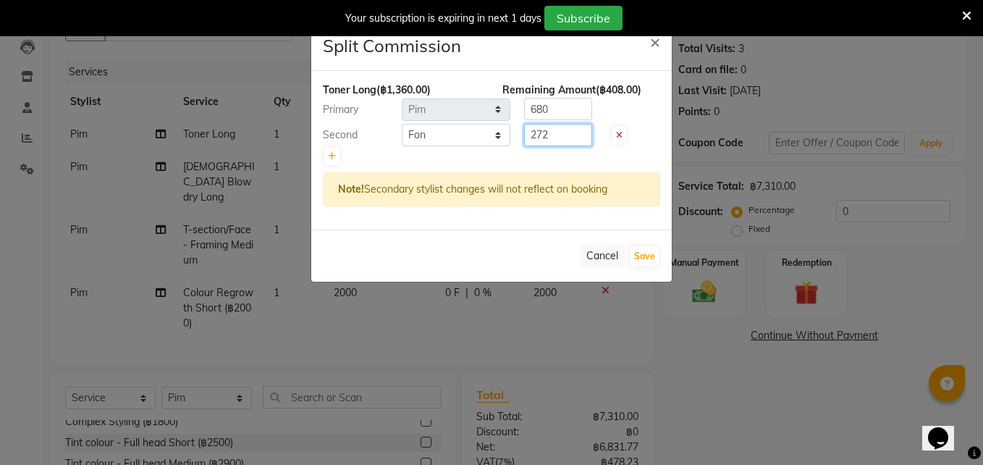
type input "272"
click at [558, 119] on input "680" at bounding box center [558, 109] width 68 height 22
type input "6"
type input "1088"
click at [642, 259] on button "Save" at bounding box center [645, 256] width 28 height 20
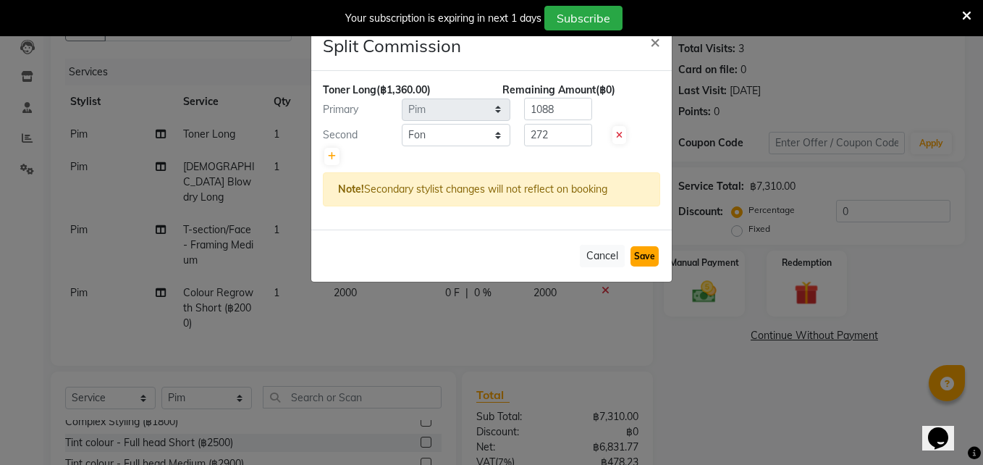
select select "Select"
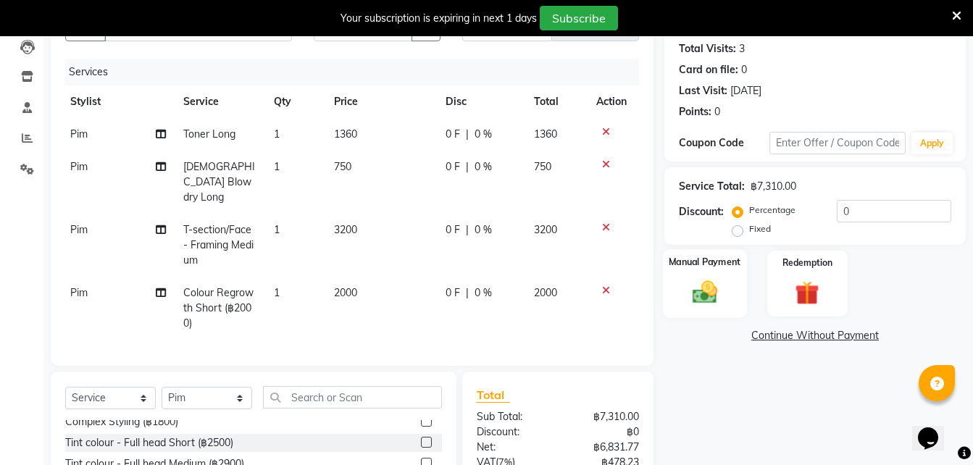
click at [699, 288] on img at bounding box center [704, 291] width 41 height 29
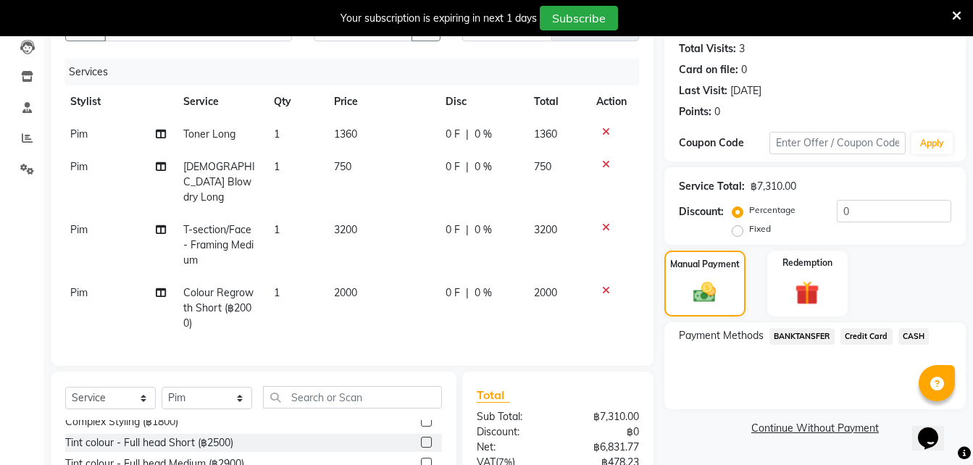
click at [802, 339] on span "BANKTANSFER" at bounding box center [801, 336] width 65 height 17
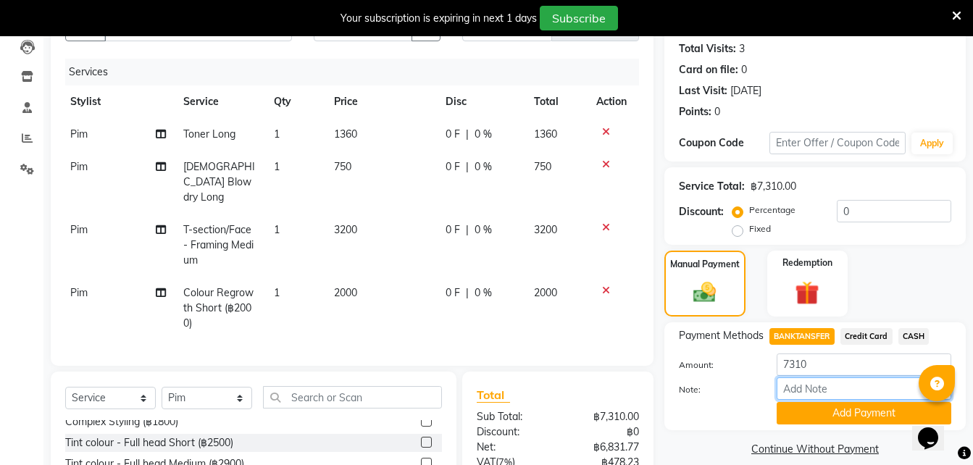
click at [796, 396] on input "Note:" at bounding box center [863, 388] width 175 height 22
type input "K-Bank"
click at [823, 414] on button "Add Payment" at bounding box center [863, 413] width 175 height 22
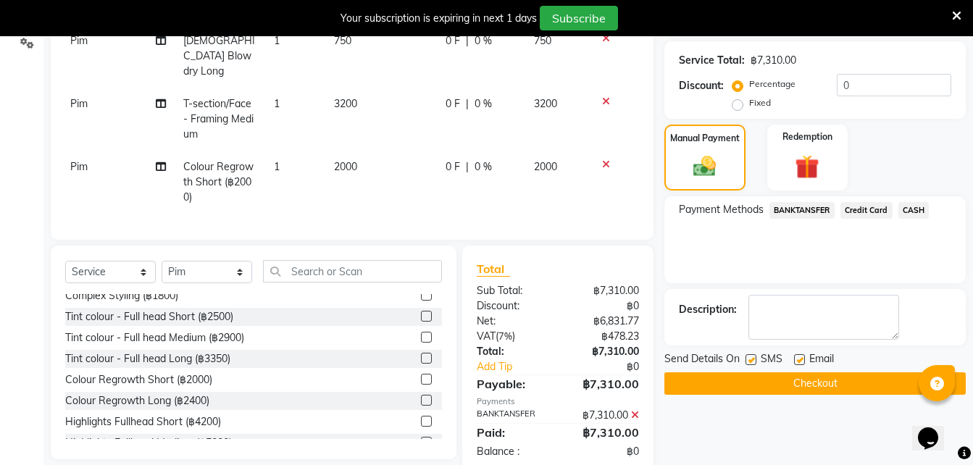
scroll to position [284, 0]
click at [760, 381] on button "Checkout" at bounding box center [814, 383] width 301 height 22
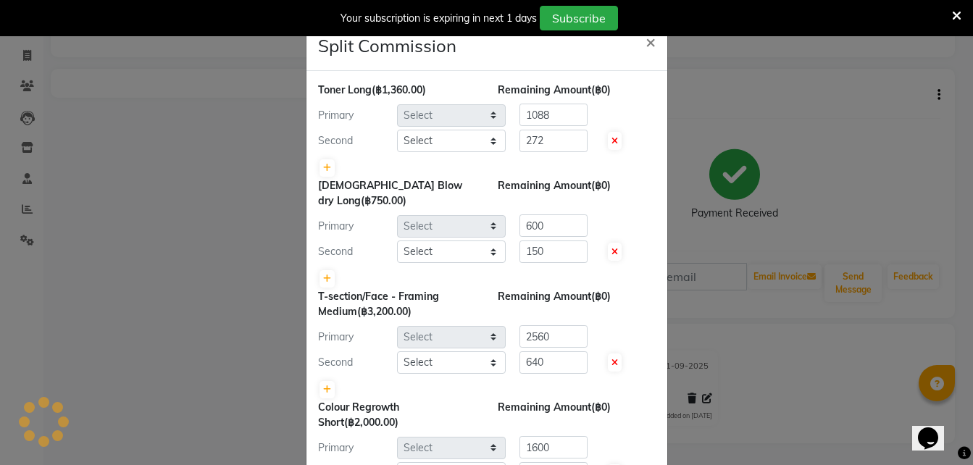
select select "65351"
select select "56711"
select select "65351"
select select "56711"
select select "65351"
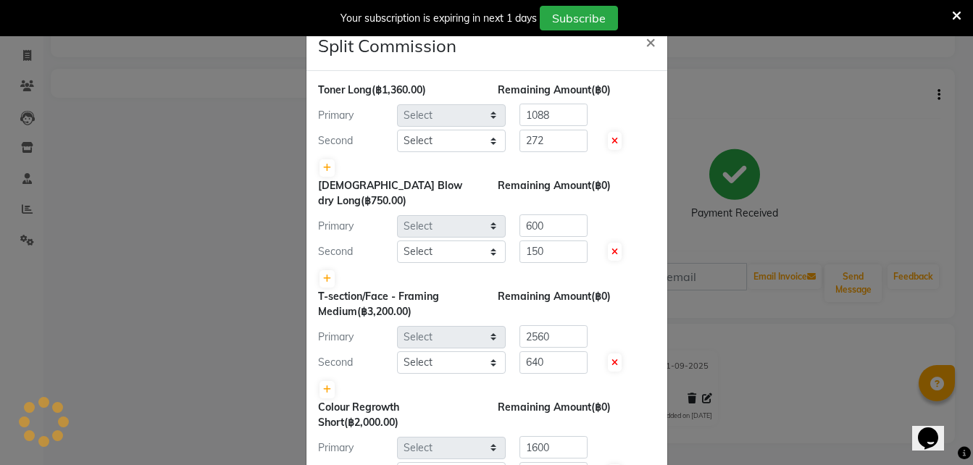
select select "56711"
select select "65351"
select select "56711"
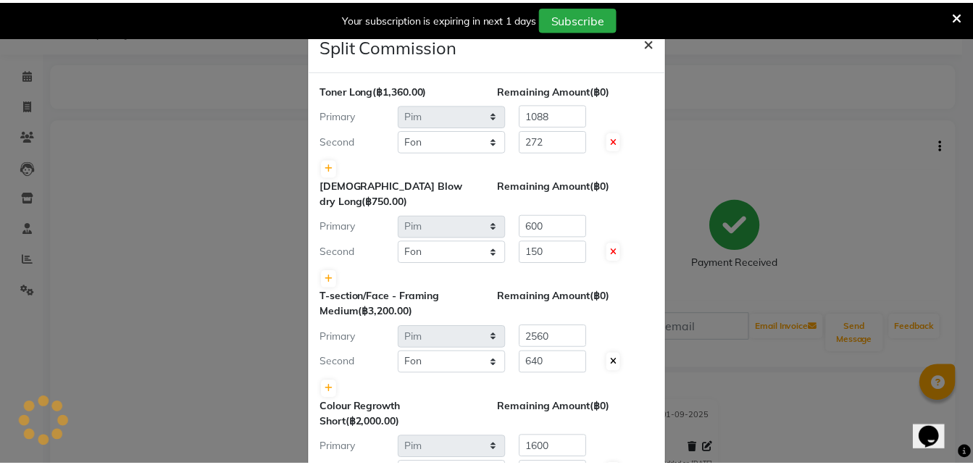
scroll to position [109, 0]
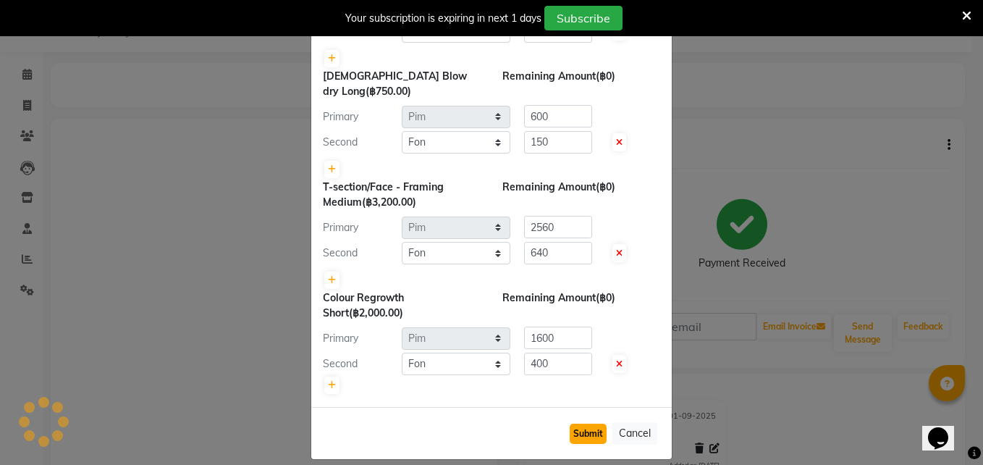
click at [578, 424] on button "Submit" at bounding box center [588, 434] width 37 height 20
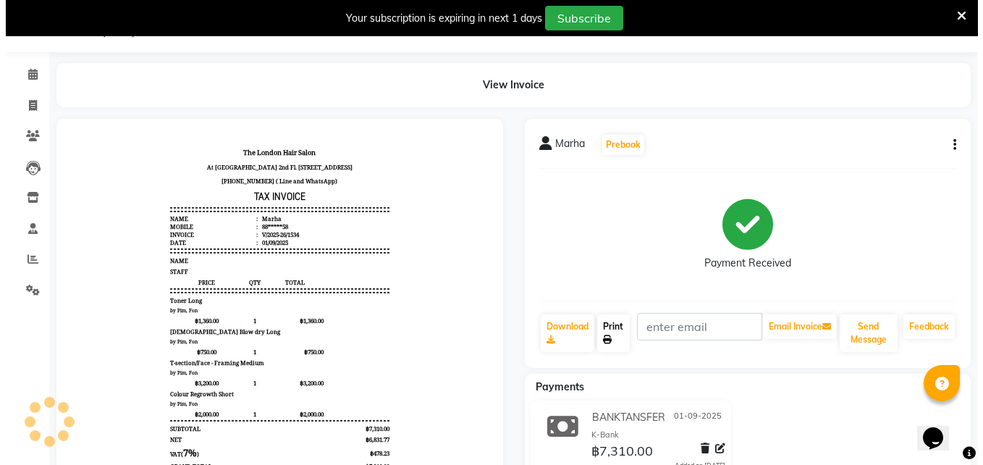
scroll to position [0, 0]
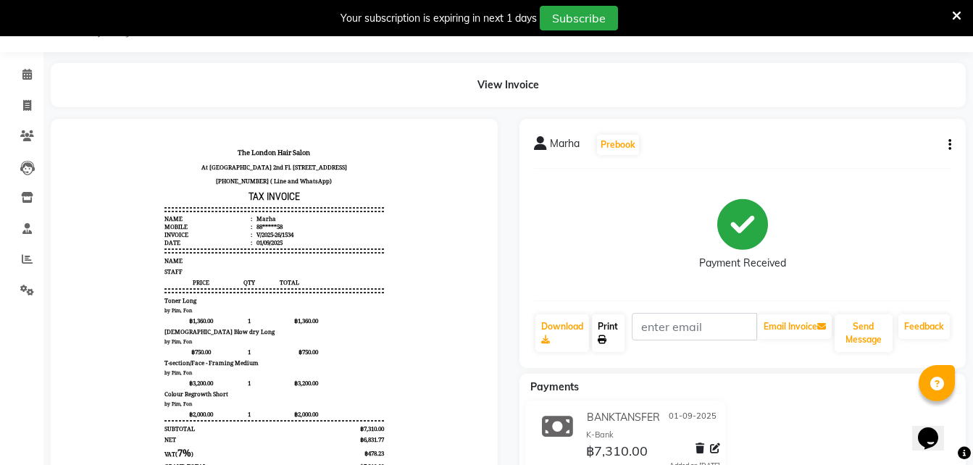
click at [607, 333] on link "Print" at bounding box center [608, 333] width 33 height 38
click at [26, 76] on icon at bounding box center [26, 74] width 9 height 11
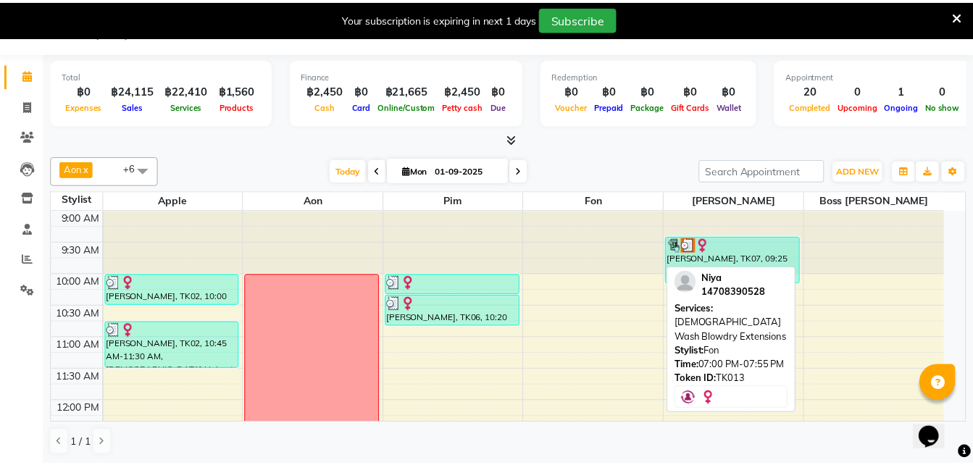
scroll to position [542, 0]
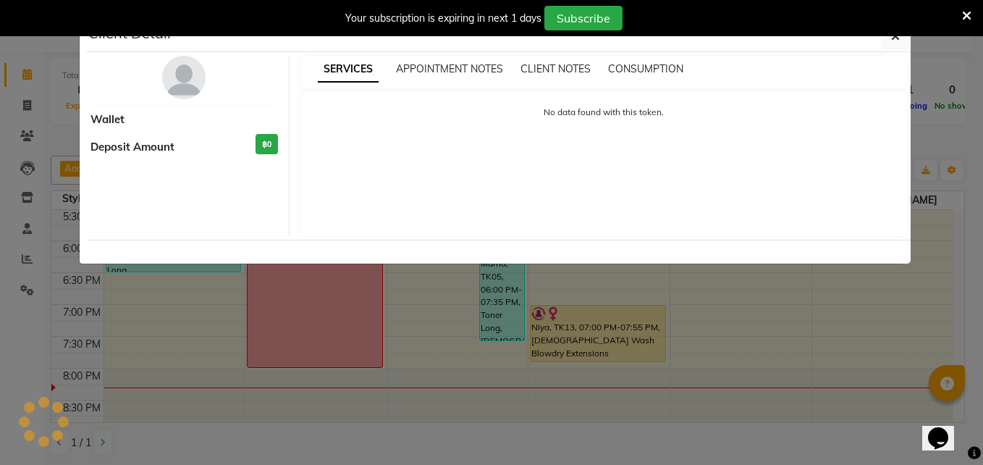
select select "1"
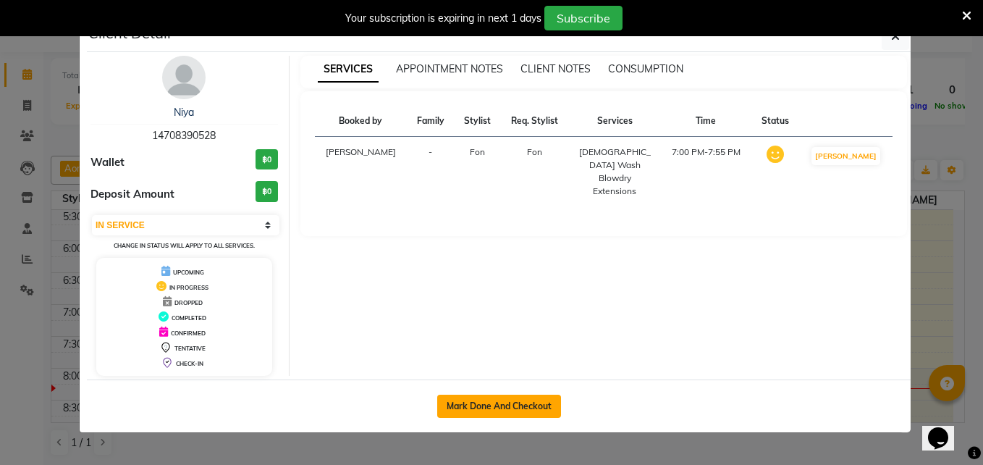
click at [474, 403] on button "Mark Done And Checkout" at bounding box center [499, 406] width 124 height 23
select select "service"
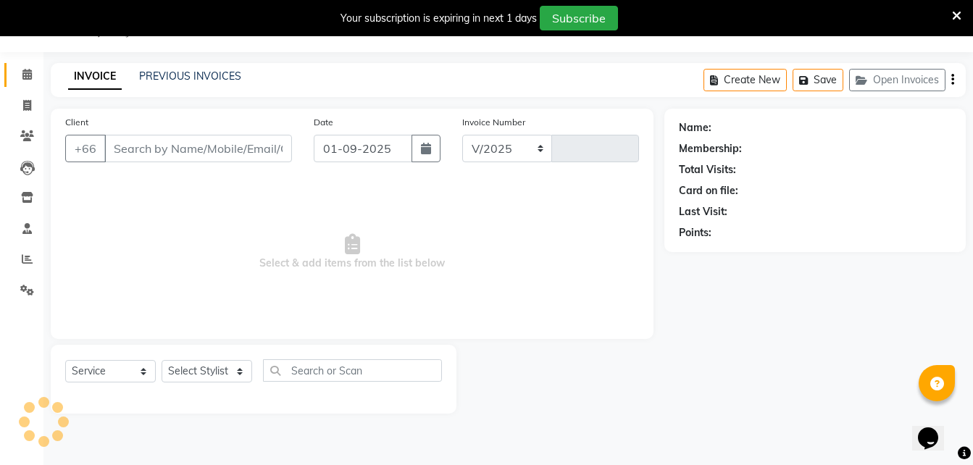
select select "6977"
type input "1535"
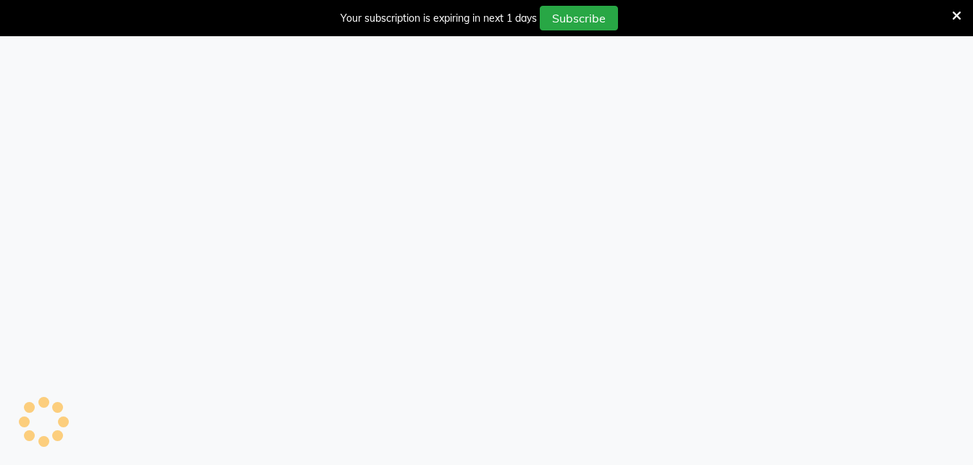
select select "service"
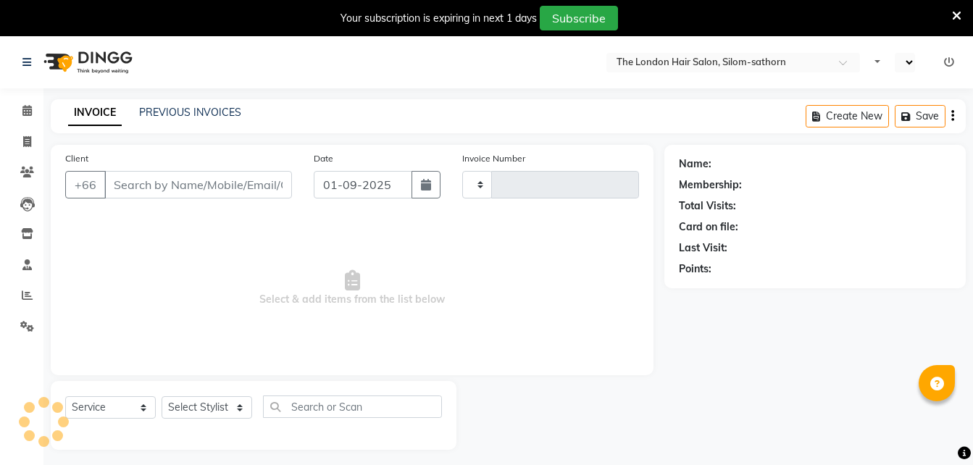
type input "1535"
select select "en"
select select "6977"
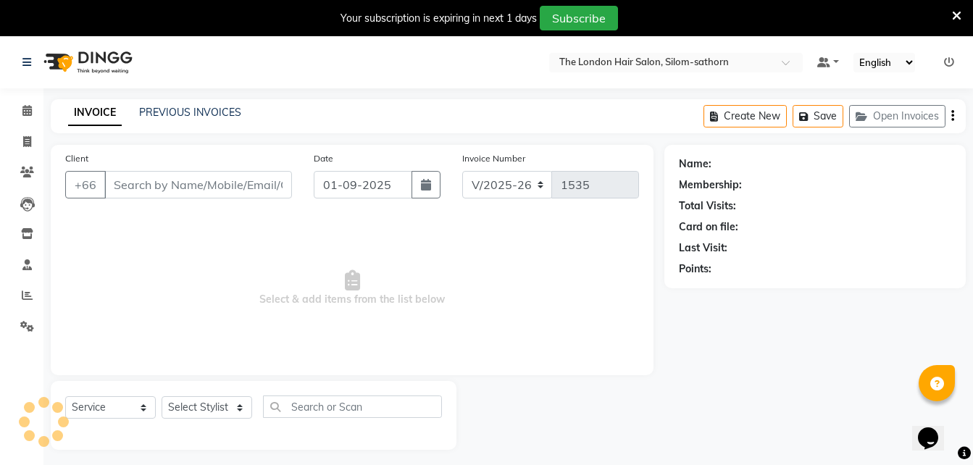
type input "14*******28"
select select "56711"
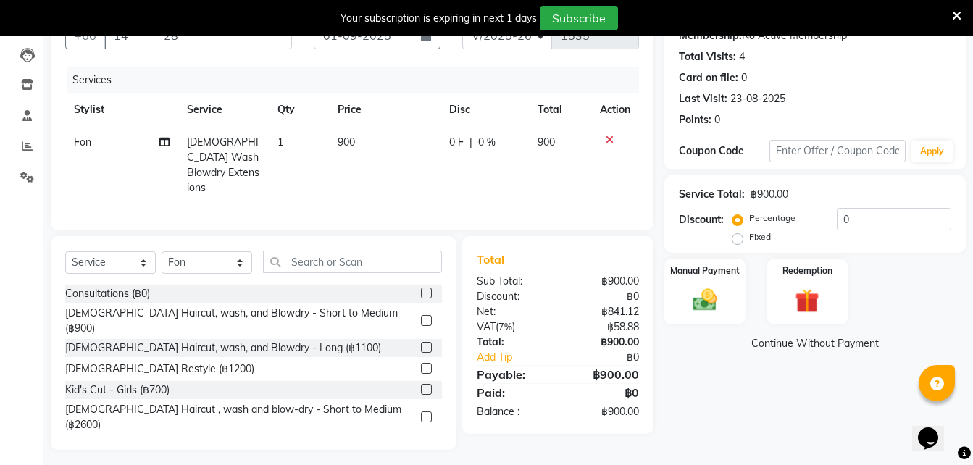
scroll to position [151, 0]
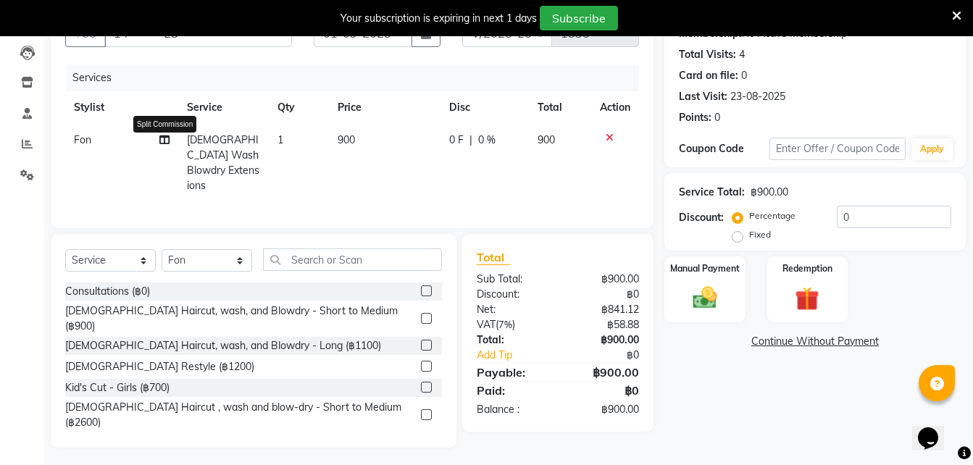
click at [160, 135] on icon at bounding box center [164, 140] width 10 height 10
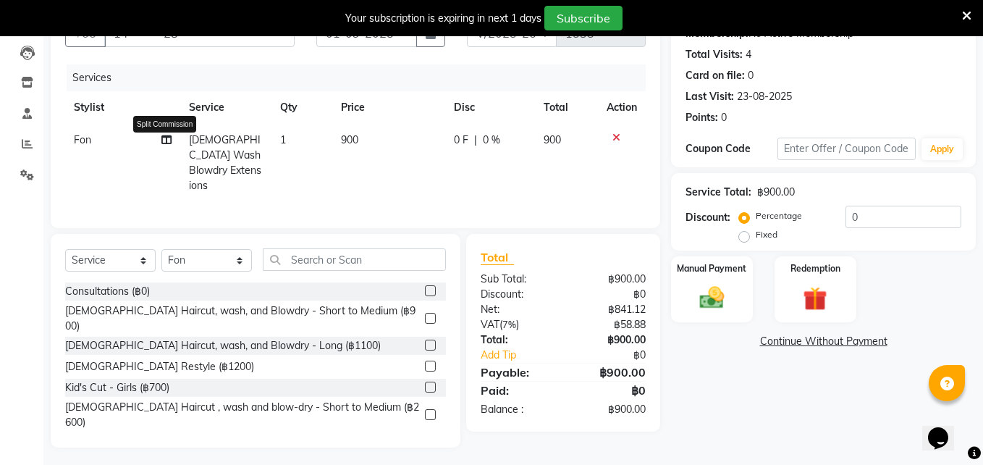
select select "56711"
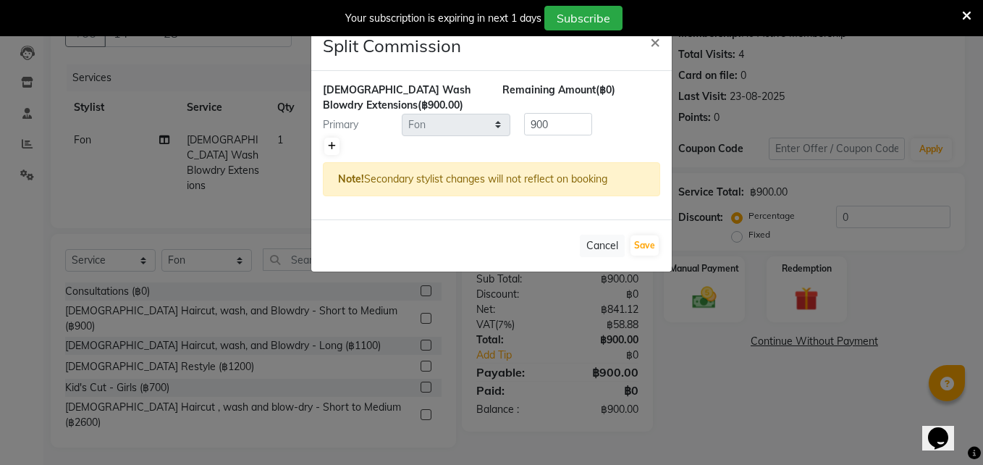
click at [332, 144] on icon at bounding box center [332, 146] width 8 height 9
type input "450"
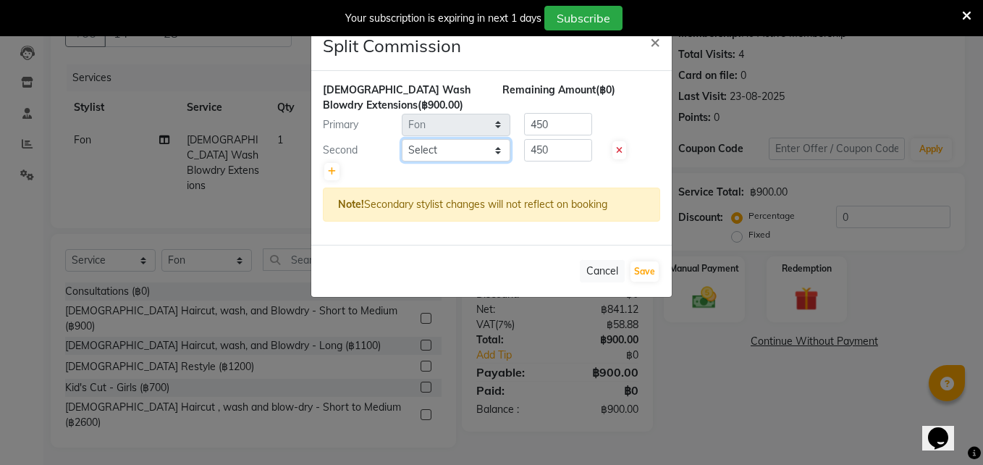
click at [442, 146] on select "Select Aon Apple Boss [PERSON_NAME] [PERSON_NAME]" at bounding box center [456, 150] width 109 height 22
select select "65351"
click at [402, 139] on select "Select Aon Apple Boss [PERSON_NAME] [PERSON_NAME]" at bounding box center [456, 150] width 109 height 22
click at [560, 150] on input "450" at bounding box center [558, 150] width 68 height 22
type input "4"
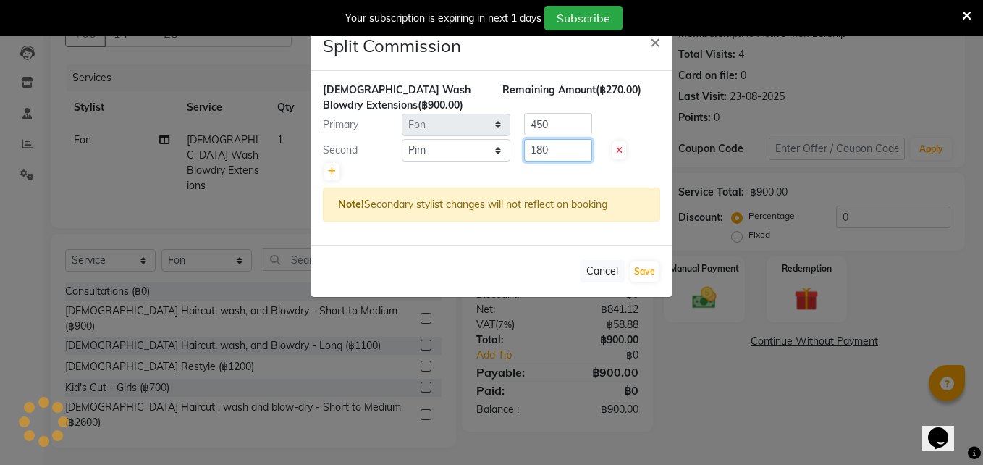
type input "180"
click at [558, 125] on input "450" at bounding box center [558, 124] width 68 height 22
type input "4"
click at [563, 156] on input "180" at bounding box center [558, 150] width 68 height 22
type input "1"
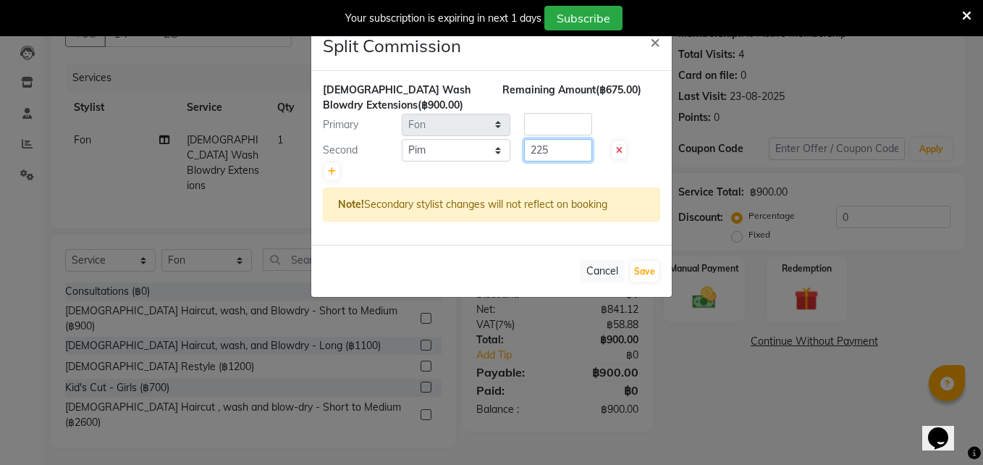
type input "225"
click at [555, 130] on input "number" at bounding box center [558, 124] width 68 height 22
type input "675"
click at [642, 262] on button "Save" at bounding box center [645, 271] width 28 height 20
select select "Select"
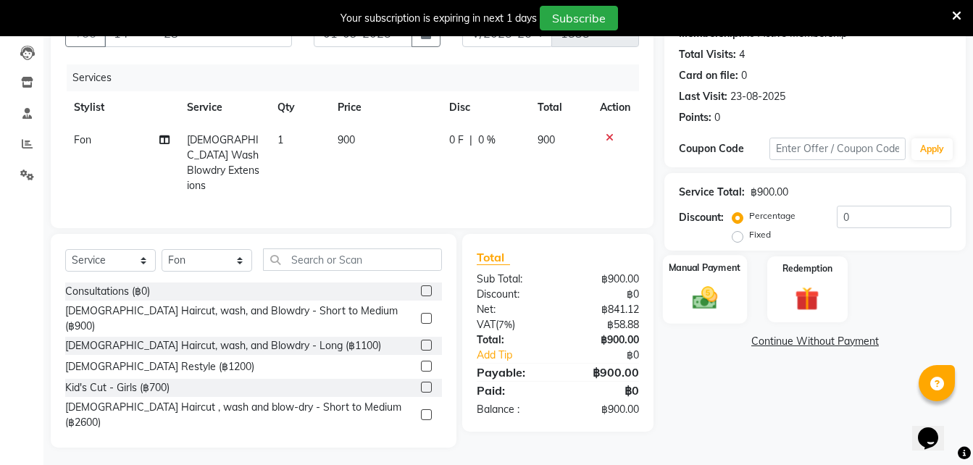
click at [708, 285] on img at bounding box center [704, 297] width 41 height 29
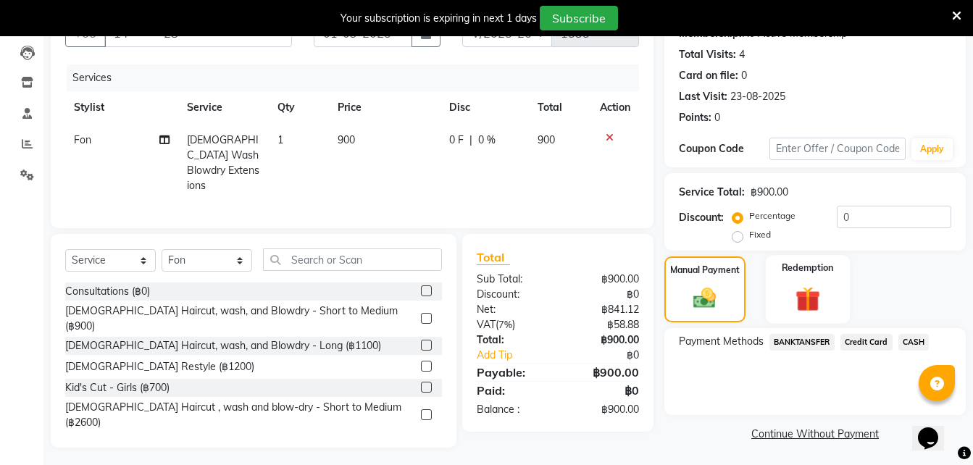
scroll to position [153, 0]
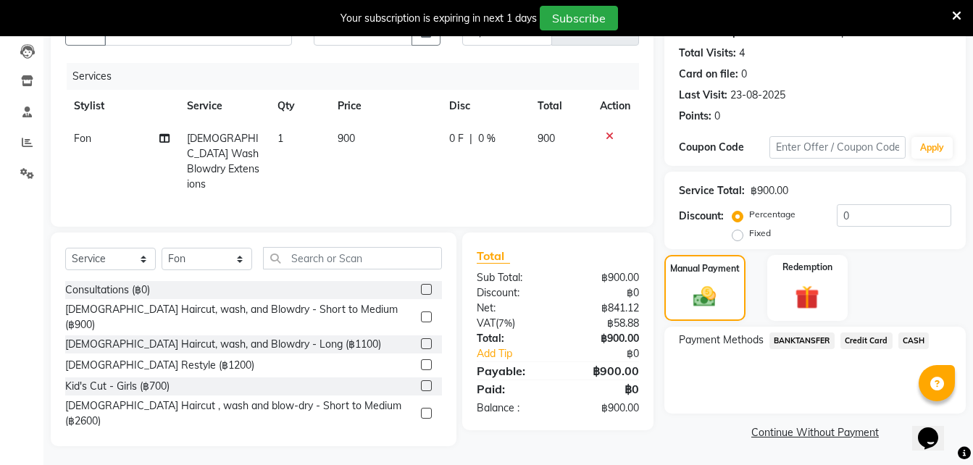
click at [913, 341] on span "CASH" at bounding box center [913, 340] width 31 height 17
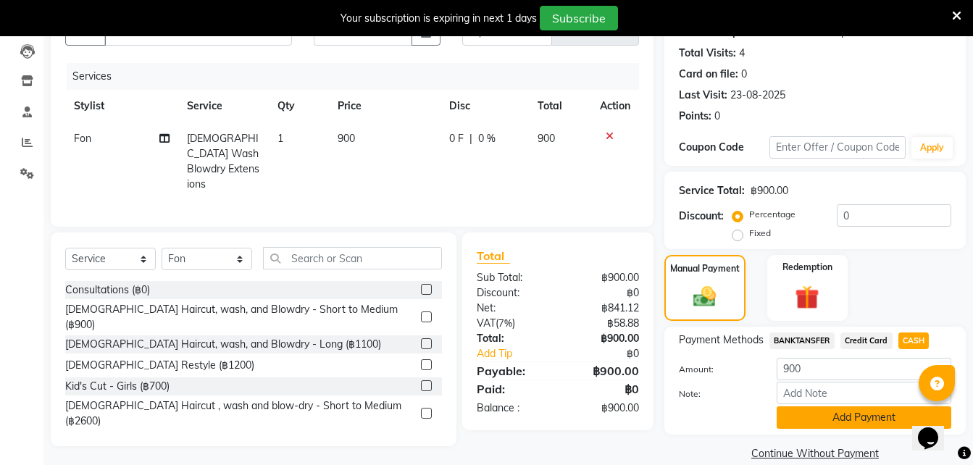
click at [802, 415] on button "Add Payment" at bounding box center [863, 417] width 175 height 22
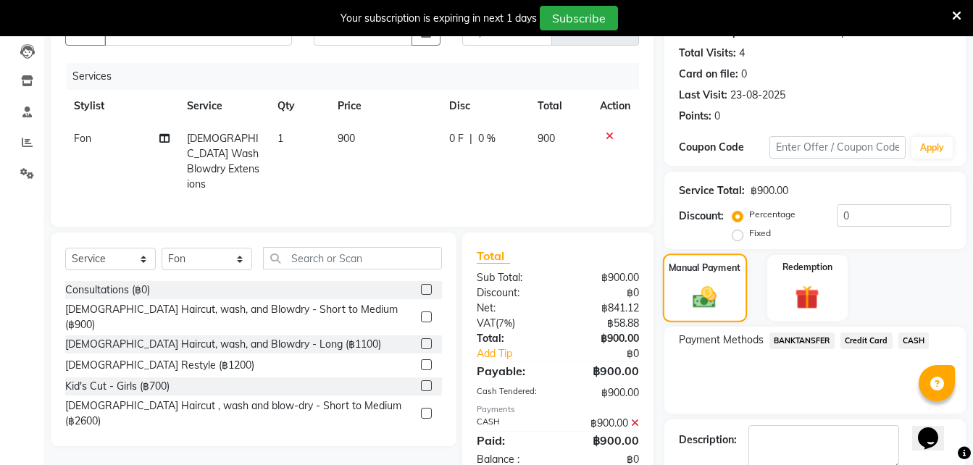
scroll to position [235, 0]
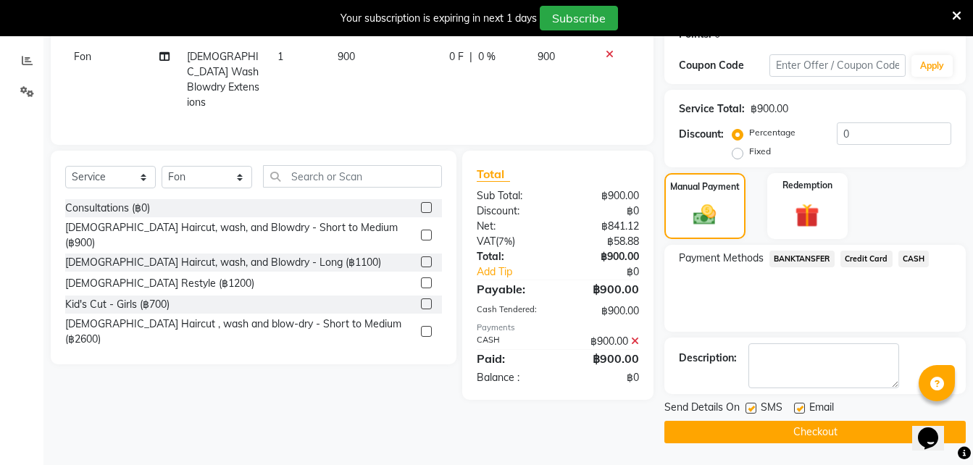
click at [751, 430] on button "Checkout" at bounding box center [814, 432] width 301 height 22
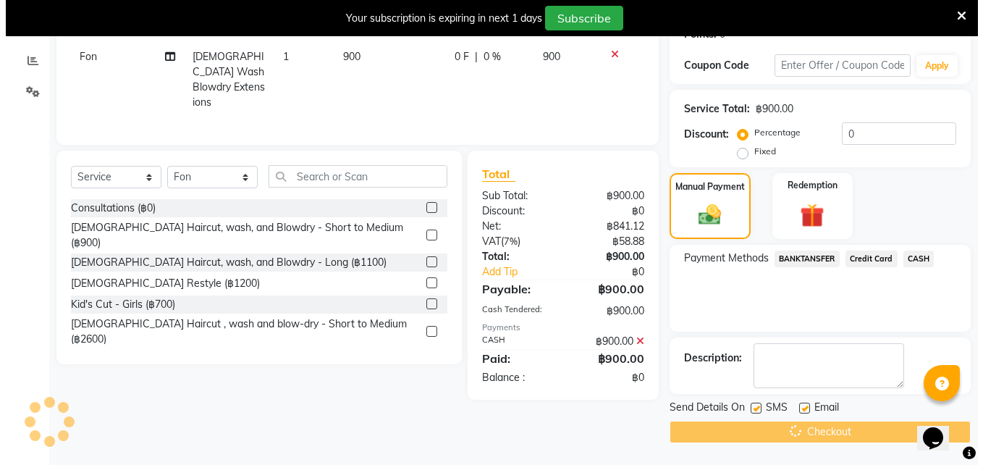
scroll to position [36, 0]
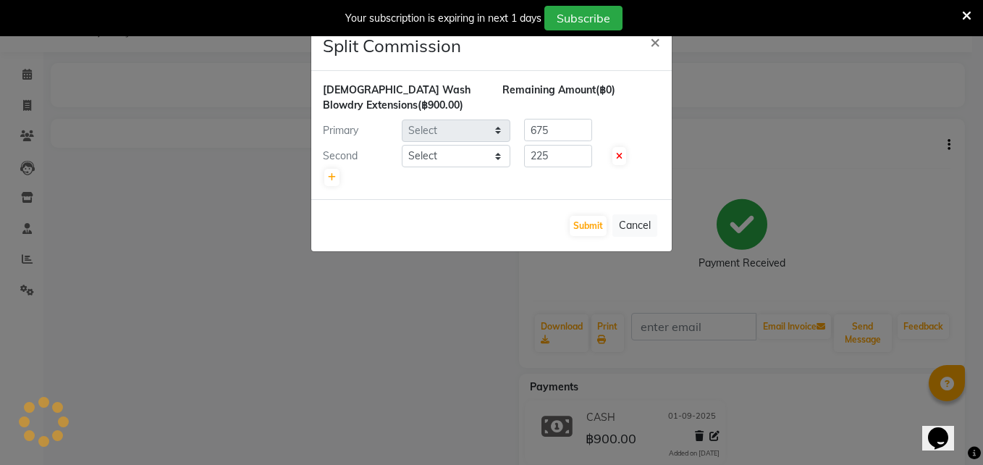
select select "56711"
select select "65351"
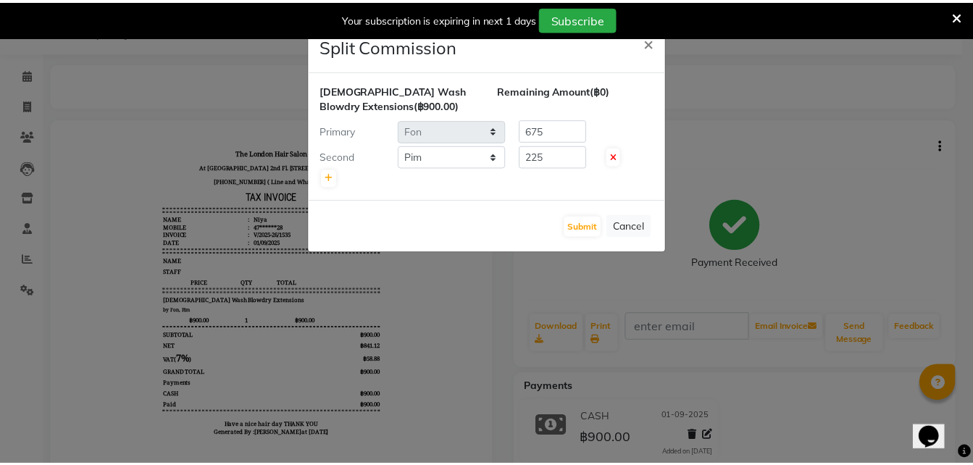
scroll to position [0, 0]
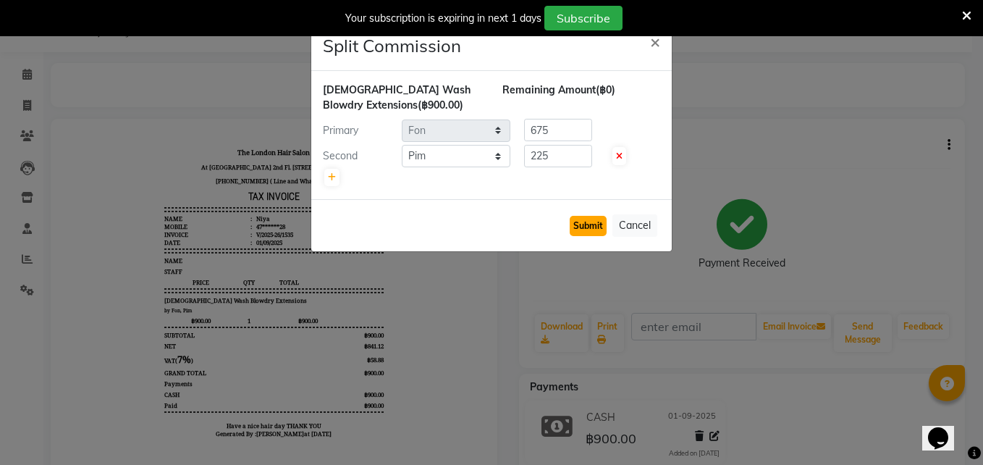
click at [586, 229] on button "Submit" at bounding box center [588, 226] width 37 height 20
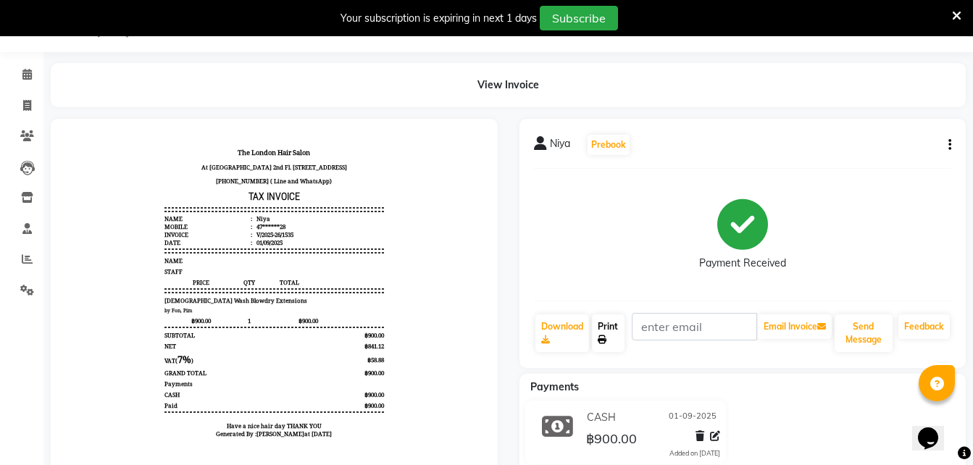
click at [602, 335] on icon at bounding box center [601, 339] width 9 height 9
click at [27, 70] on icon at bounding box center [26, 74] width 9 height 11
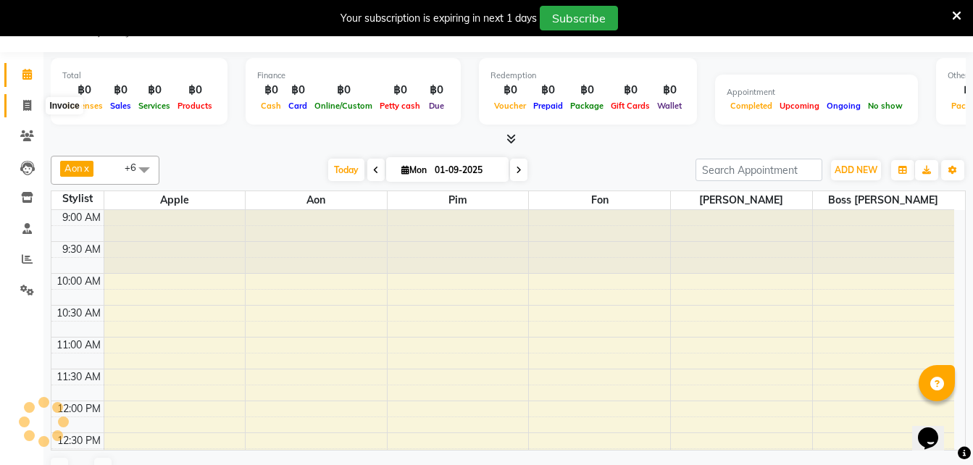
click at [23, 108] on icon at bounding box center [27, 105] width 8 height 11
select select "service"
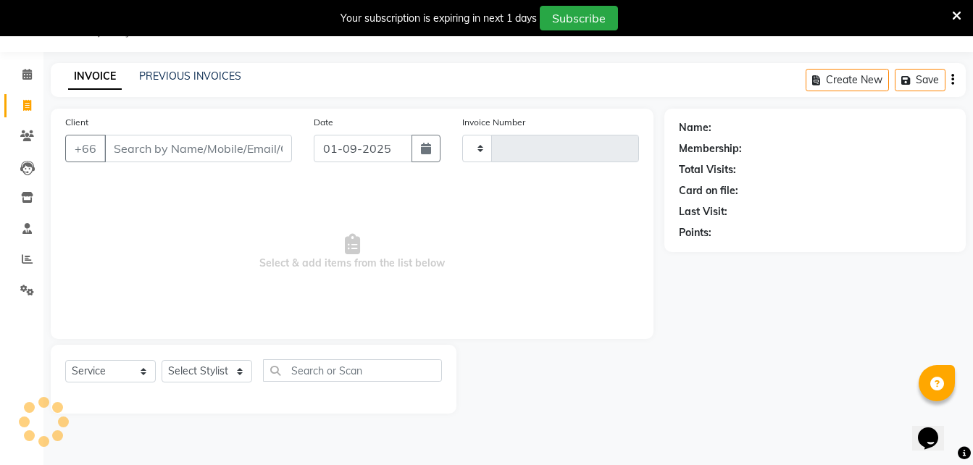
type input "1536"
select select "6977"
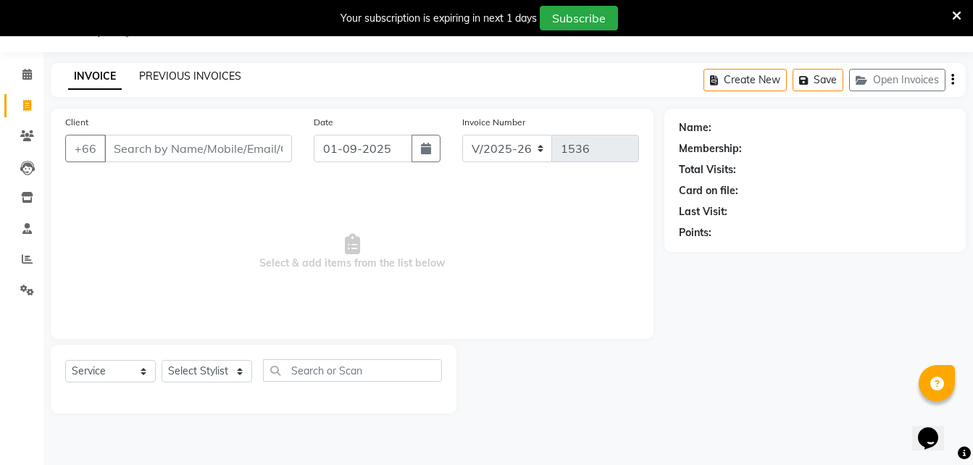
click at [167, 71] on link "PREVIOUS INVOICES" at bounding box center [190, 76] width 102 height 13
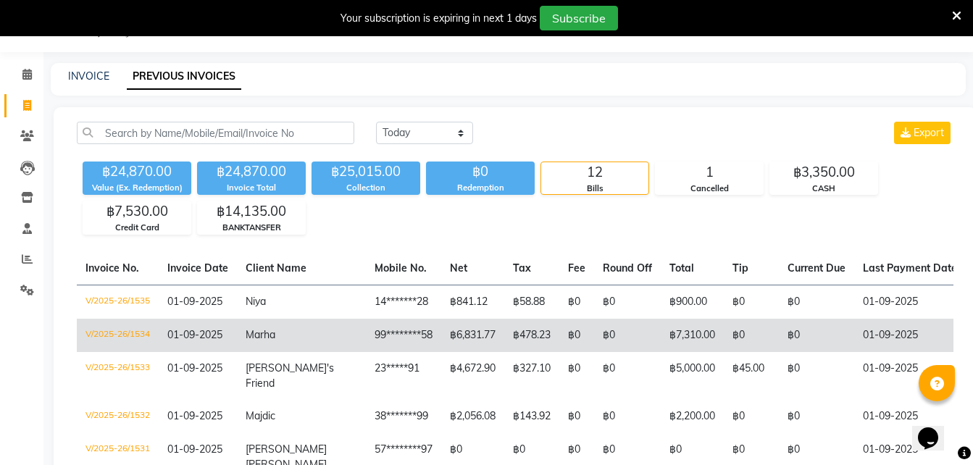
click at [366, 333] on td "99********58" at bounding box center [403, 335] width 75 height 33
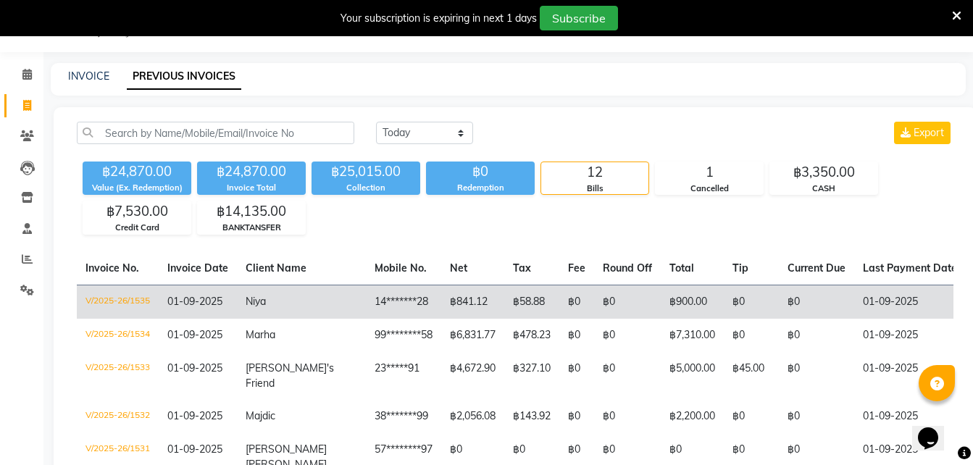
click at [240, 303] on td "Niya" at bounding box center [301, 302] width 129 height 34
click at [250, 306] on span "Niya" at bounding box center [256, 301] width 20 height 13
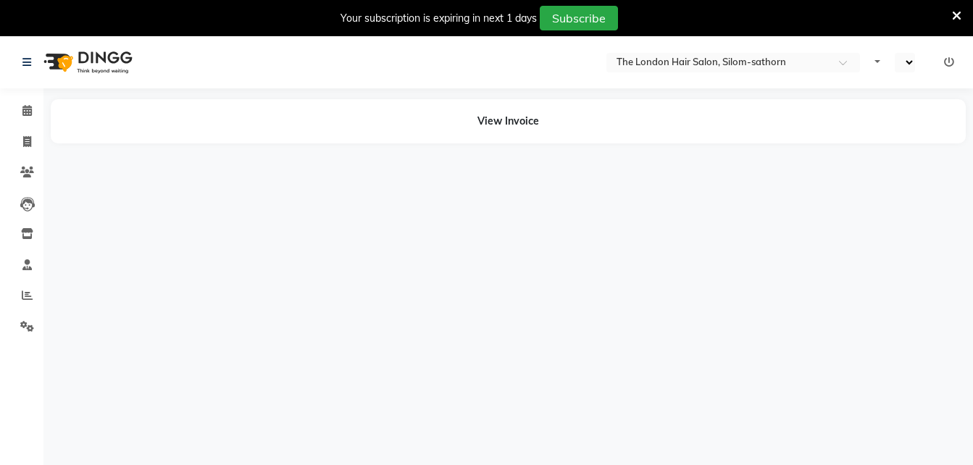
select select "en"
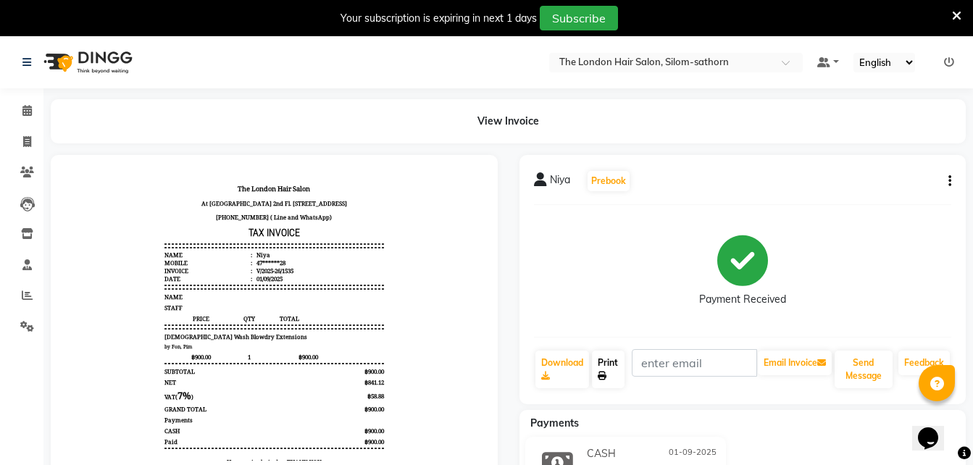
click at [603, 374] on icon at bounding box center [601, 376] width 9 height 9
click at [606, 372] on icon at bounding box center [601, 376] width 9 height 9
click at [609, 370] on link "Print" at bounding box center [608, 370] width 33 height 38
click at [595, 265] on div "Payment Received" at bounding box center [743, 271] width 418 height 109
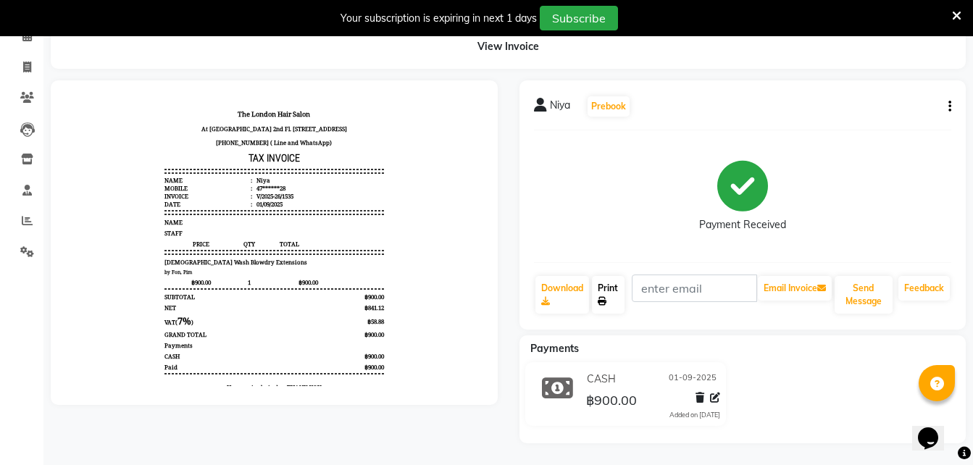
click at [600, 297] on icon at bounding box center [601, 301] width 9 height 9
click at [607, 291] on link "Print" at bounding box center [608, 295] width 33 height 38
click at [606, 302] on icon at bounding box center [601, 301] width 9 height 9
click at [613, 303] on link "Print" at bounding box center [608, 295] width 33 height 38
click at [606, 298] on icon at bounding box center [601, 301] width 9 height 9
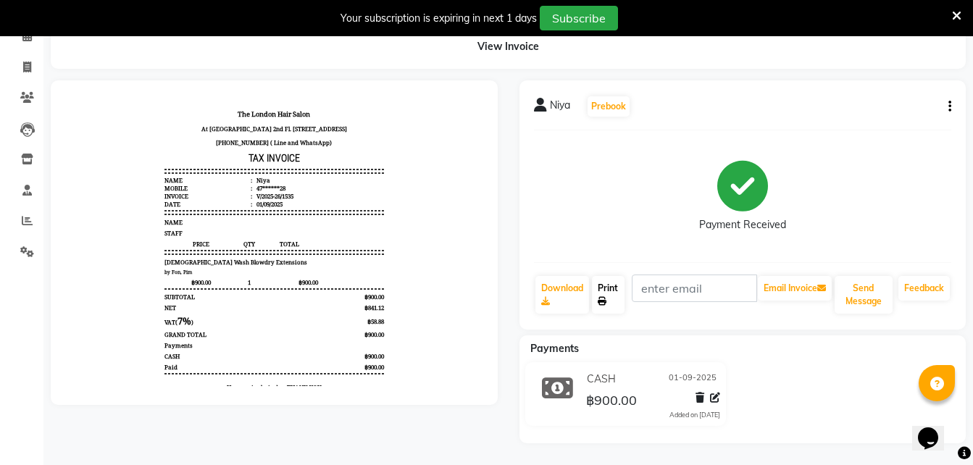
click at [606, 300] on icon at bounding box center [601, 301] width 9 height 9
click at [602, 300] on icon at bounding box center [601, 301] width 9 height 9
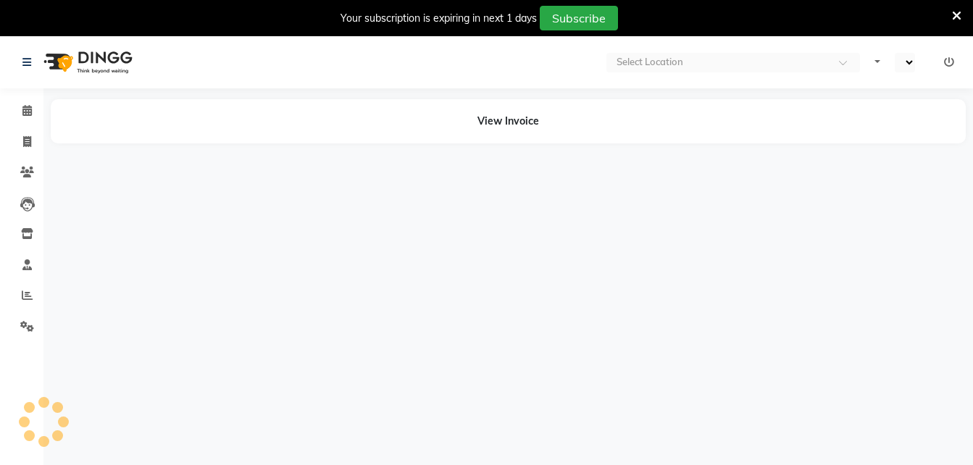
select select "en"
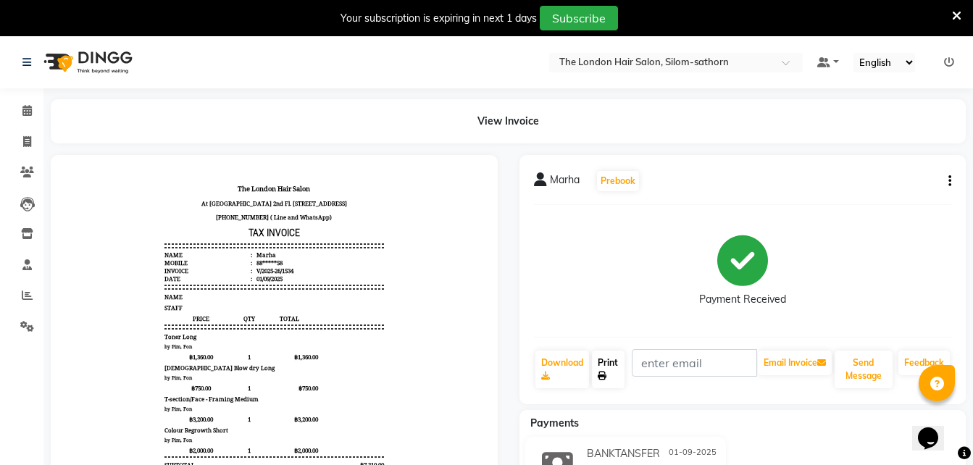
click at [600, 369] on link "Print" at bounding box center [608, 370] width 33 height 38
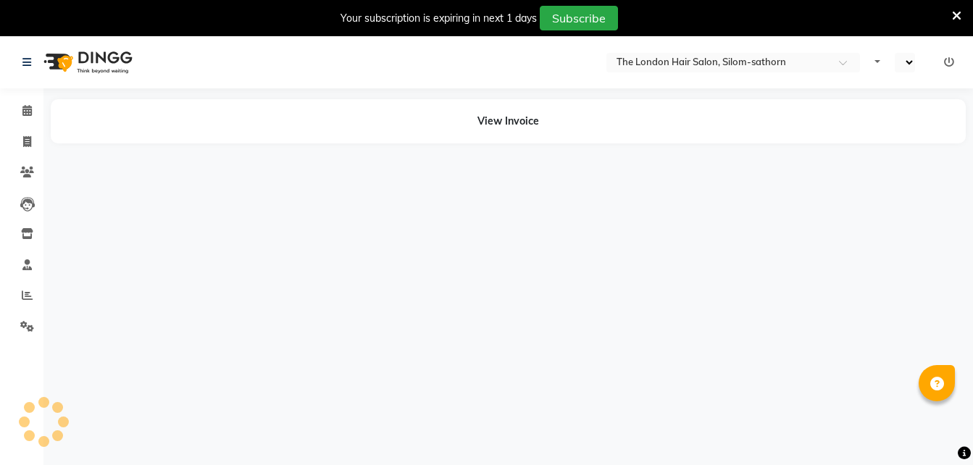
select select "en"
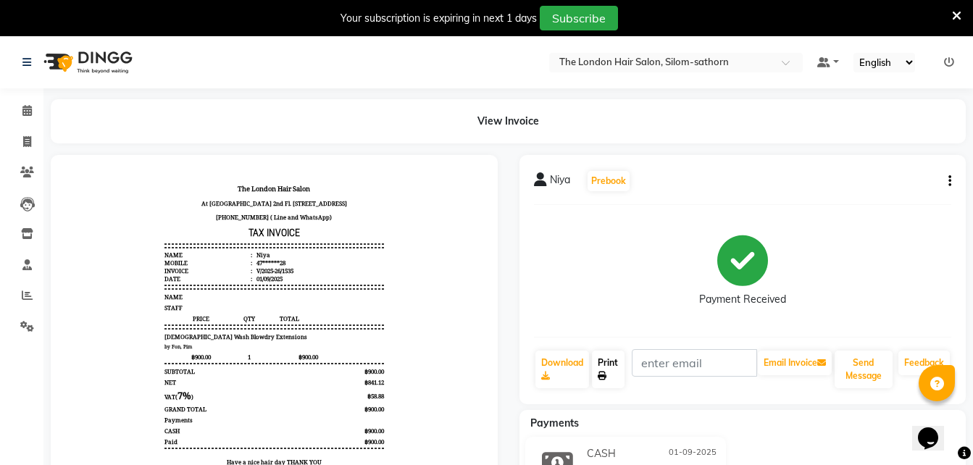
click at [600, 360] on link "Print" at bounding box center [608, 370] width 33 height 38
